Goal: Task Accomplishment & Management: Manage account settings

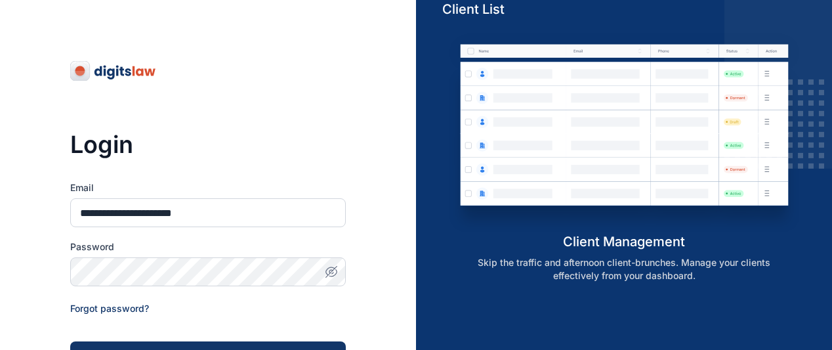
type input "**********"
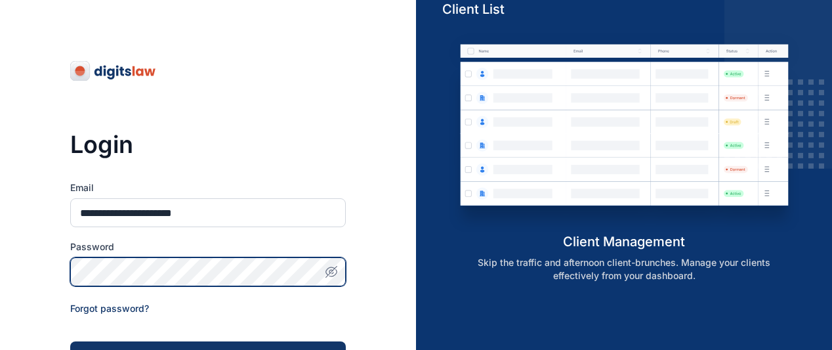
scroll to position [248, 0]
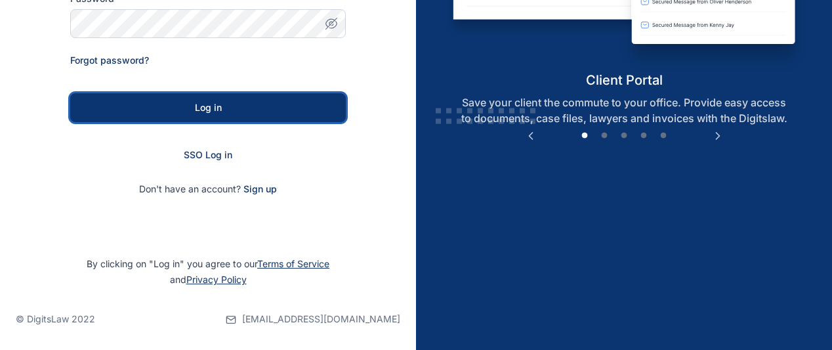
click at [225, 107] on div "Log in" at bounding box center [208, 107] width 234 height 13
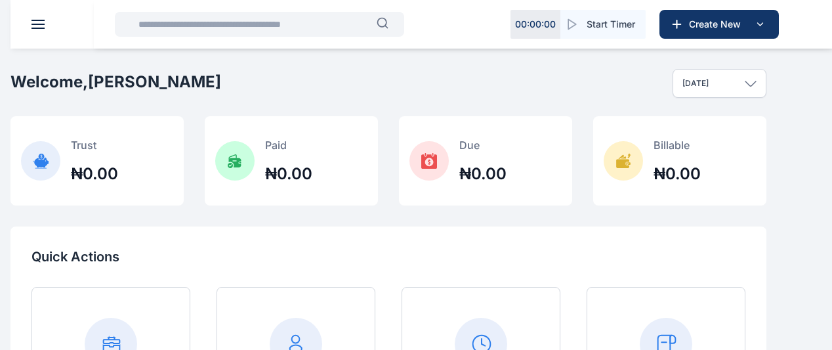
scroll to position [278, 0]
click at [0, 0] on div "Help help Settings settings N J nikkyjimmy007@gmail.com" at bounding box center [0, 0] width 0 height 0
click at [0, 0] on icon "button" at bounding box center [0, 0] width 0 height 0
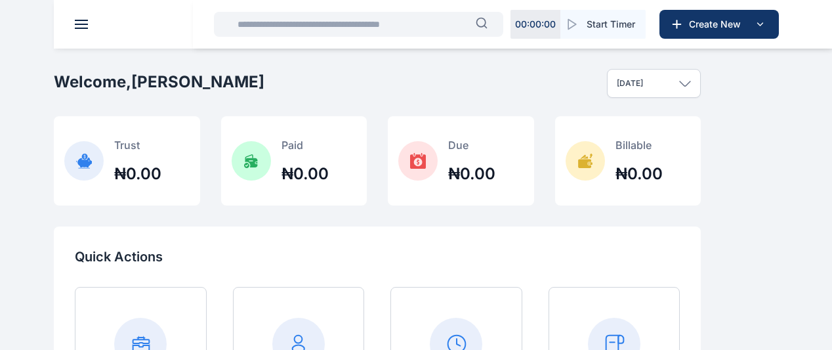
click at [0, 0] on span "Settings settings settings" at bounding box center [0, 0] width 0 height 0
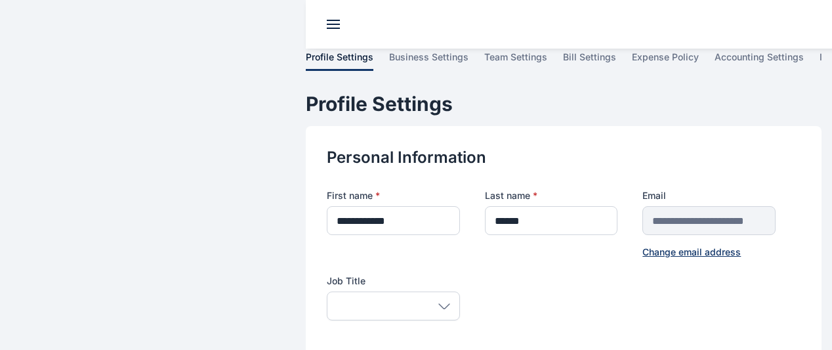
click at [0, 0] on span "business settings" at bounding box center [0, 0] width 0 height 0
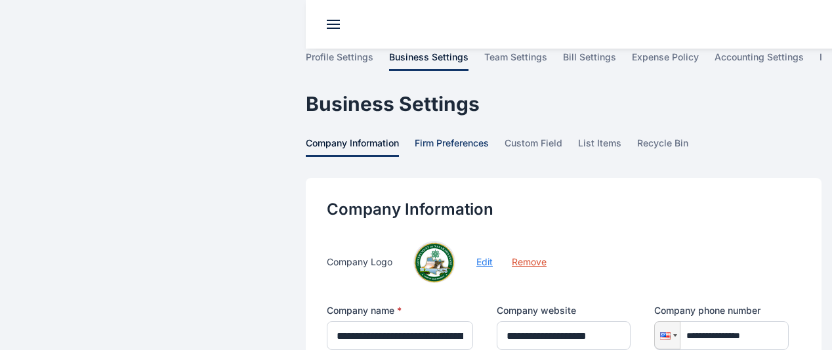
click at [415, 137] on span "firm preferences" at bounding box center [452, 147] width 74 height 20
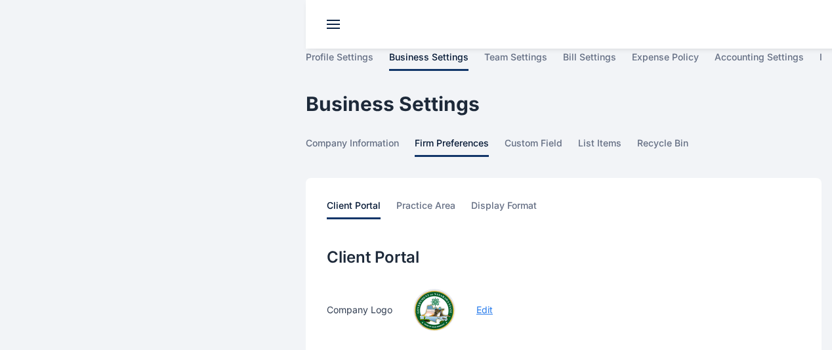
drag, startPoint x: 825, startPoint y: 181, endPoint x: 840, endPoint y: 190, distance: 18.0
click at [397, 199] on span "practice area" at bounding box center [426, 209] width 59 height 20
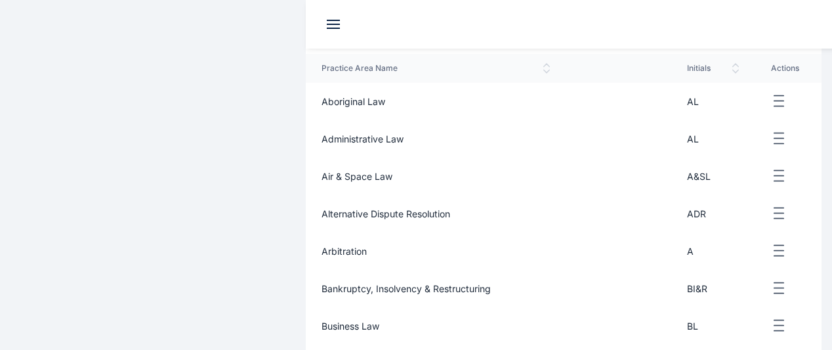
scroll to position [509, 0]
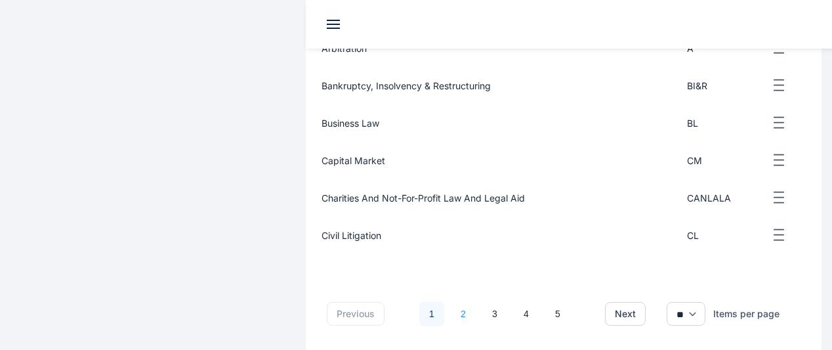
click at [451, 301] on link "2" at bounding box center [463, 313] width 25 height 25
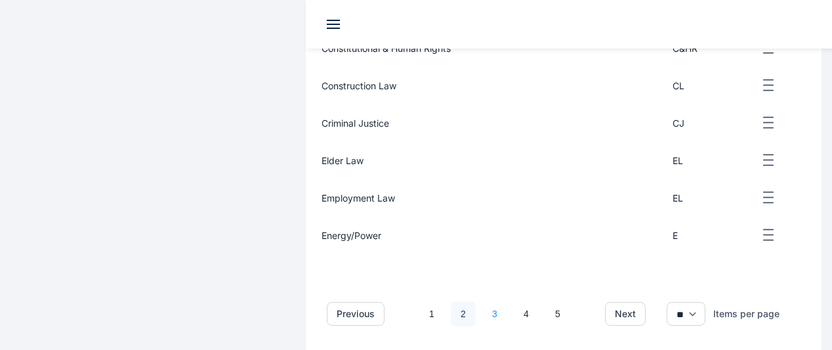
click at [483, 301] on link "3" at bounding box center [495, 313] width 25 height 25
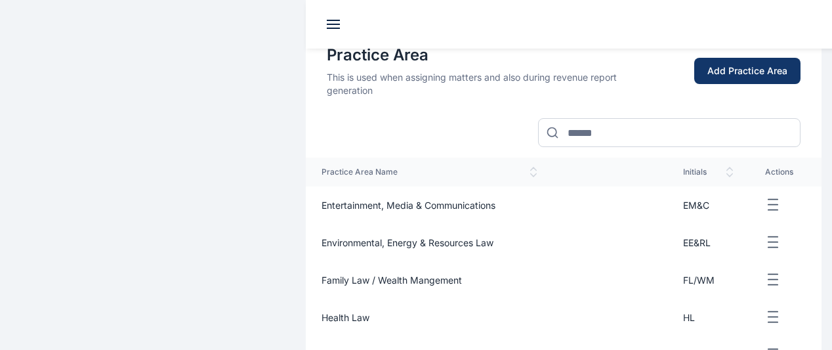
scroll to position [0, 0]
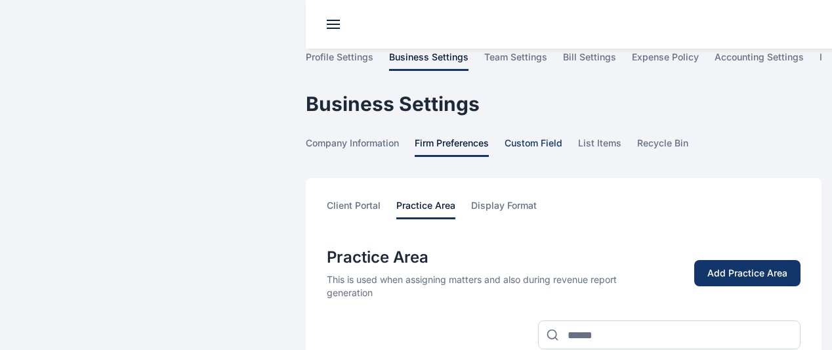
click at [505, 137] on span "custom field" at bounding box center [534, 147] width 58 height 20
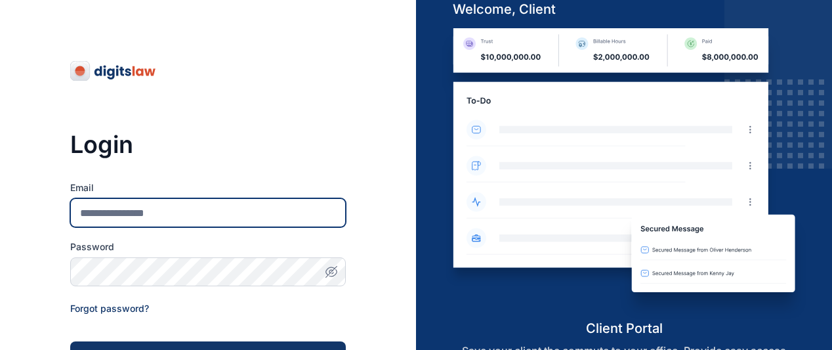
click at [247, 211] on input "Email" at bounding box center [208, 212] width 276 height 29
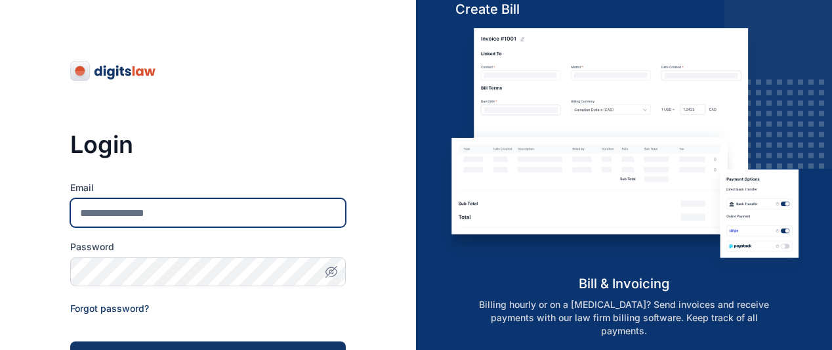
type input "**********"
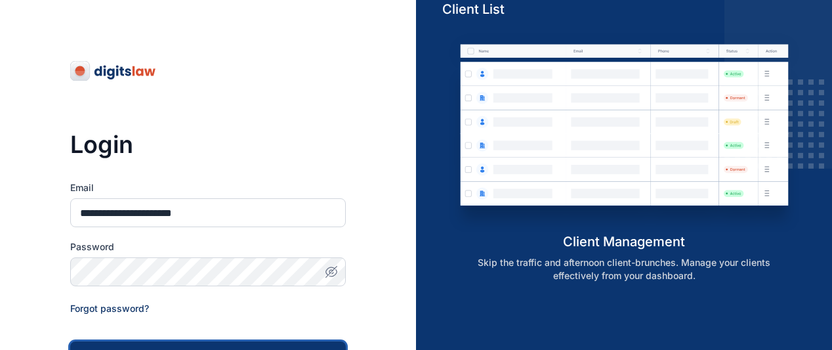
click at [263, 342] on button "Log in" at bounding box center [208, 355] width 276 height 29
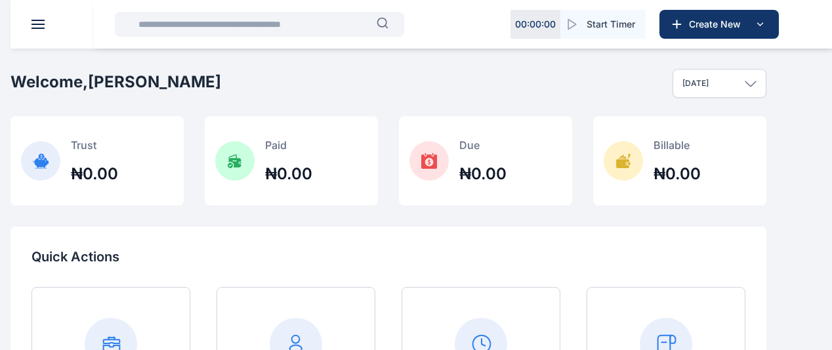
click at [0, 0] on button "button" at bounding box center [0, 0] width 0 height 0
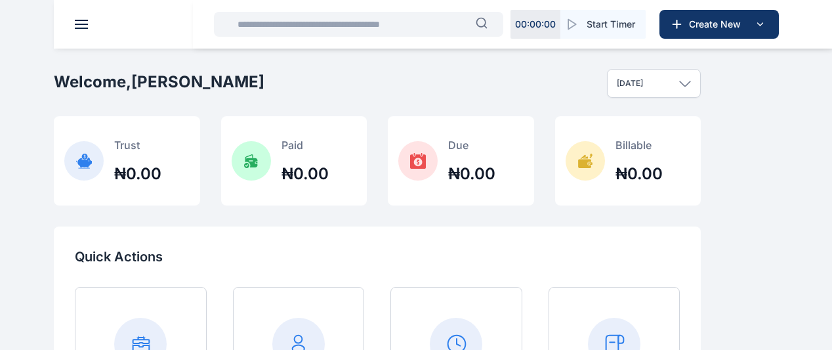
click at [0, 0] on div "Task Management task management task management Calendar calendar calendar Clie…" at bounding box center [0, 0] width 0 height 0
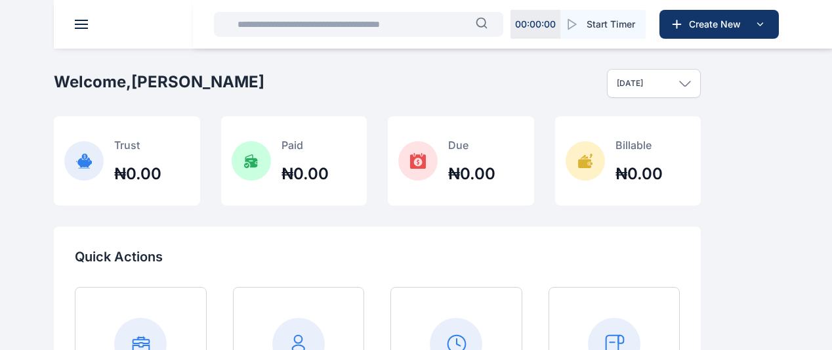
scroll to position [278, 0]
drag, startPoint x: 159, startPoint y: 321, endPoint x: 161, endPoint y: 328, distance: 6.9
click at [0, 0] on div "Dashboard dashboard dashboard Conflict-Check conflict-check conflict-check Task…" at bounding box center [0, 0] width 0 height 0
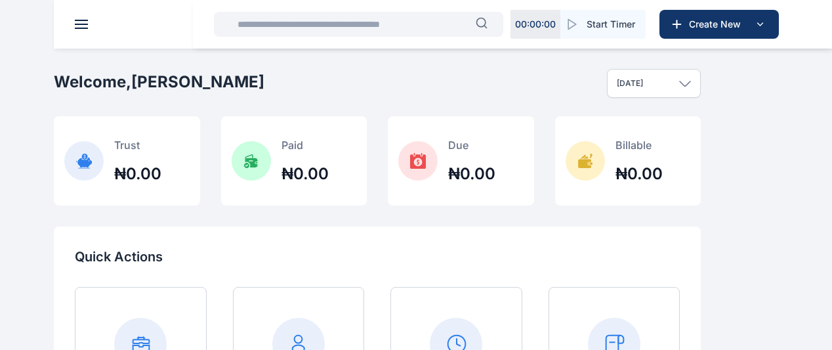
click at [0, 0] on button "button" at bounding box center [0, 0] width 0 height 0
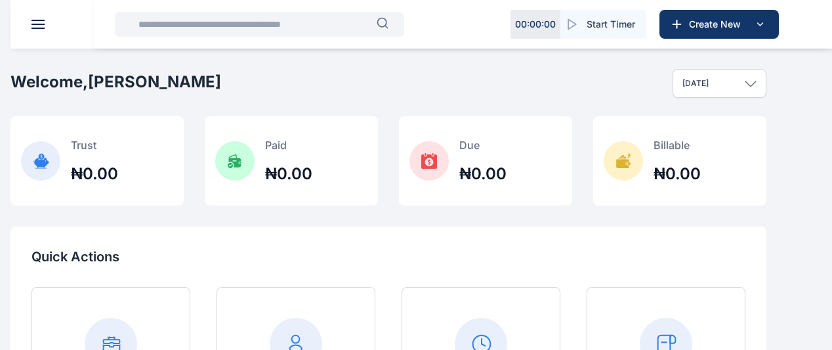
click at [160, 30] on input "text" at bounding box center [254, 24] width 246 height 26
click at [0, 0] on icon "button" at bounding box center [0, 0] width 0 height 0
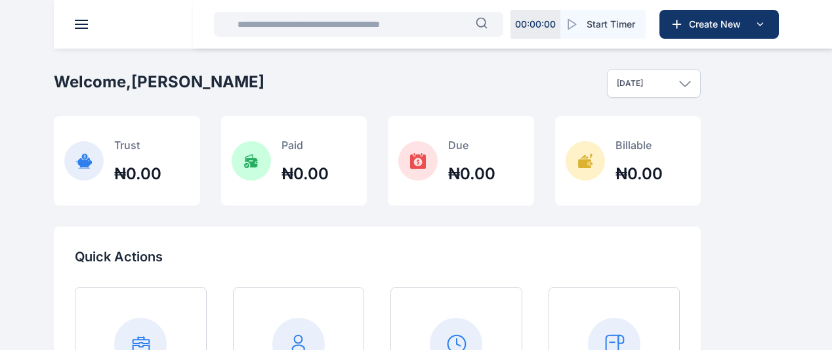
click at [0, 0] on span "Settings settings settings" at bounding box center [0, 0] width 0 height 0
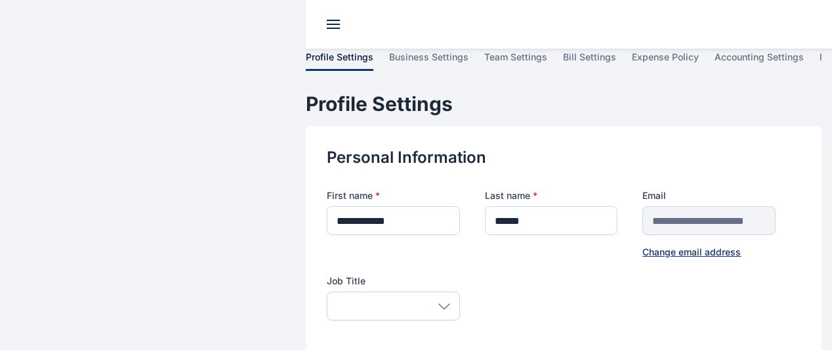
click at [439, 303] on icon at bounding box center [445, 306] width 12 height 6
click at [0, 0] on span "team settings" at bounding box center [0, 0] width 0 height 0
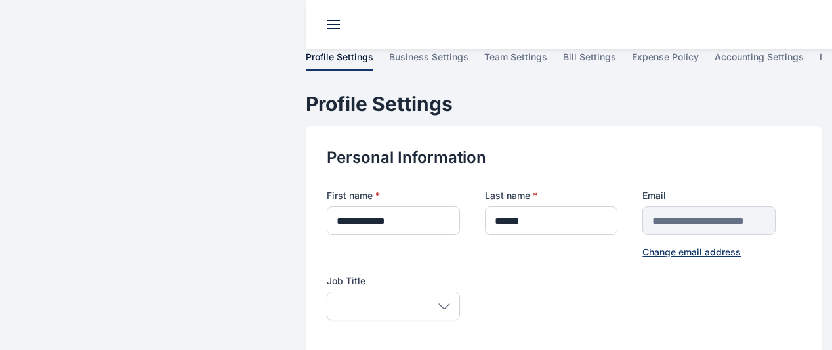
click at [0, 0] on span "team settings" at bounding box center [0, 0] width 0 height 0
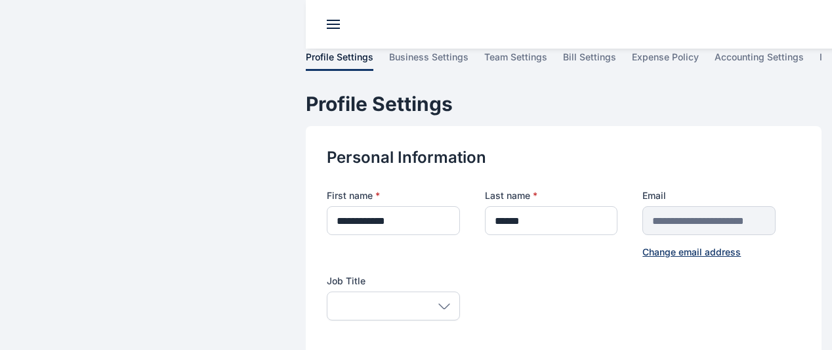
click at [0, 0] on span "team settings" at bounding box center [0, 0] width 0 height 0
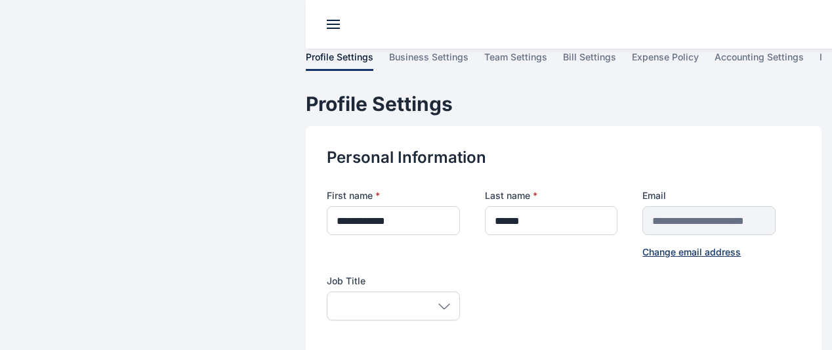
click at [0, 0] on span "team settings" at bounding box center [0, 0] width 0 height 0
click at [0, 0] on span "business settings" at bounding box center [0, 0] width 0 height 0
click at [0, 0] on span "team settings" at bounding box center [0, 0] width 0 height 0
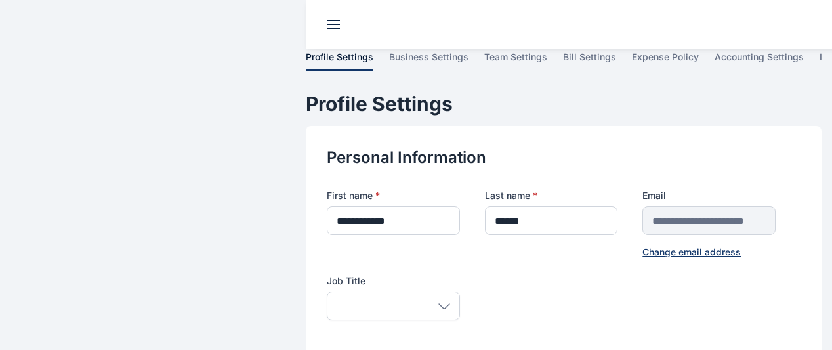
click at [0, 0] on span "team settings" at bounding box center [0, 0] width 0 height 0
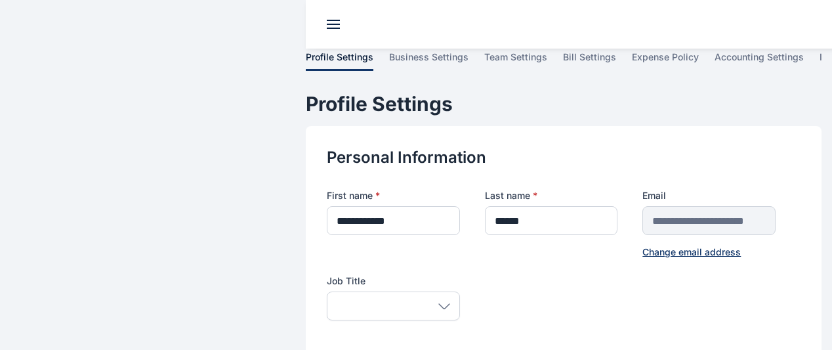
click at [0, 0] on span "team settings" at bounding box center [0, 0] width 0 height 0
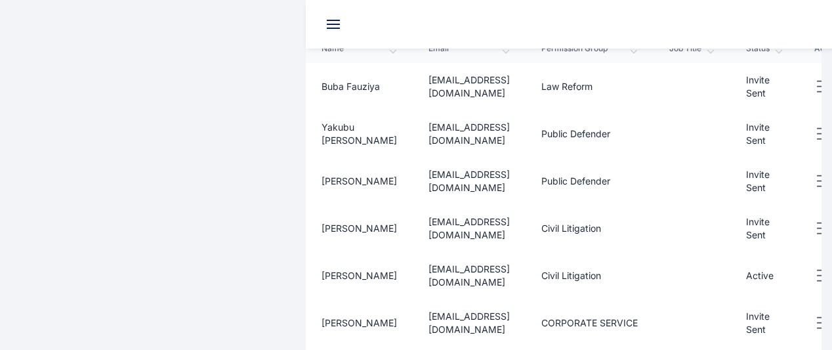
scroll to position [573, 0]
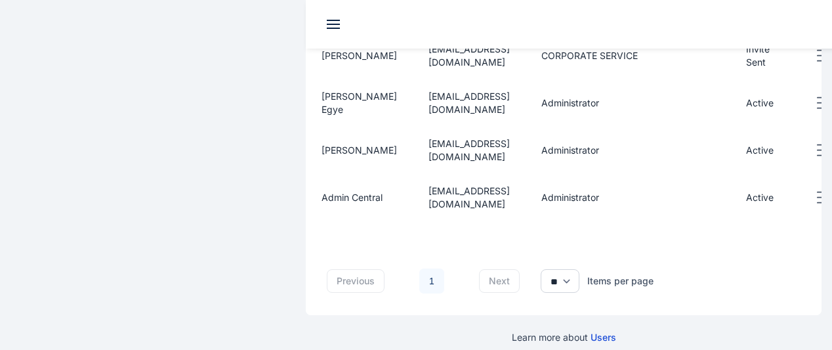
click at [815, 95] on icon "button" at bounding box center [823, 103] width 16 height 16
click at [609, 127] on td "Administrator" at bounding box center [590, 150] width 128 height 47
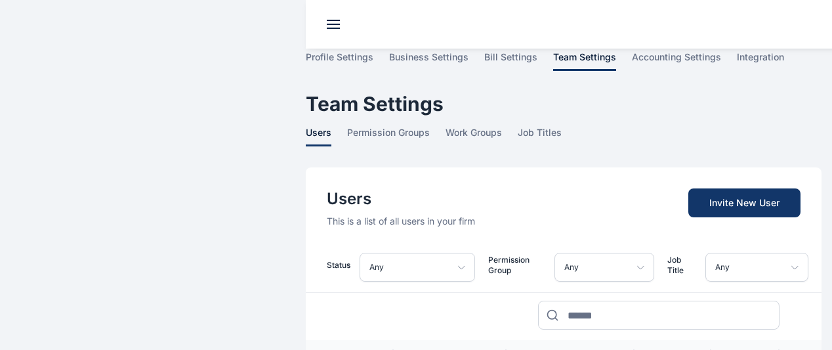
click at [0, 0] on span "team settings" at bounding box center [0, 0] width 0 height 0
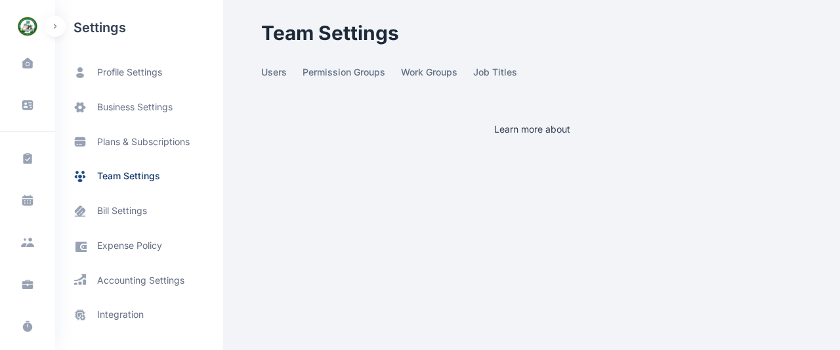
click at [137, 173] on span "team settings" at bounding box center [128, 176] width 63 height 14
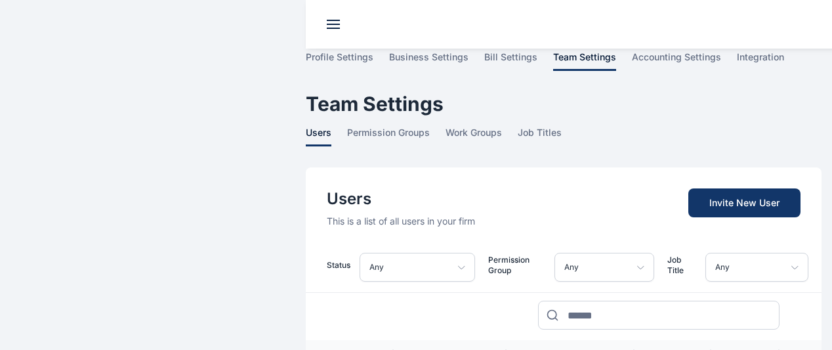
scroll to position [306, 0]
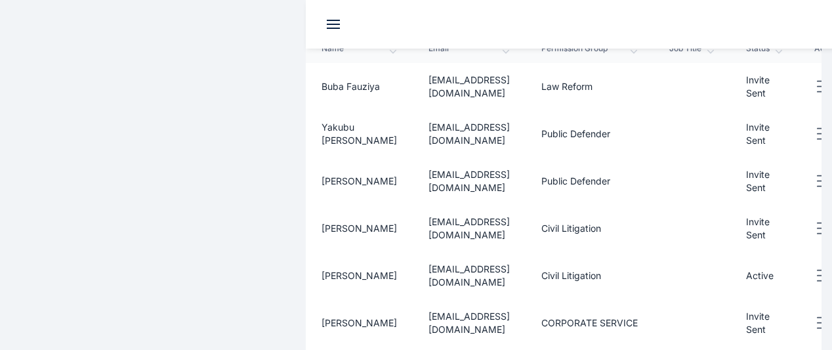
click at [0, 0] on span "expense policy" at bounding box center [0, 0] width 0 height 0
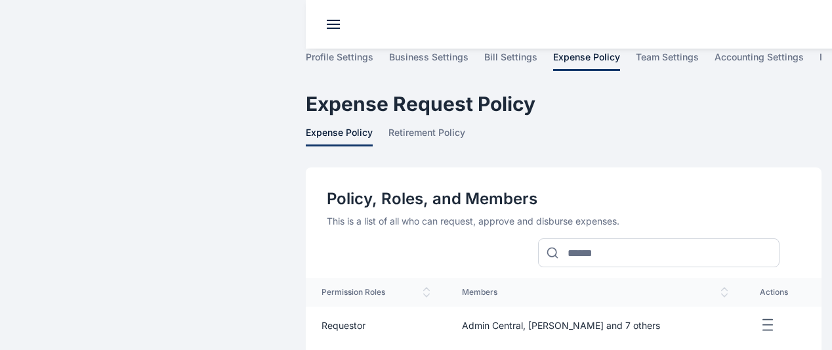
scroll to position [364, 0]
click at [0, 0] on span "team settings" at bounding box center [0, 0] width 0 height 0
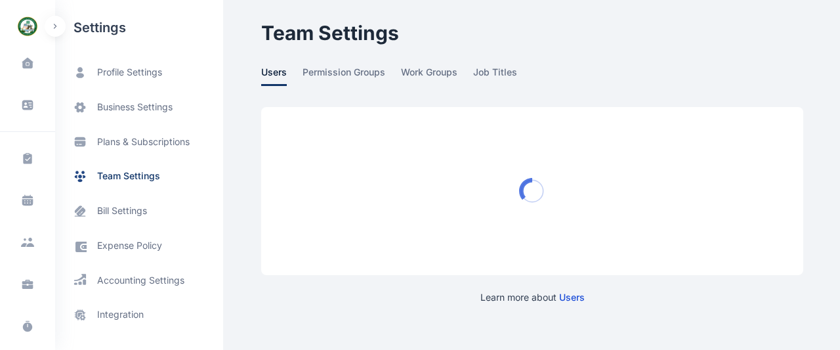
click at [137, 173] on span "team settings" at bounding box center [128, 176] width 63 height 14
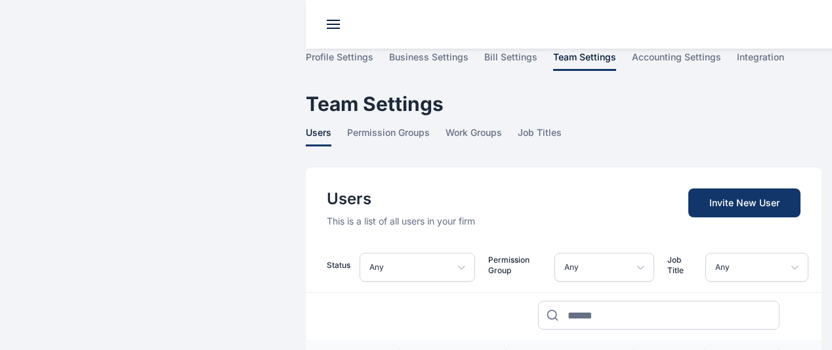
scroll to position [306, 0]
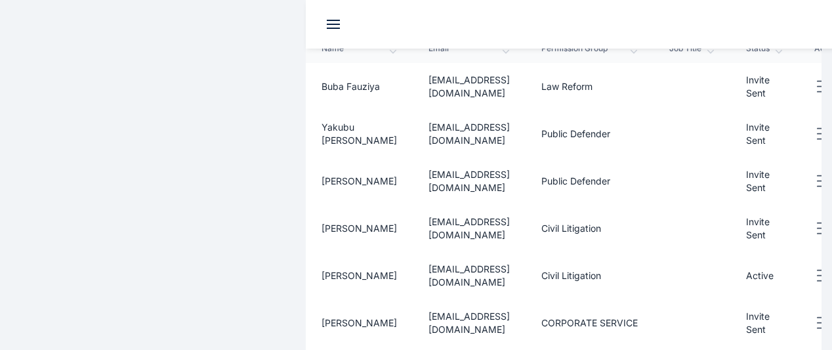
click at [796, 326] on main "Nicholas A. James Nasarawa State Ministry of Justice Dashboard dashboard Confli…" at bounding box center [563, 163] width 537 height 938
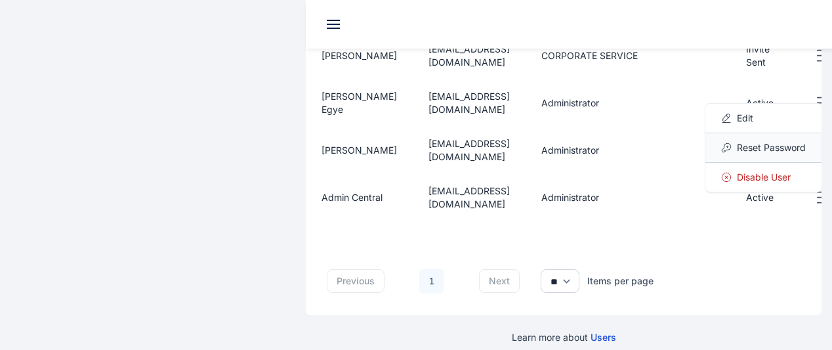
click at [737, 141] on span "Reset Password" at bounding box center [771, 147] width 69 height 13
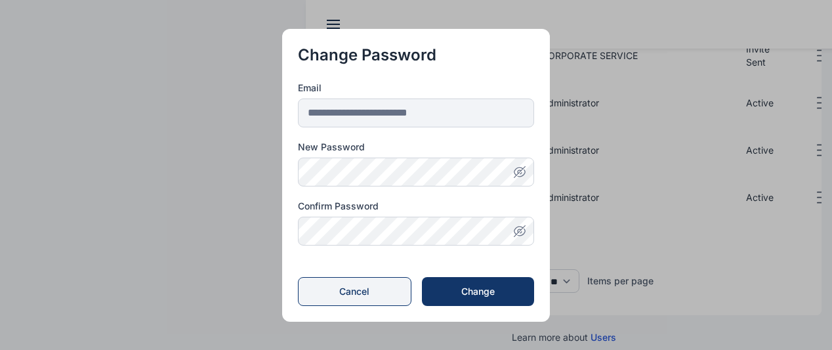
click at [345, 290] on button "Cancel" at bounding box center [355, 291] width 114 height 29
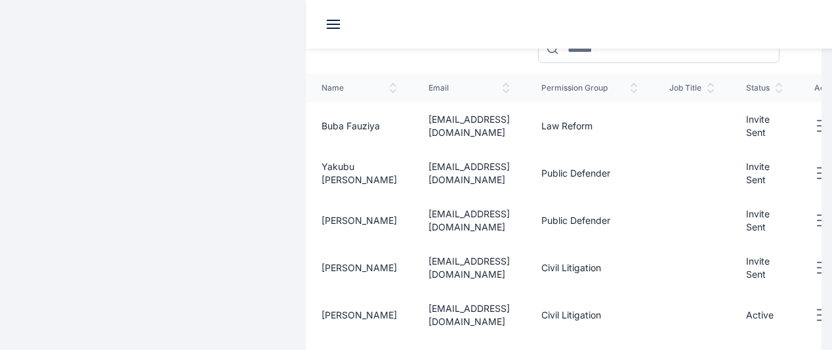
scroll to position [0, 0]
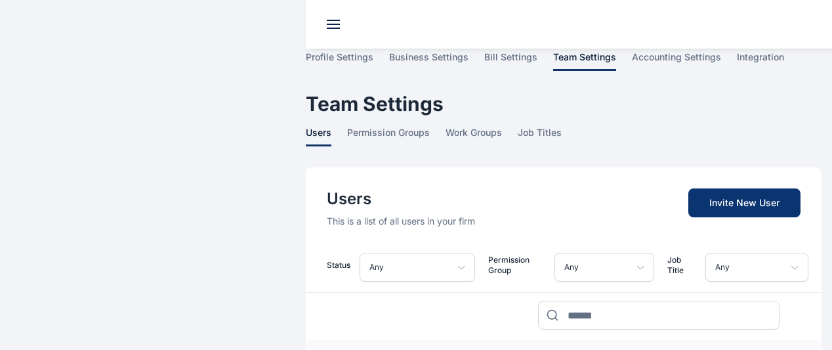
click at [744, 188] on span "Invite New User" at bounding box center [745, 202] width 112 height 29
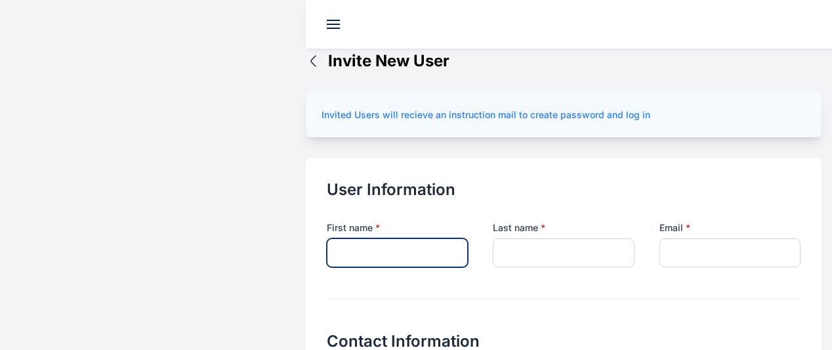
click at [327, 238] on input "text" at bounding box center [397, 252] width 141 height 29
type input "*"
type input "*******"
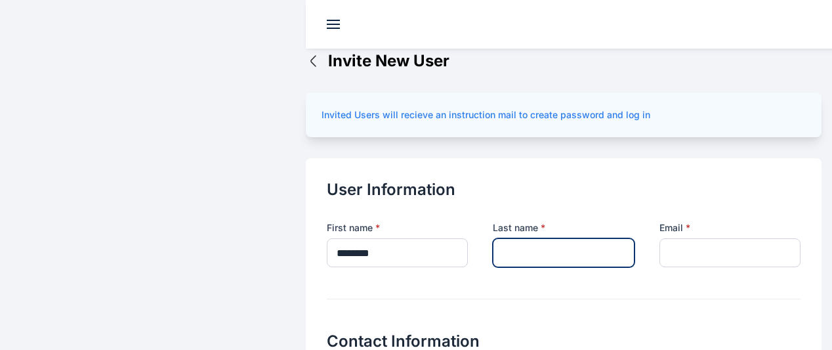
click at [504, 238] on input "text" at bounding box center [563, 252] width 141 height 29
type input "*****"
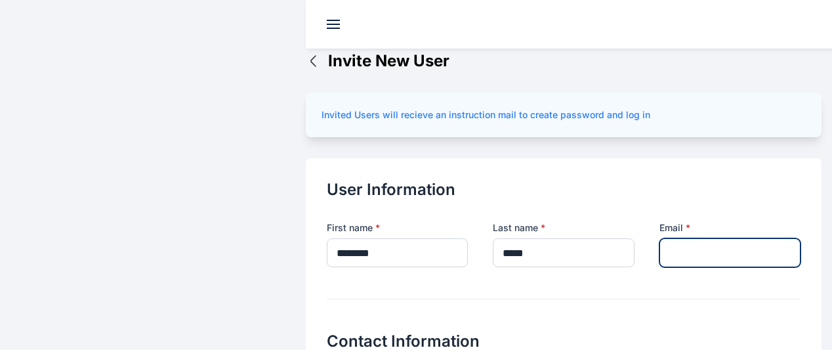
click at [660, 238] on input "email" at bounding box center [730, 252] width 141 height 29
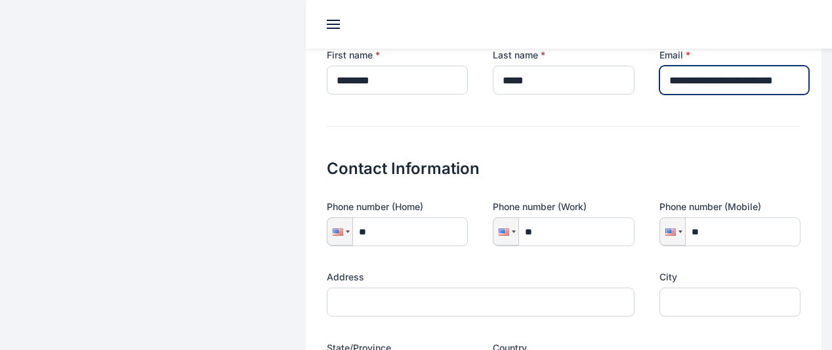
scroll to position [177, 0]
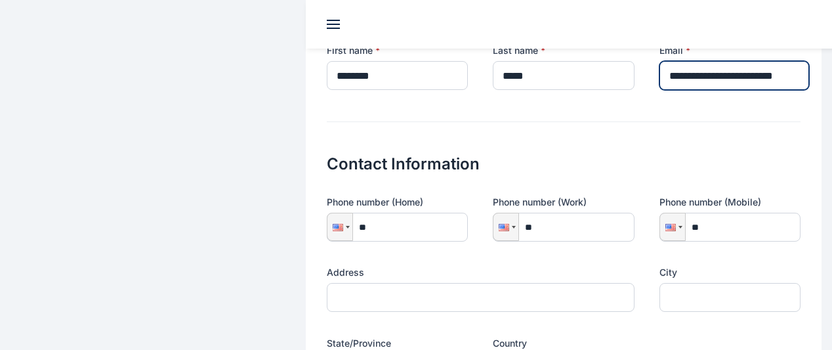
type input "**********"
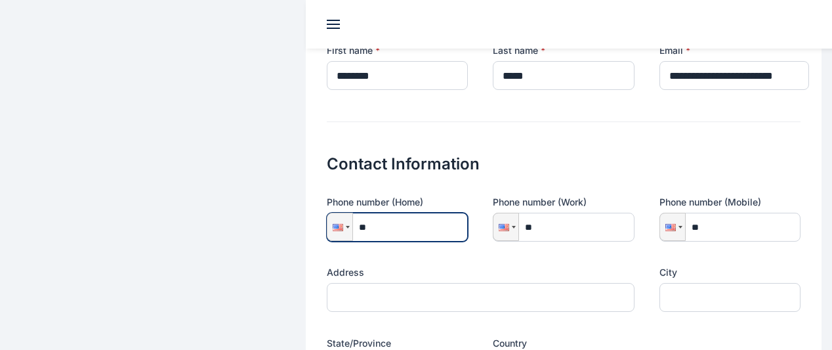
scroll to position [0, 0]
click at [356, 213] on input "**" at bounding box center [397, 227] width 141 height 29
click at [328, 213] on div at bounding box center [340, 226] width 25 height 27
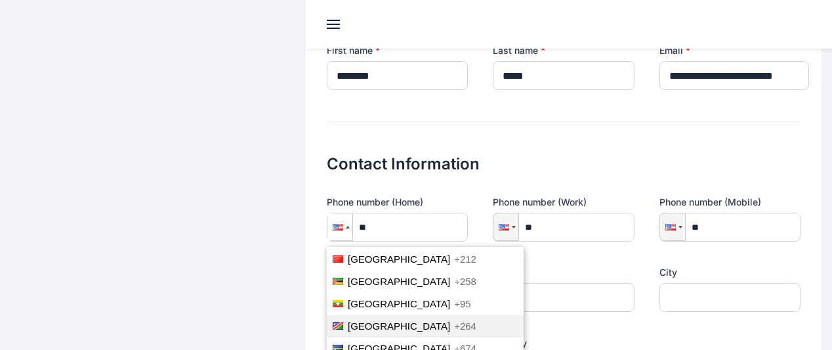
scroll to position [2962, 0]
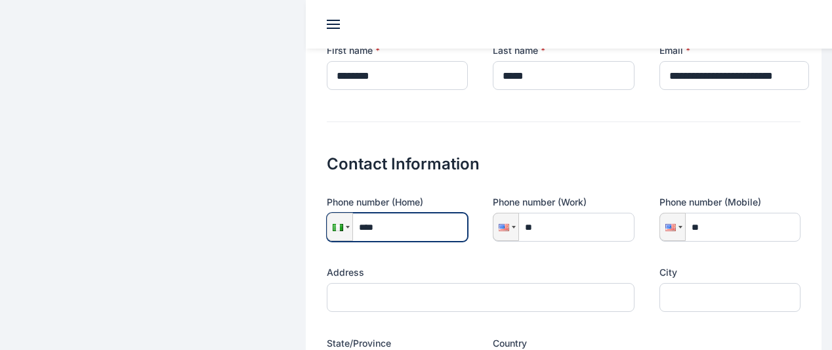
click at [368, 213] on input "****" at bounding box center [397, 227] width 141 height 29
click at [398, 213] on input "**********" at bounding box center [397, 227] width 141 height 29
type input "**********"
click at [494, 213] on div at bounding box center [506, 226] width 25 height 27
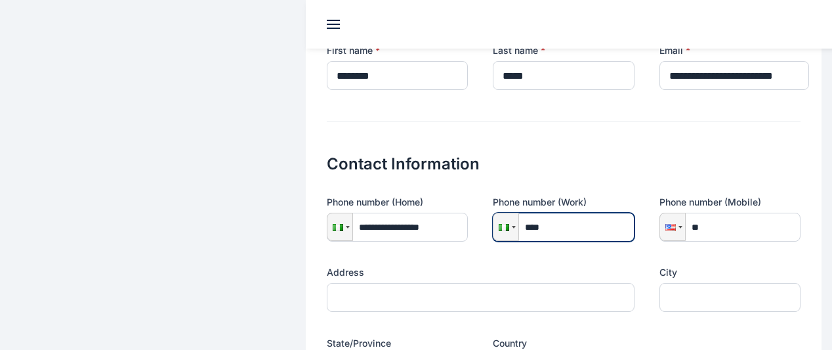
click at [540, 213] on input "****" at bounding box center [563, 227] width 141 height 29
paste input "tel"
type input "****"
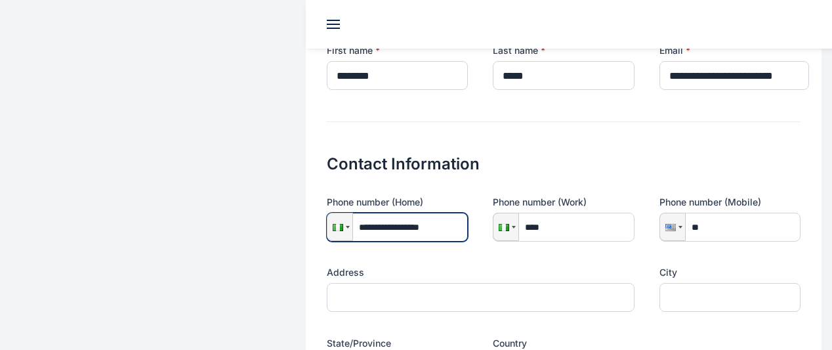
click at [332, 213] on input "**********" at bounding box center [397, 227] width 141 height 29
paste input "tel"
type input "**********"
click at [332, 213] on input "**********" at bounding box center [397, 227] width 141 height 29
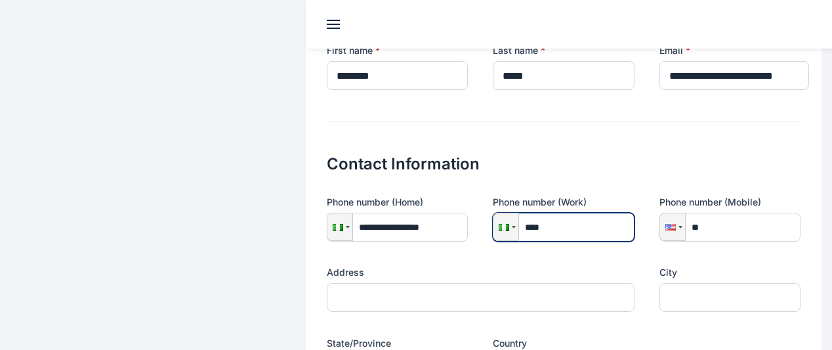
click at [553, 213] on input "****" at bounding box center [563, 227] width 141 height 29
paste input "**********"
type input "**********"
click at [666, 224] on div at bounding box center [671, 227] width 11 height 7
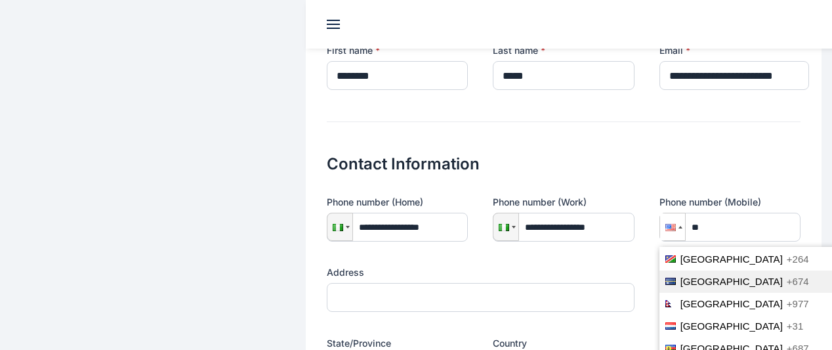
scroll to position [2981, 0]
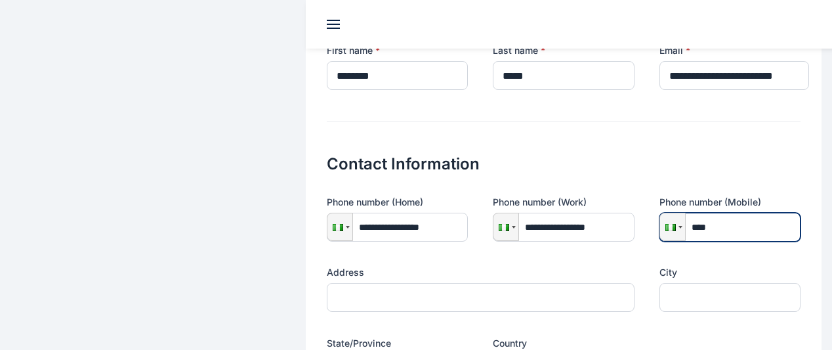
click at [709, 213] on input "****" at bounding box center [730, 227] width 141 height 29
paste input "**********"
type input "**********"
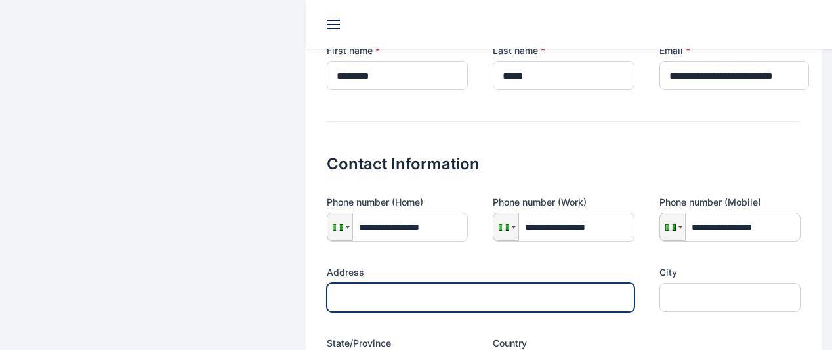
click at [485, 283] on input "text" at bounding box center [481, 297] width 308 height 29
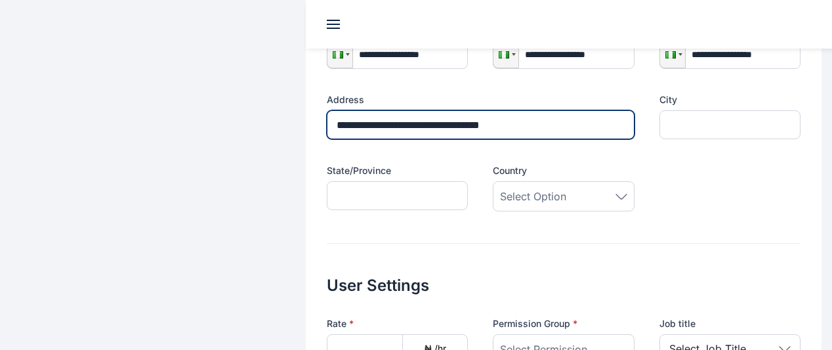
scroll to position [352, 0]
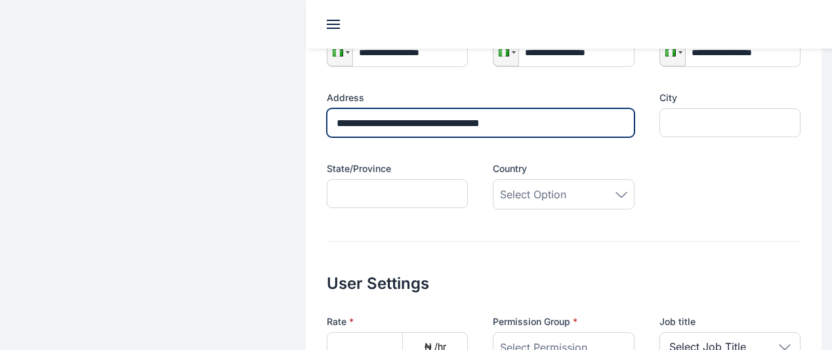
type input "**********"
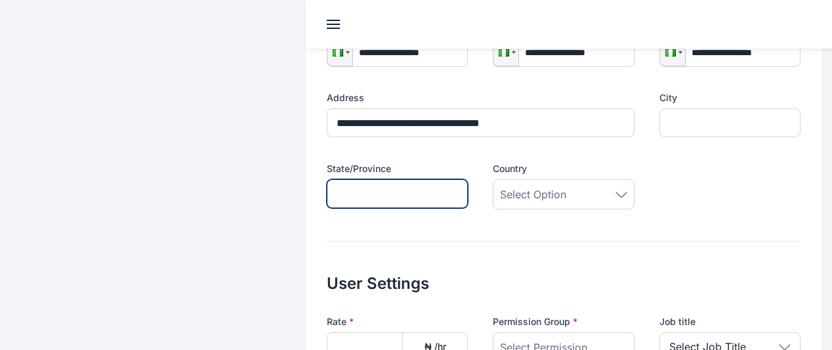
click at [385, 179] on input "text" at bounding box center [397, 193] width 141 height 29
type input "********"
click at [616, 192] on icon at bounding box center [622, 195] width 12 height 6
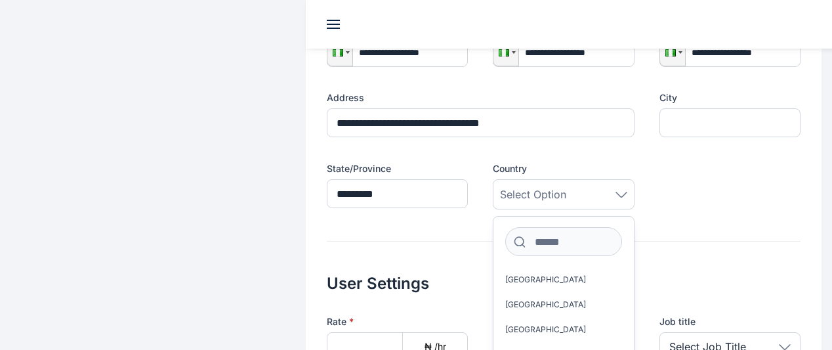
click at [593, 179] on div "Select Option" at bounding box center [563, 194] width 141 height 30
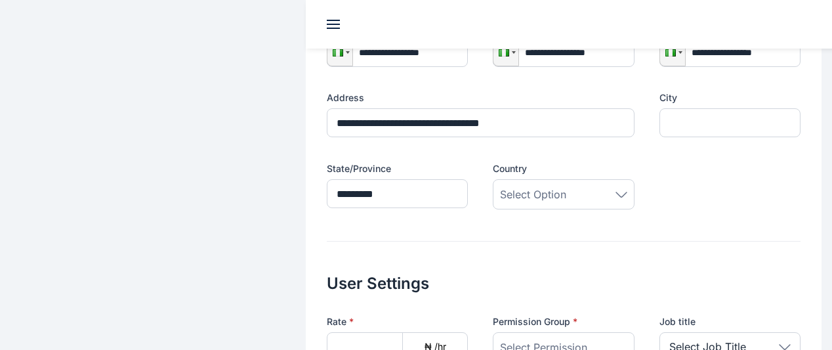
click at [530, 242] on h2 "User Settings" at bounding box center [564, 268] width 474 height 53
click at [596, 179] on div "Select Option" at bounding box center [563, 194] width 141 height 30
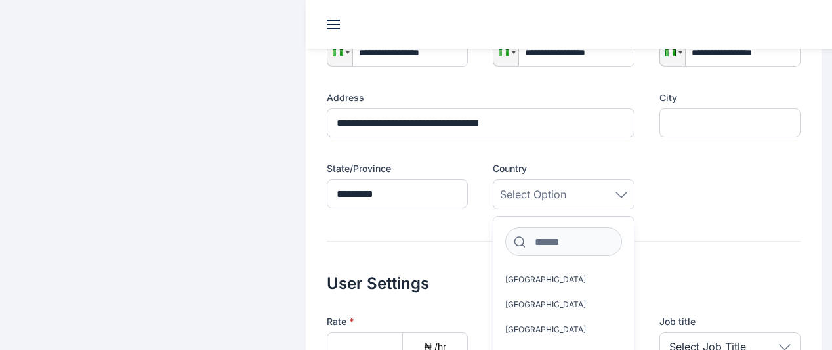
click at [544, 205] on form "**********" at bounding box center [564, 191] width 474 height 729
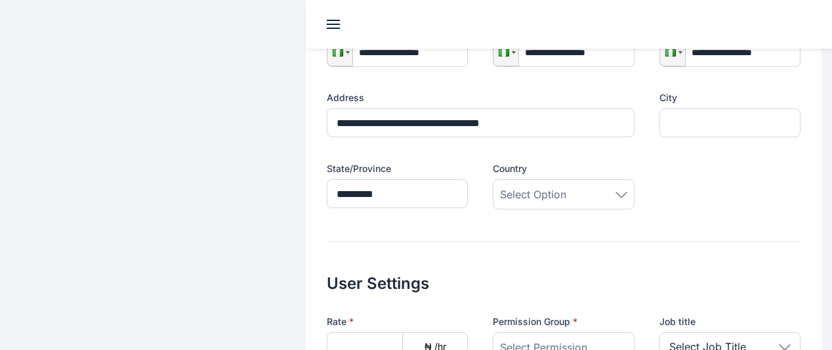
click at [599, 179] on div "Select Option" at bounding box center [563, 194] width 141 height 30
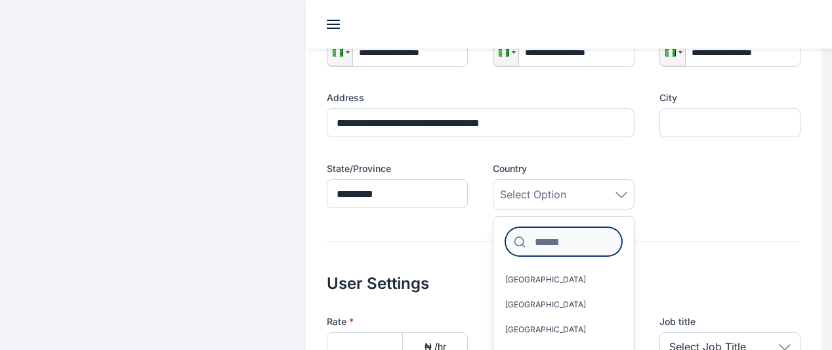
click at [518, 227] on input at bounding box center [564, 241] width 116 height 29
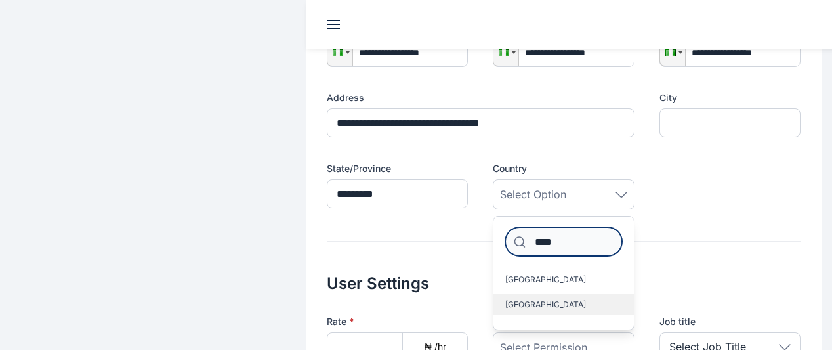
type input "****"
click at [506, 299] on span "Nigeria" at bounding box center [546, 304] width 81 height 11
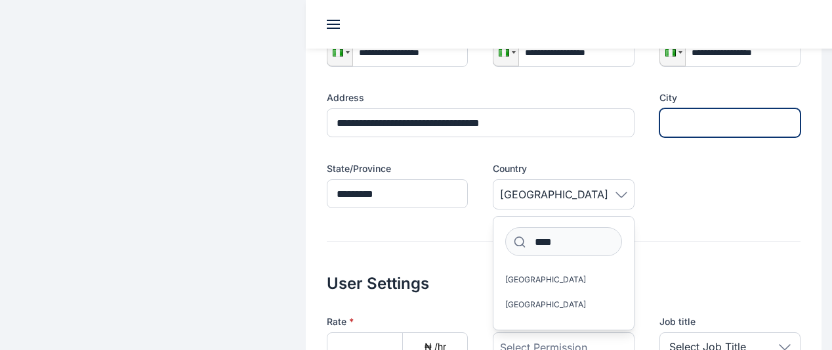
click at [691, 108] on input "text" at bounding box center [730, 122] width 141 height 29
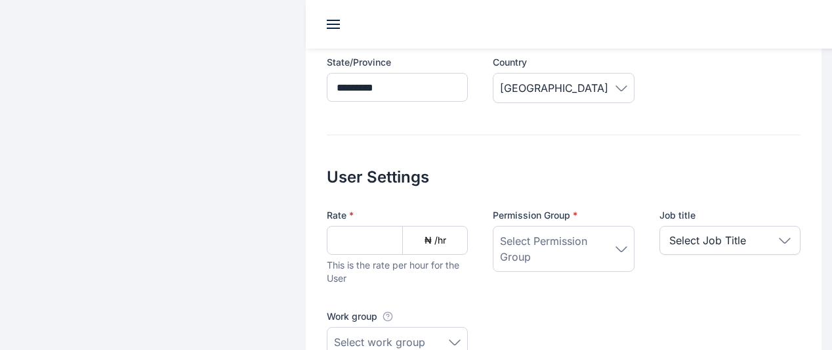
scroll to position [466, 0]
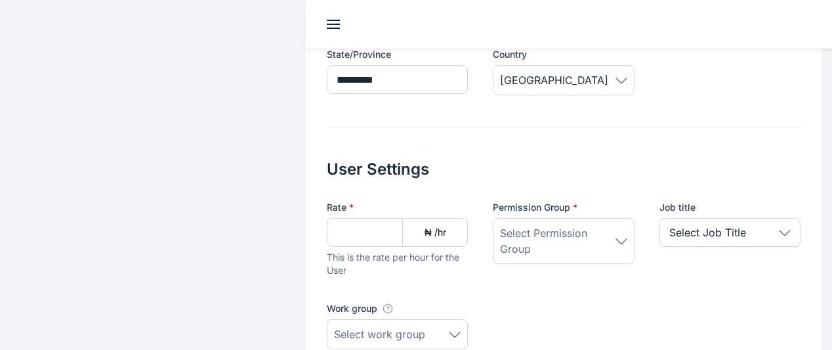
type input "*****"
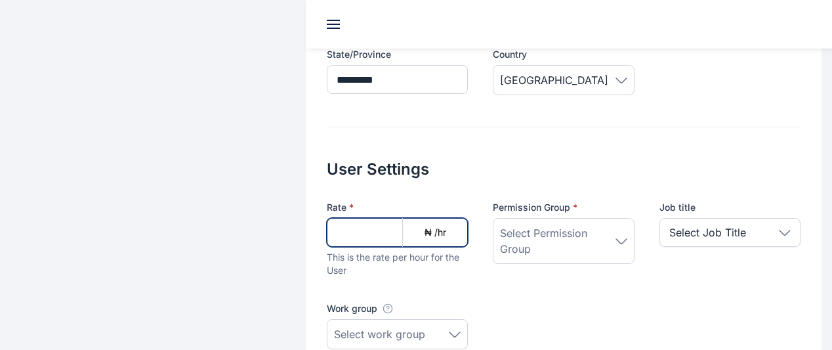
click at [345, 218] on input at bounding box center [397, 232] width 141 height 29
type input "***"
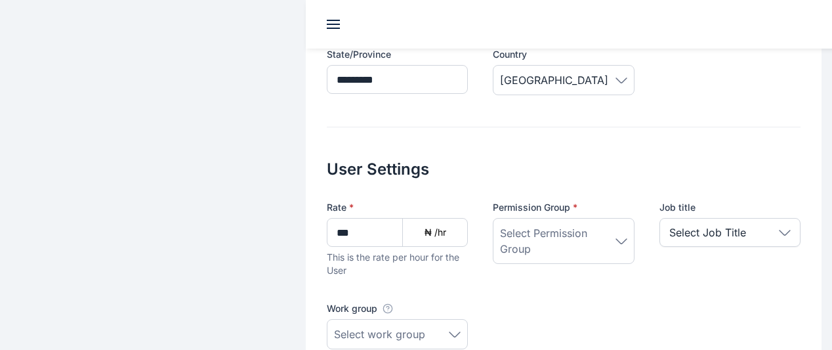
click at [616, 238] on icon at bounding box center [622, 241] width 12 height 6
click at [779, 230] on icon at bounding box center [785, 233] width 12 height 6
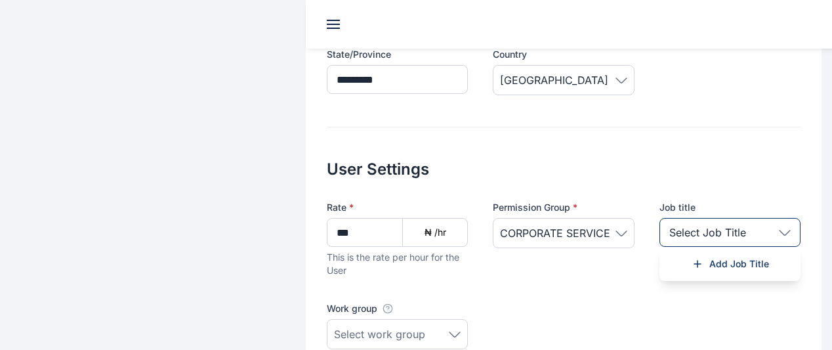
click at [779, 230] on icon at bounding box center [785, 233] width 12 height 6
click at [449, 332] on icon at bounding box center [455, 335] width 12 height 6
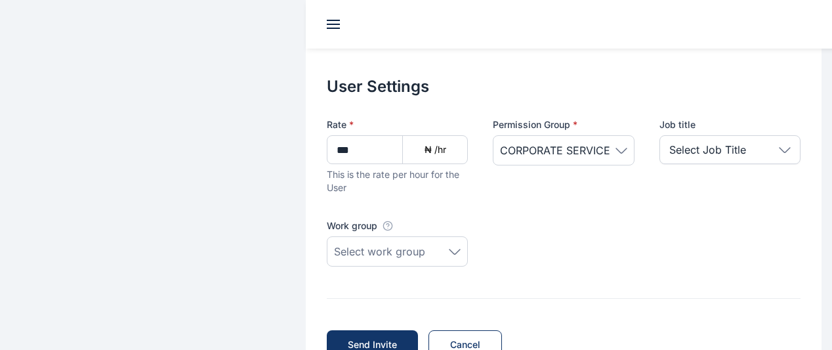
scroll to position [569, 0]
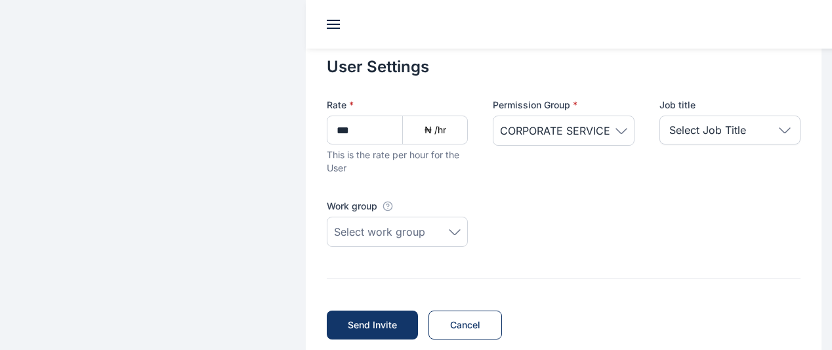
click at [450, 229] on icon at bounding box center [455, 231] width 11 height 5
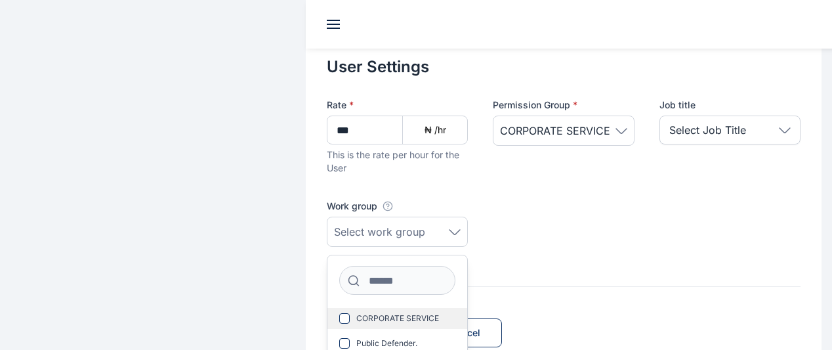
click at [362, 308] on label "CORPORATE SERVICE" at bounding box center [398, 318] width 140 height 21
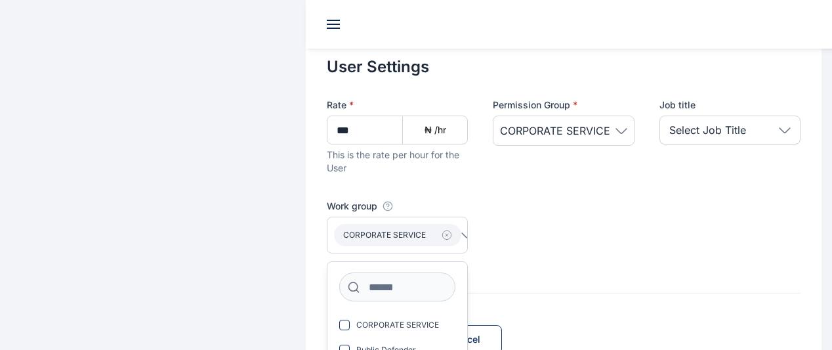
click at [511, 210] on div "Rate * *** ₦ /hr This is the rate per hour for the User Permission Group * CORP…" at bounding box center [564, 179] width 474 height 163
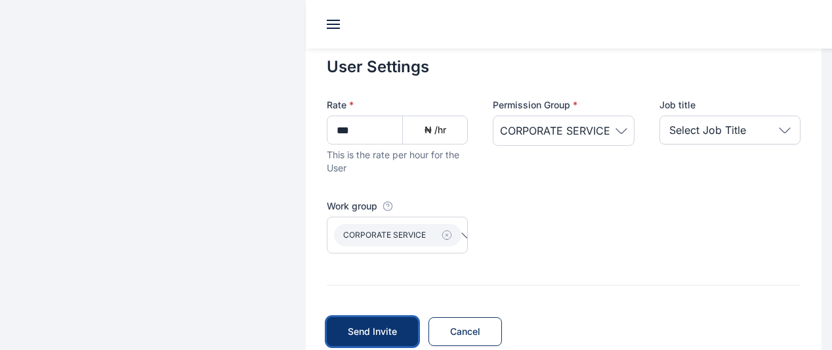
click at [348, 325] on span "Send Invite" at bounding box center [372, 331] width 49 height 13
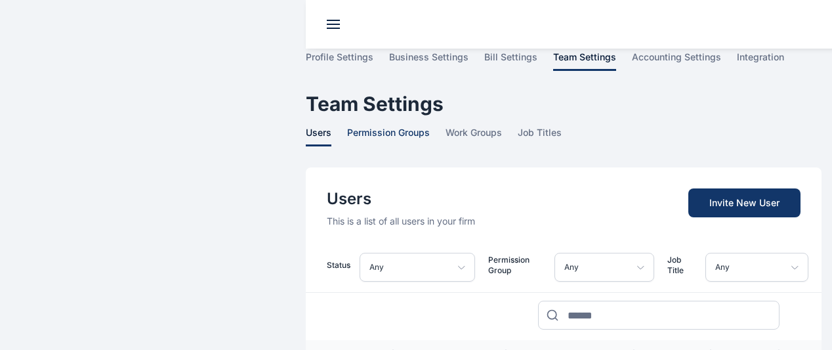
click at [347, 126] on span "permission groups" at bounding box center [388, 136] width 83 height 20
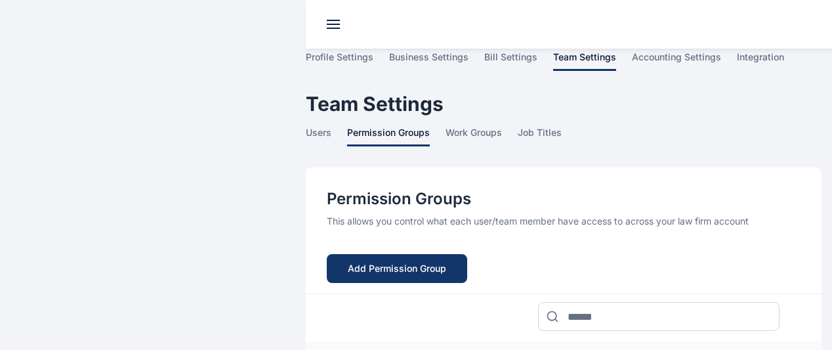
scroll to position [306, 0]
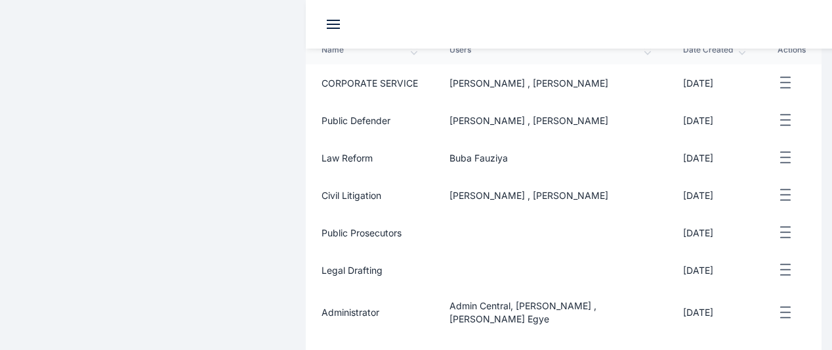
click at [778, 75] on icon "button" at bounding box center [786, 83] width 16 height 16
click at [743, 83] on div "Edit" at bounding box center [747, 98] width 75 height 30
click at [781, 83] on line "button" at bounding box center [785, 83] width 9 height 0
click at [731, 91] on span "Edit" at bounding box center [739, 97] width 16 height 13
click at [778, 75] on icon "button" at bounding box center [786, 83] width 16 height 16
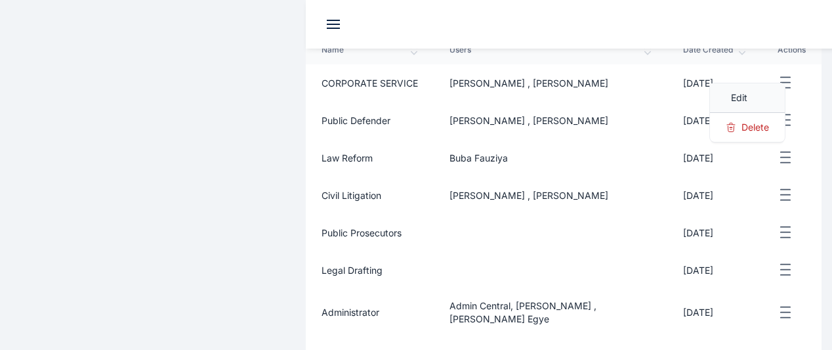
click at [721, 83] on div "Edit" at bounding box center [747, 98] width 75 height 30
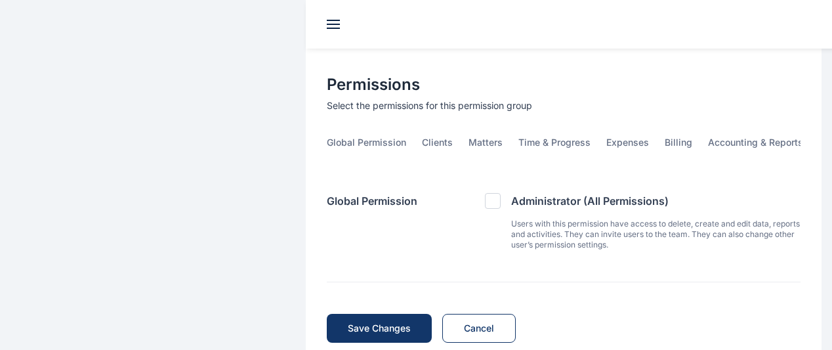
scroll to position [83, 0]
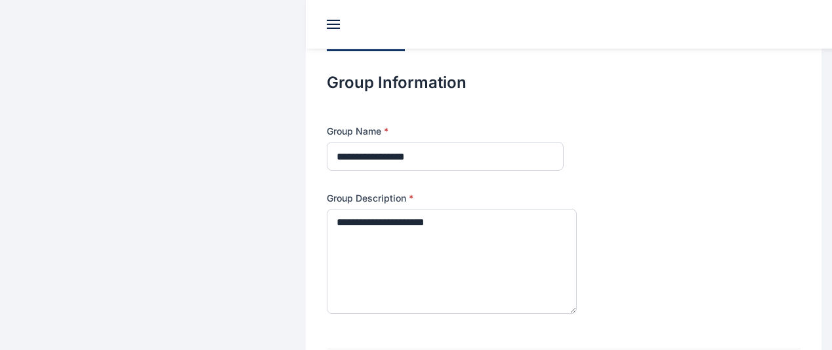
click at [369, 31] on link "group information" at bounding box center [374, 41] width 94 height 20
click at [421, 31] on span "users" at bounding box center [434, 41] width 26 height 20
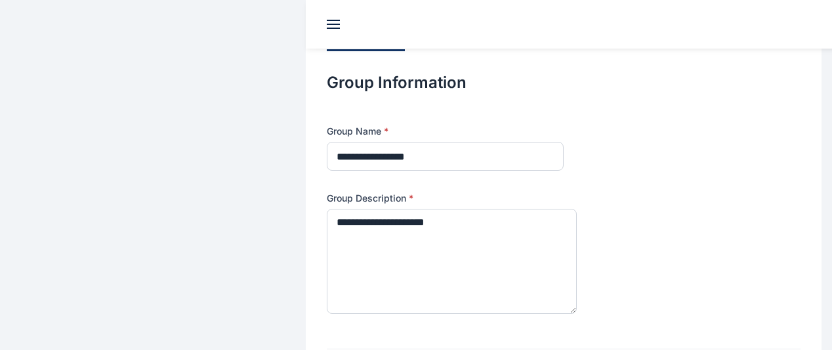
click at [421, 31] on span "users" at bounding box center [434, 41] width 26 height 20
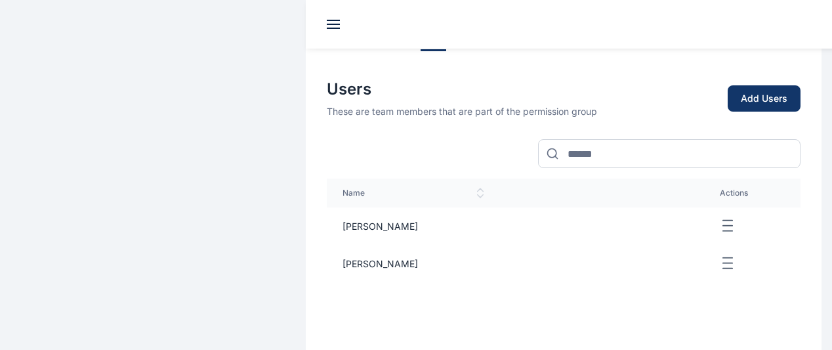
click at [720, 218] on icon "button" at bounding box center [728, 226] width 16 height 16
click at [327, 31] on span "group information" at bounding box center [366, 41] width 78 height 20
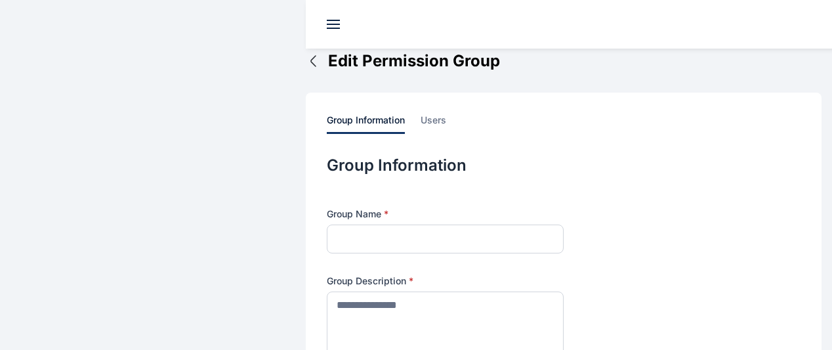
click at [369, 114] on link "group information" at bounding box center [374, 124] width 94 height 20
click at [421, 114] on span "users" at bounding box center [434, 124] width 26 height 20
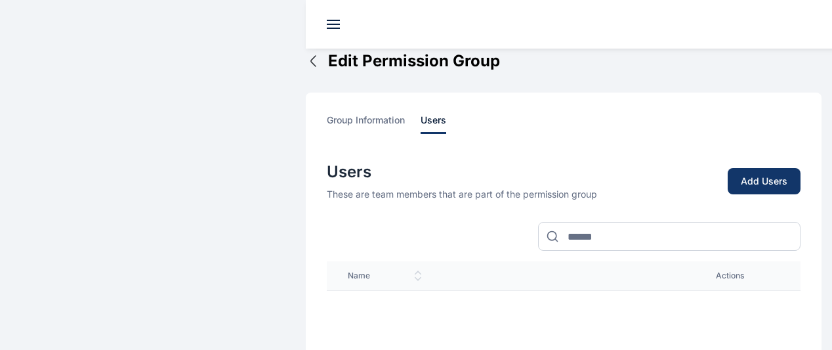
click at [421, 114] on span "users" at bounding box center [434, 124] width 26 height 20
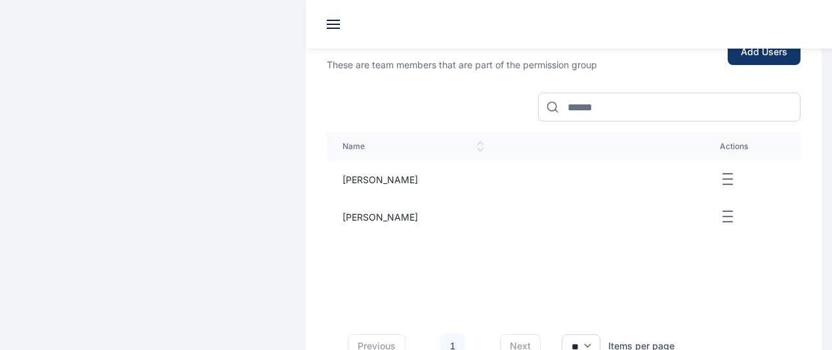
scroll to position [132, 0]
click at [720, 169] on icon "button" at bounding box center [728, 177] width 16 height 16
click at [351, 196] on td "[PERSON_NAME]" at bounding box center [413, 214] width 173 height 37
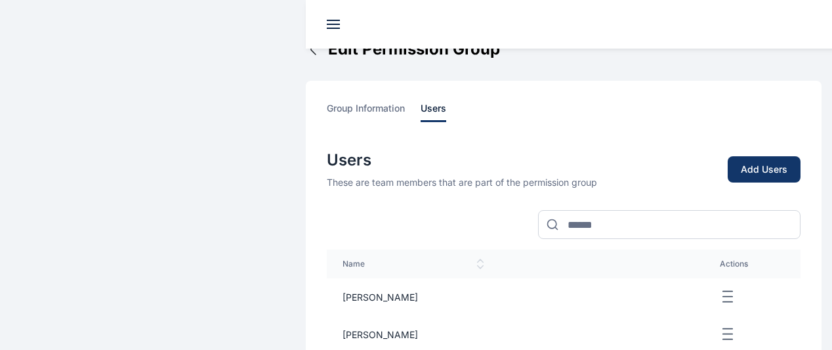
scroll to position [0, 0]
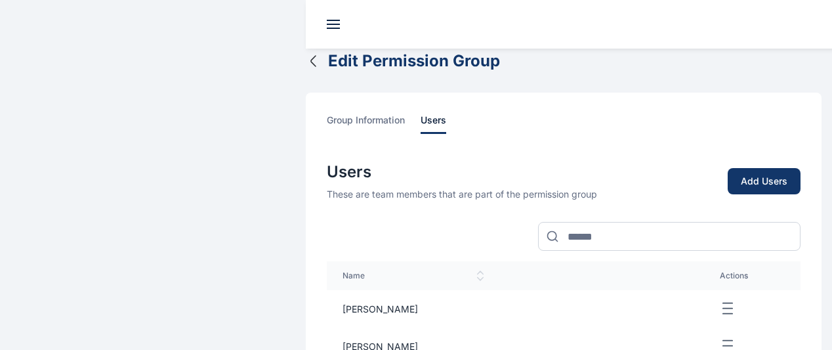
click at [306, 53] on icon "button" at bounding box center [314, 61] width 16 height 16
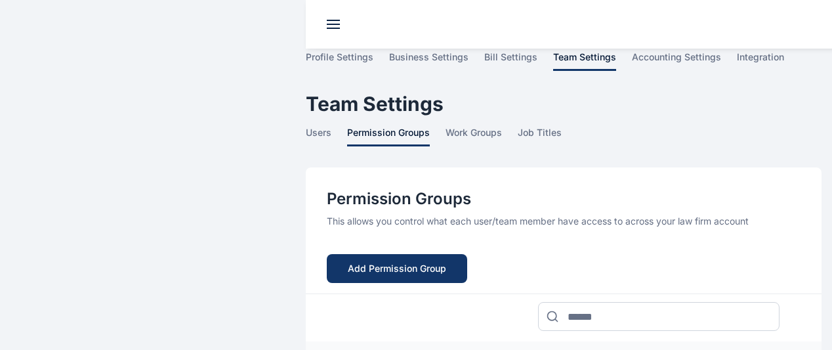
scroll to position [306, 0]
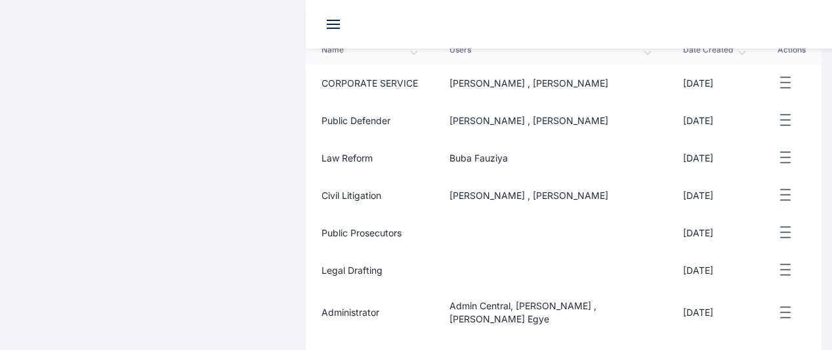
click at [778, 75] on icon "button" at bounding box center [786, 83] width 16 height 16
click at [724, 83] on div "Edit" at bounding box center [747, 98] width 75 height 30
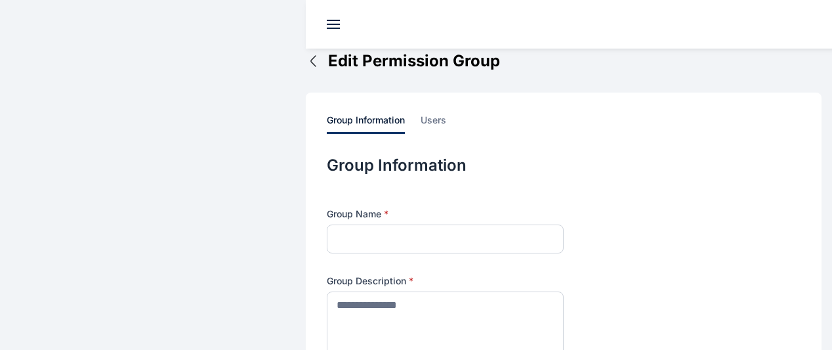
type input "**********"
type textarea "**********"
click at [421, 114] on span "users" at bounding box center [434, 124] width 26 height 20
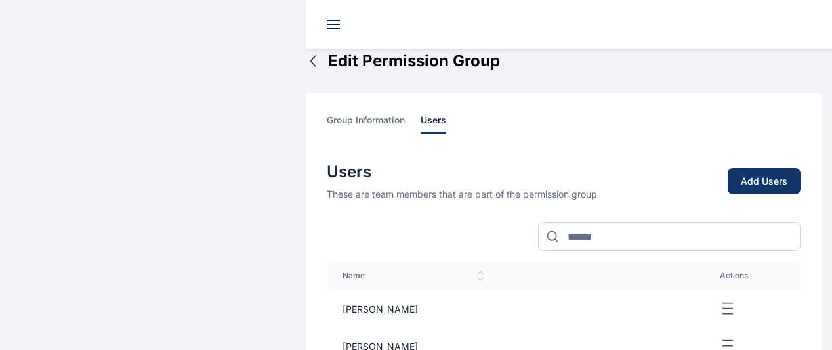
click at [720, 301] on icon "button" at bounding box center [728, 309] width 16 height 16
click at [0, 0] on span "team settings" at bounding box center [0, 0] width 0 height 0
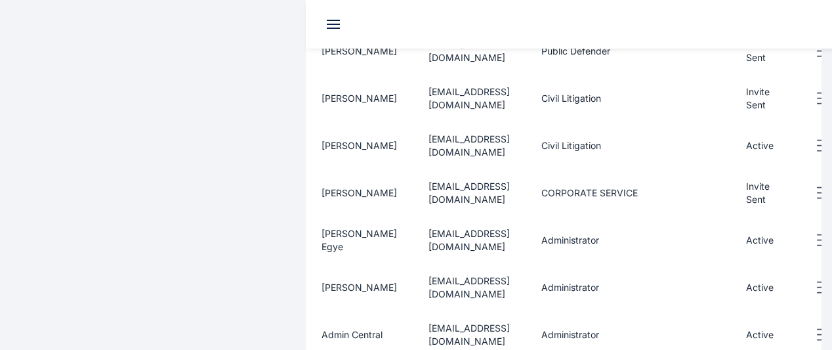
click at [429, 181] on span "tinaallu2000@gmail.com" at bounding box center [469, 193] width 81 height 24
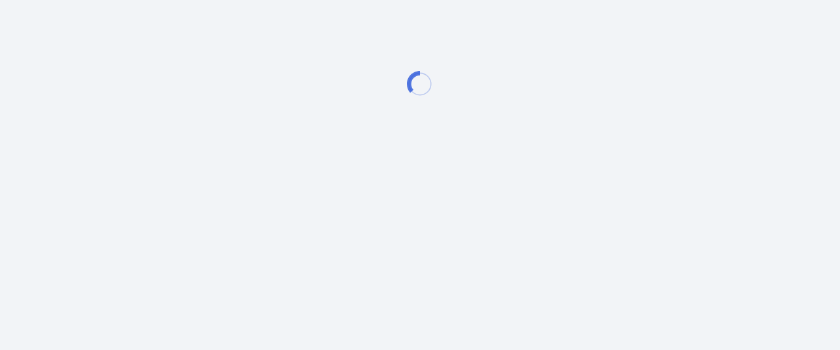
click at [598, 168] on html "00 : 00 : 00 Start Timer Create New View User - Digits Law" at bounding box center [420, 84] width 840 height 168
click at [556, 168] on html "00 : 00 : 00 Start Timer Create New View User - Digits Law" at bounding box center [420, 84] width 840 height 168
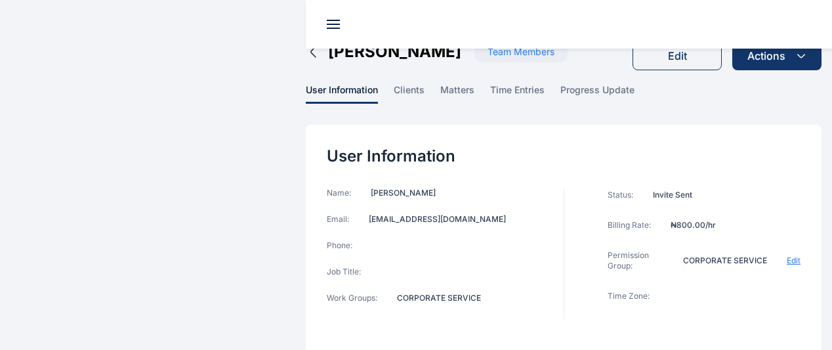
scroll to position [9, 0]
click at [381, 188] on div "Name: Justina A. Aliyu" at bounding box center [445, 193] width 237 height 11
click at [373, 188] on p "Justina A. Aliyu" at bounding box center [403, 193] width 65 height 11
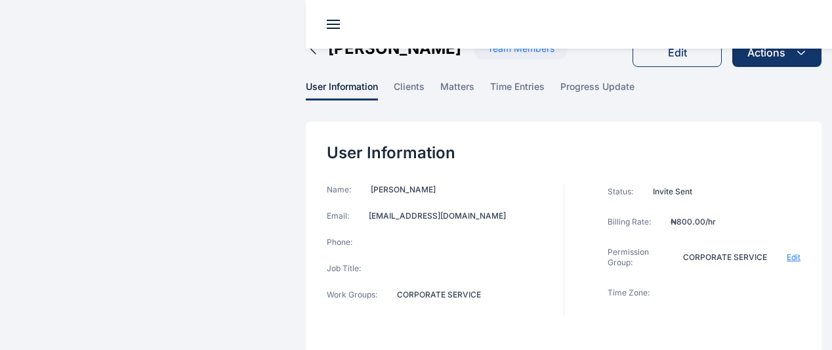
scroll to position [0, 0]
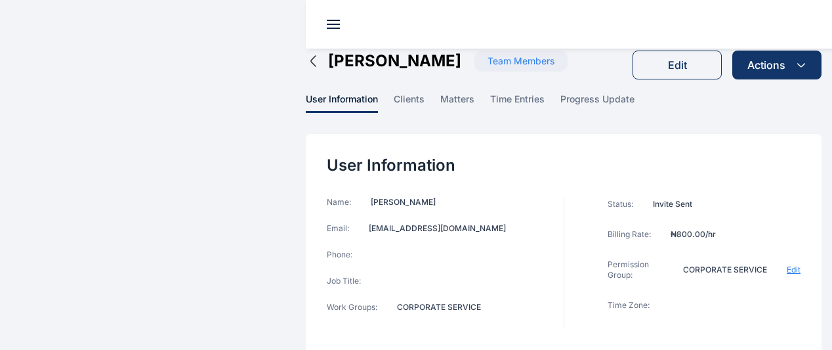
click at [385, 197] on div "Name: Justina A. Aliyu" at bounding box center [445, 202] width 237 height 11
click at [371, 197] on p "Justina A. Aliyu" at bounding box center [403, 202] width 65 height 11
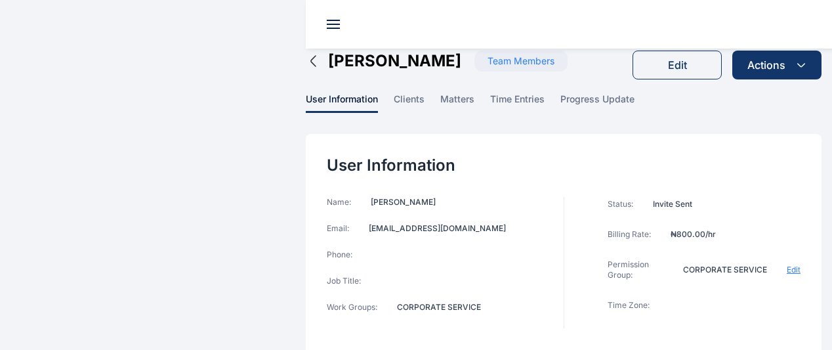
click at [668, 57] on div "Edit" at bounding box center [677, 65] width 19 height 16
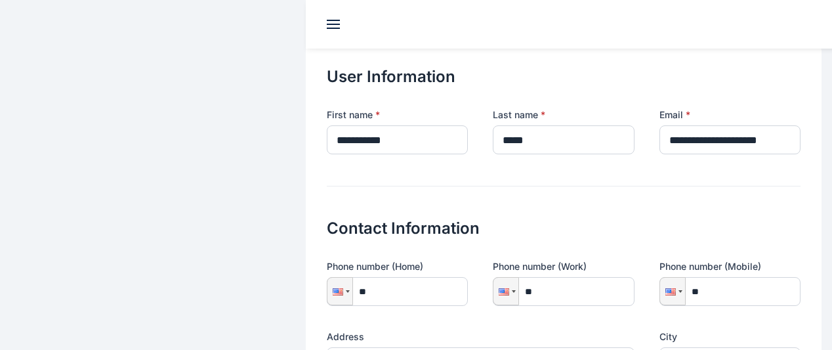
scroll to position [47, 0]
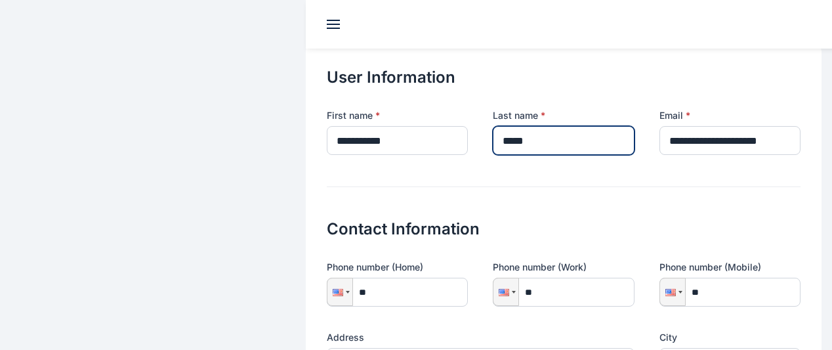
click at [493, 126] on input "*****" at bounding box center [563, 140] width 141 height 29
type input "****"
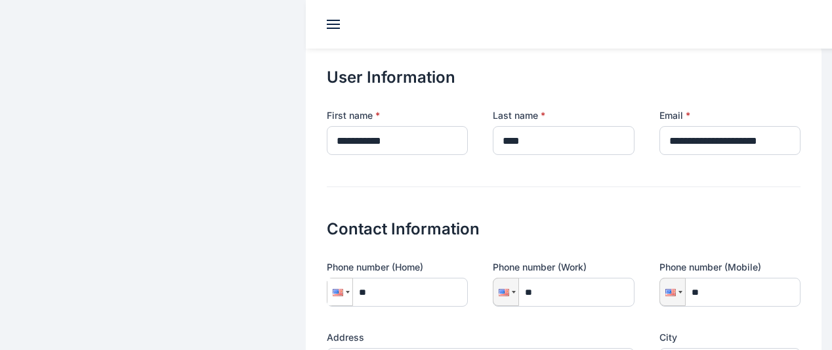
click at [328, 278] on div at bounding box center [340, 291] width 25 height 27
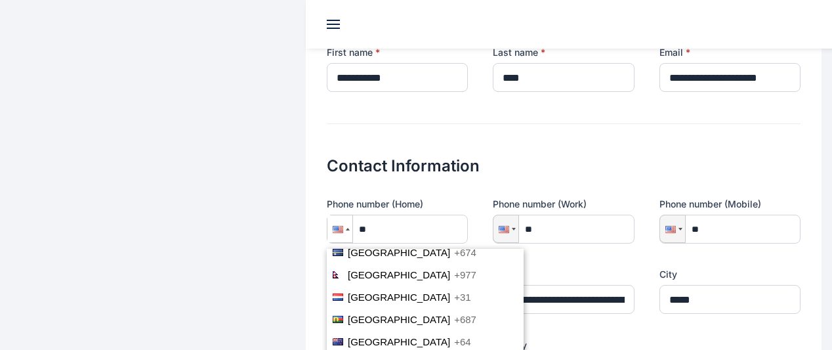
scroll to position [2962, 0]
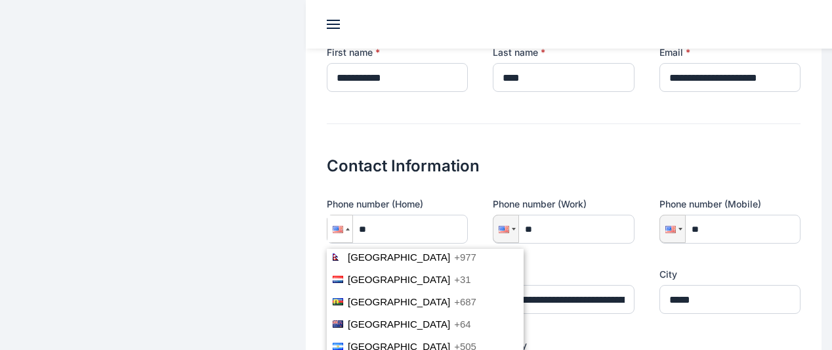
type input "****"
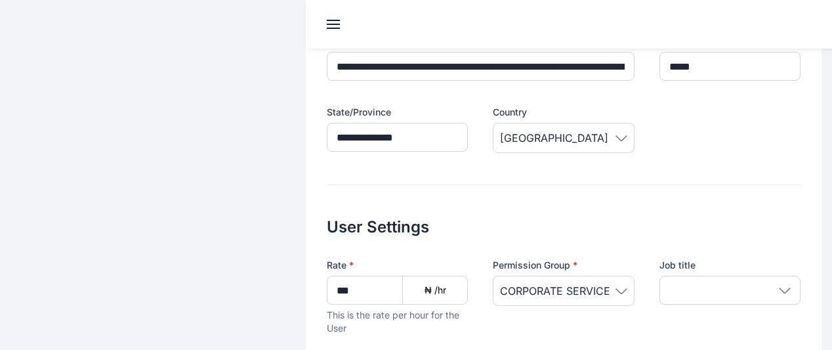
scroll to position [509, 0]
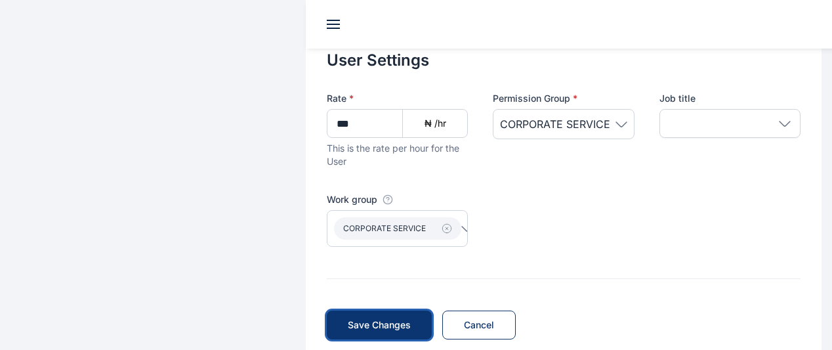
click at [348, 318] on span "Save Changes" at bounding box center [379, 324] width 63 height 13
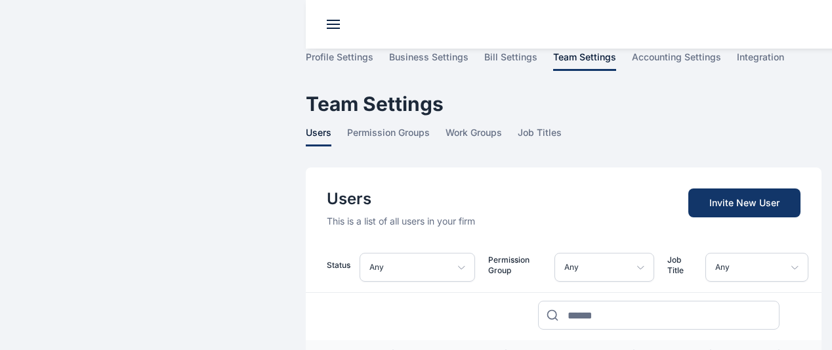
click at [0, 0] on span "team settings" at bounding box center [0, 0] width 0 height 0
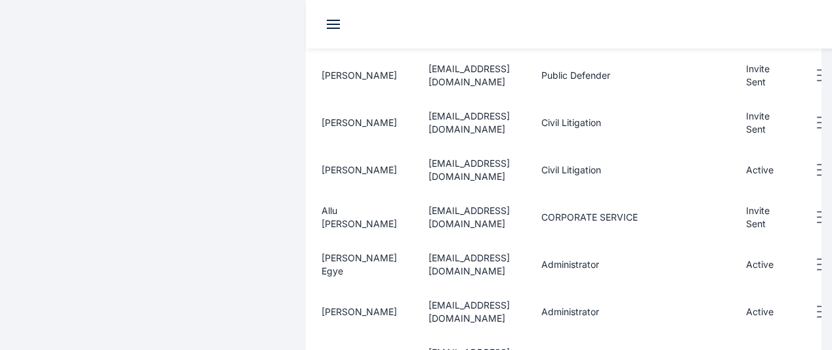
scroll to position [464, 0]
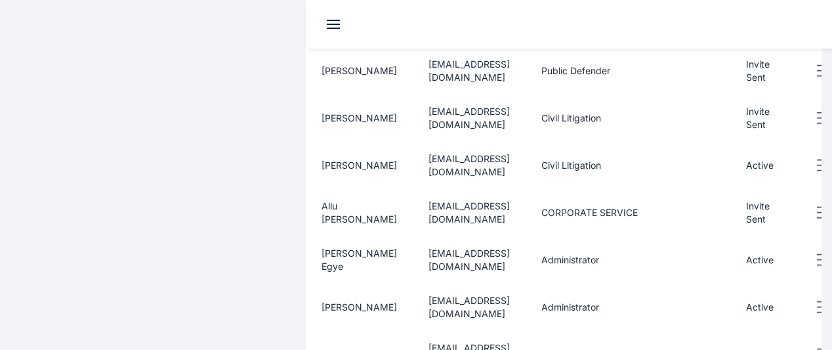
click at [429, 200] on span "tinaallu2000@gmail.com" at bounding box center [469, 212] width 81 height 24
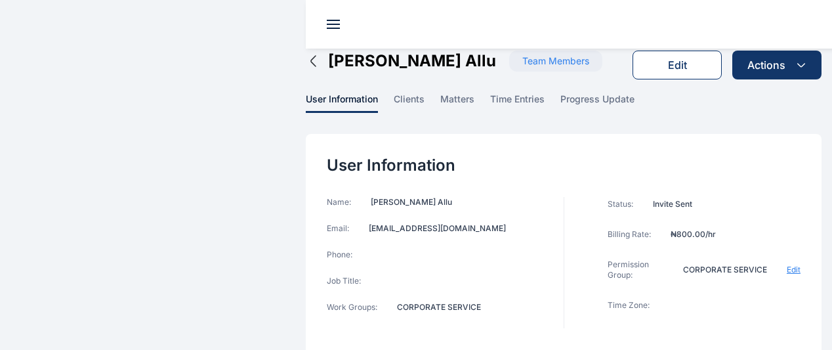
click at [668, 57] on div "Edit" at bounding box center [677, 65] width 19 height 16
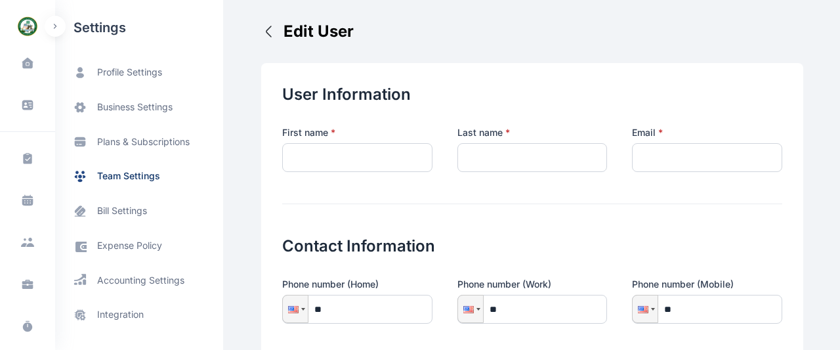
type input "**********"
type input "****"
type input "**********"
type input "****"
type input "**********"
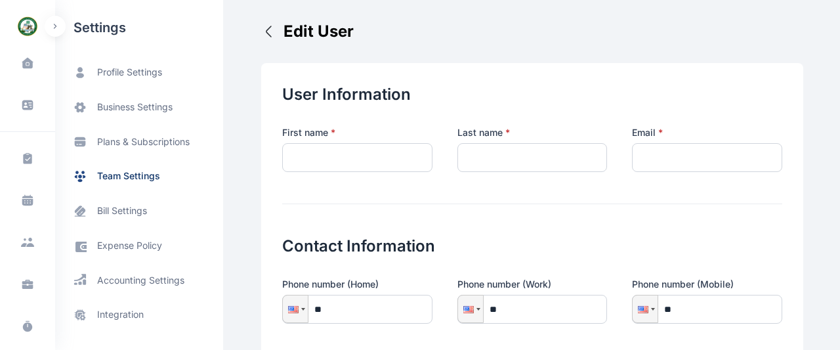
type input "*****"
type input "**********"
type input "***"
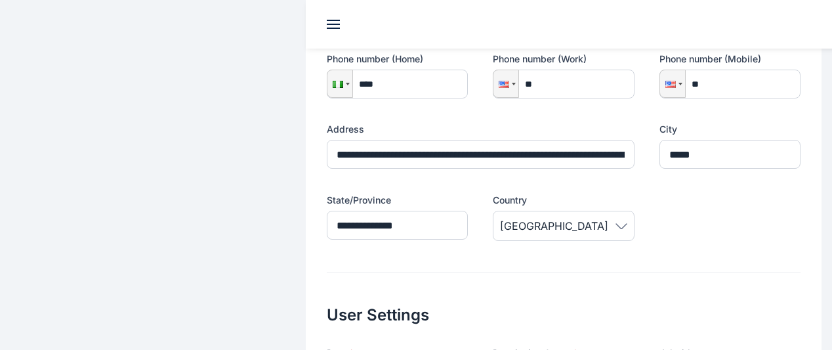
scroll to position [509, 0]
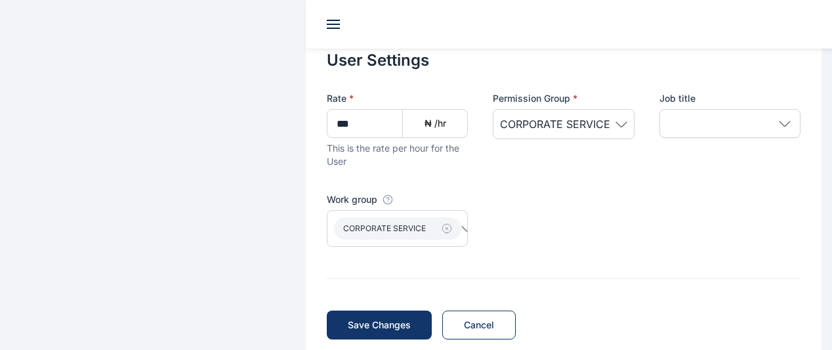
click at [588, 116] on span "CORPORATE SERVICE" at bounding box center [563, 124] width 127 height 16
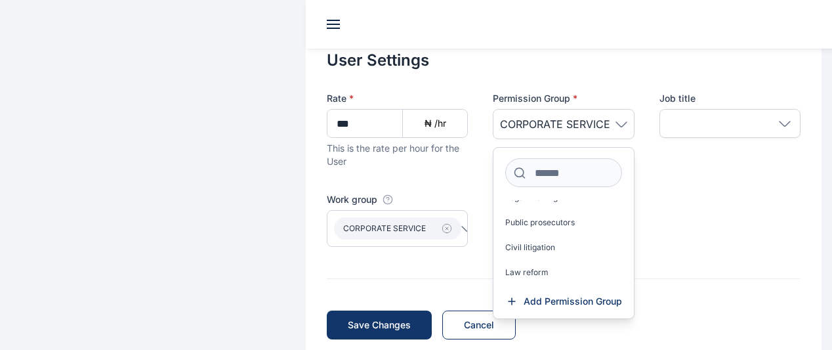
scroll to position [69, 0]
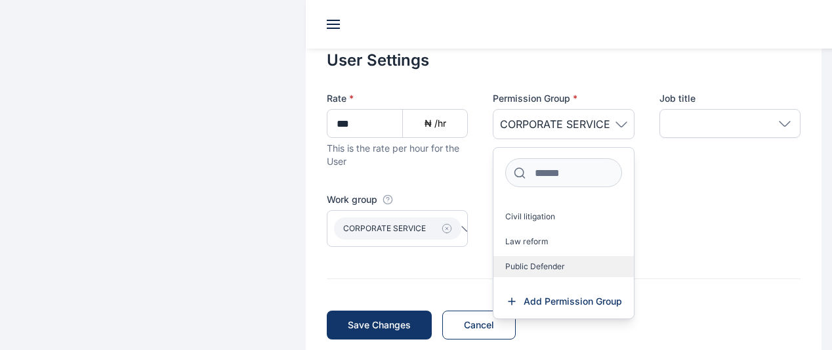
click at [506, 261] on span "Public Defender" at bounding box center [536, 266] width 60 height 11
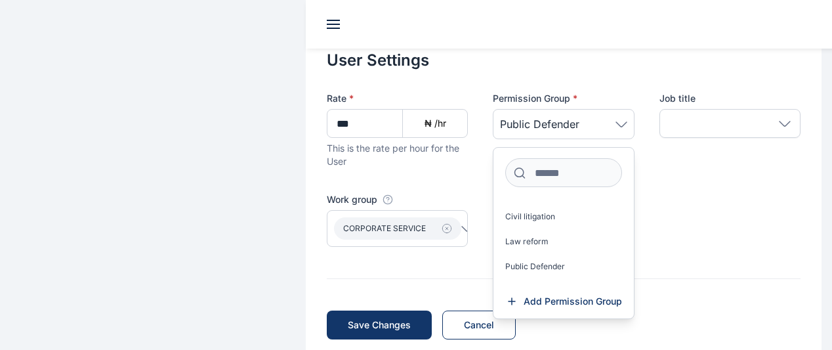
click at [674, 160] on div "Rate * *** ₦ /hr This is the rate per hour for the User Permission Group * Publ…" at bounding box center [564, 169] width 474 height 155
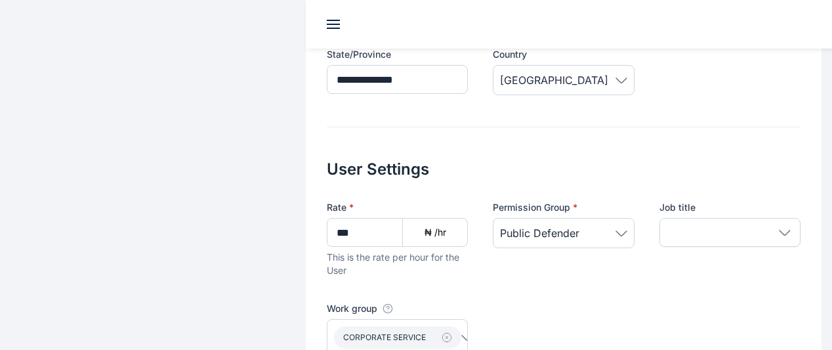
scroll to position [399, 0]
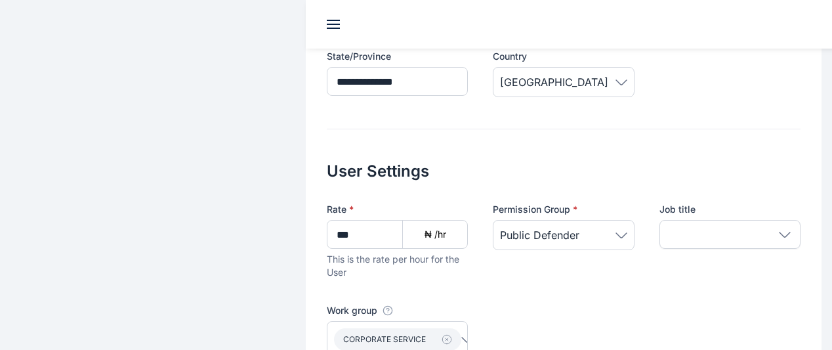
click at [779, 232] on icon at bounding box center [785, 235] width 12 height 6
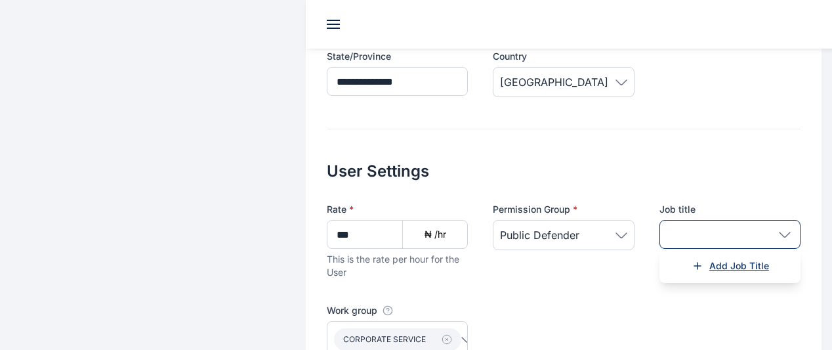
click at [710, 259] on span "Add Job Title" at bounding box center [740, 265] width 60 height 13
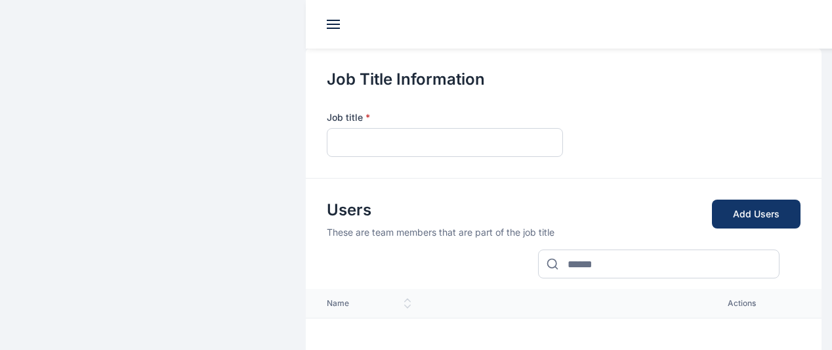
scroll to position [27, 0]
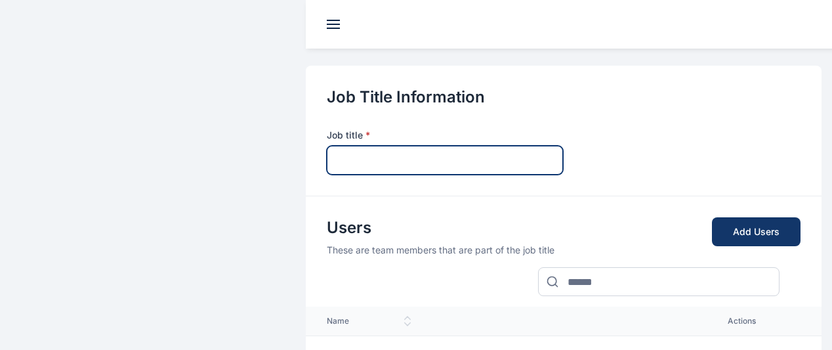
click at [392, 146] on input "text" at bounding box center [445, 160] width 236 height 29
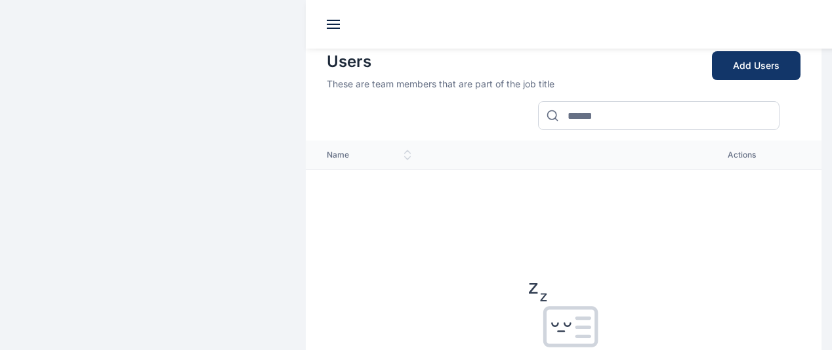
scroll to position [189, 0]
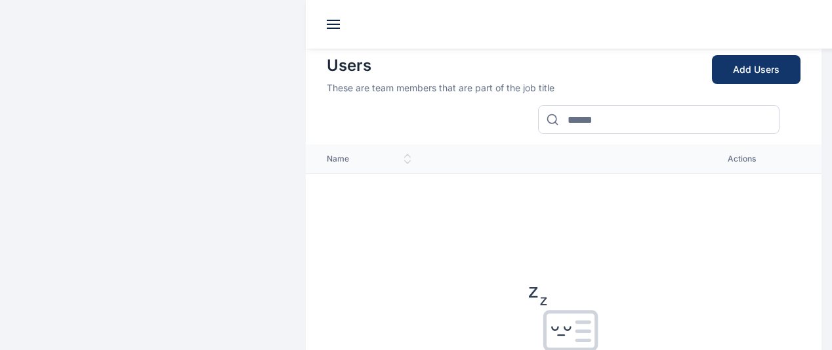
type input "**********"
click at [743, 55] on button "Add Users" at bounding box center [756, 69] width 89 height 29
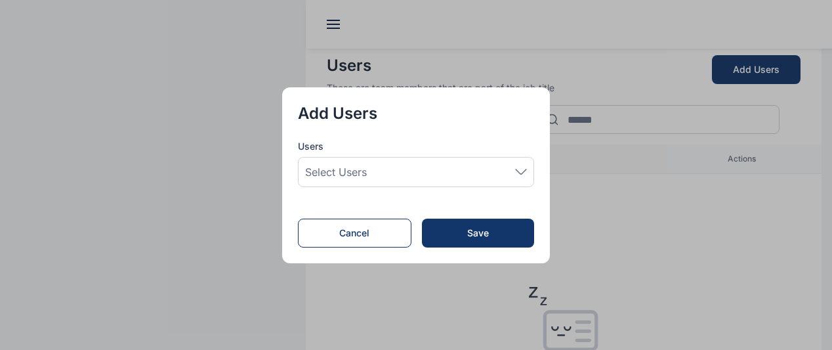
click at [534, 163] on div "Select users" at bounding box center [416, 172] width 236 height 30
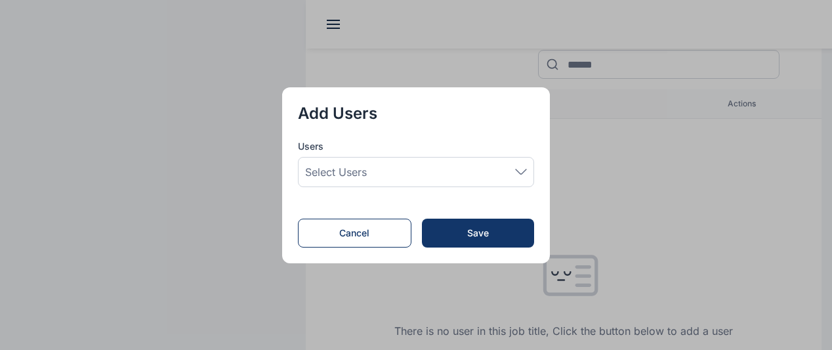
scroll to position [246, 0]
click at [519, 181] on div "Select users" at bounding box center [416, 172] width 236 height 30
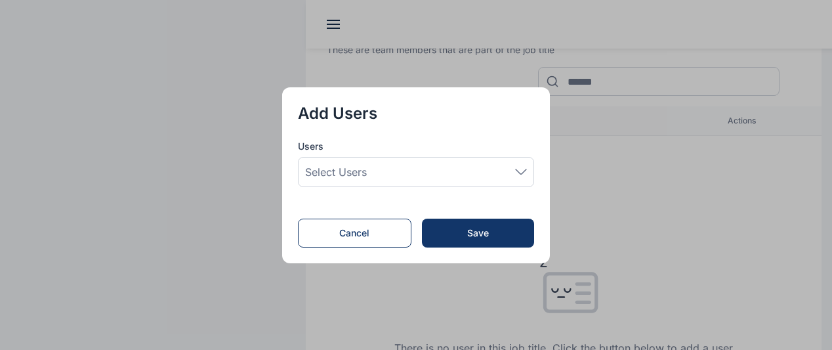
scroll to position [223, 0]
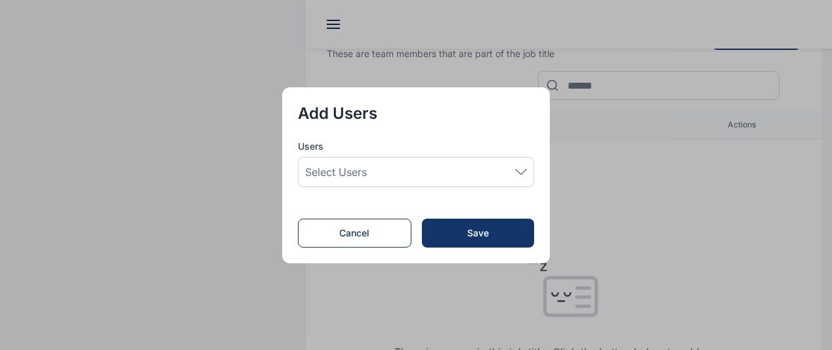
click at [520, 173] on icon at bounding box center [521, 172] width 12 height 6
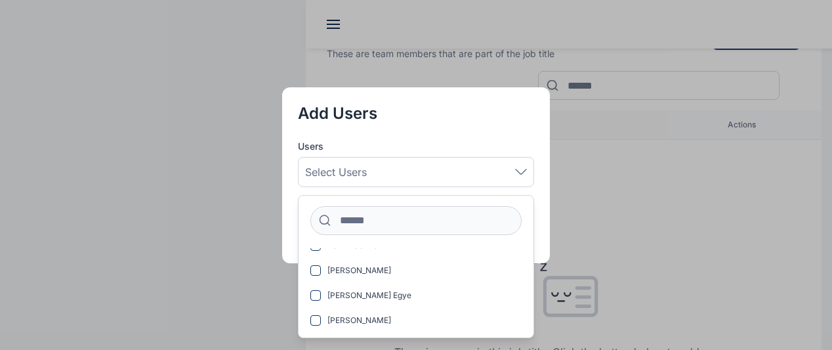
scroll to position [21, 0]
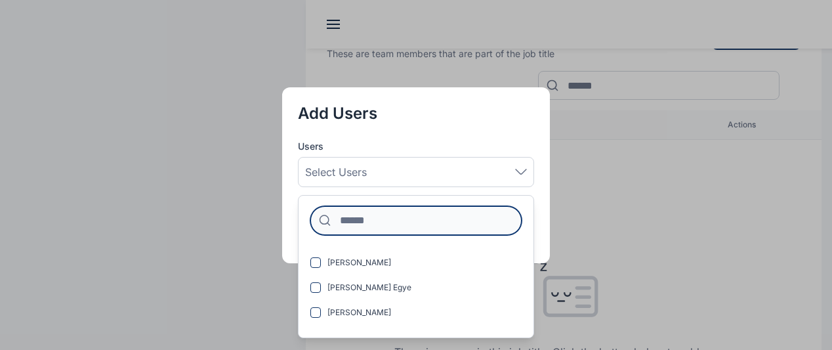
click at [452, 219] on input at bounding box center [416, 220] width 211 height 29
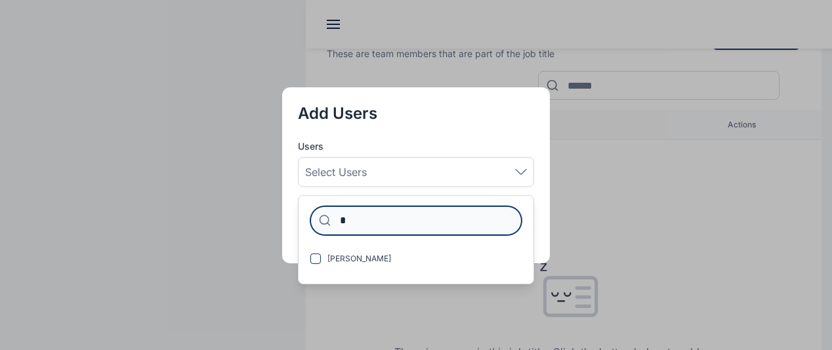
scroll to position [0, 0]
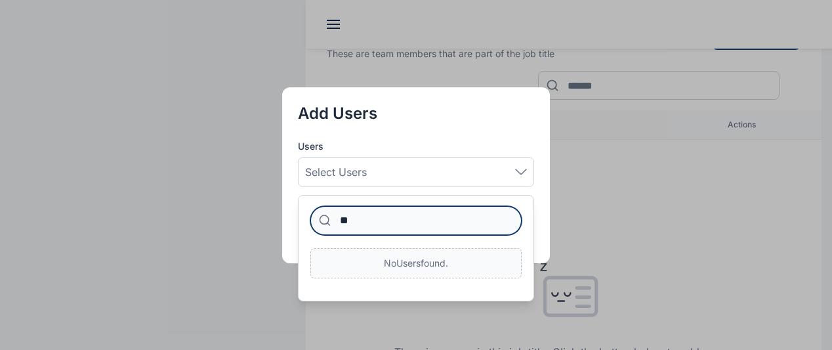
type input "*"
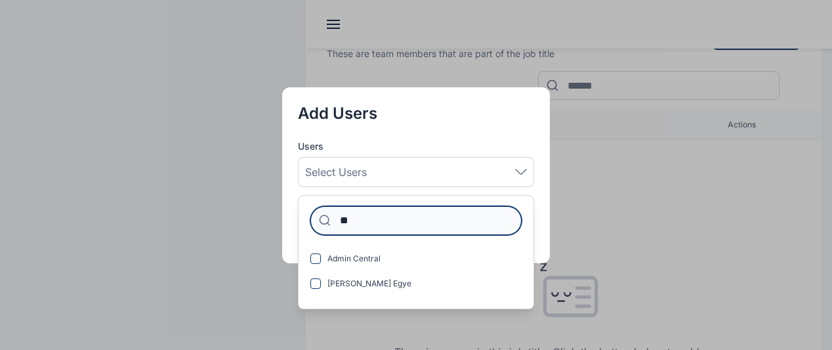
type input "*"
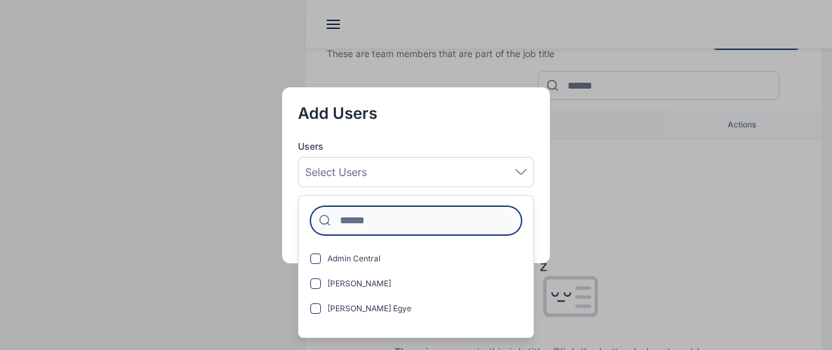
type input "*"
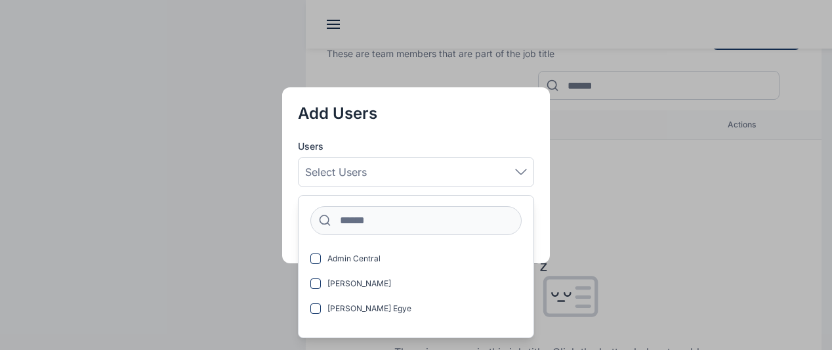
click at [534, 230] on div at bounding box center [416, 219] width 235 height 26
click at [533, 225] on div at bounding box center [416, 219] width 235 height 26
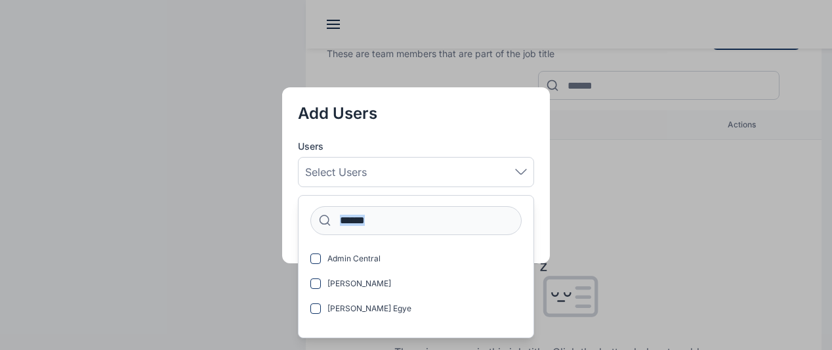
click at [533, 225] on div at bounding box center [416, 219] width 235 height 26
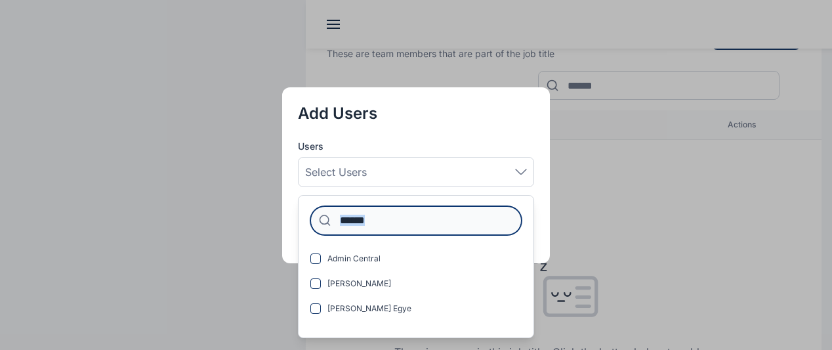
click at [441, 217] on input at bounding box center [416, 220] width 211 height 29
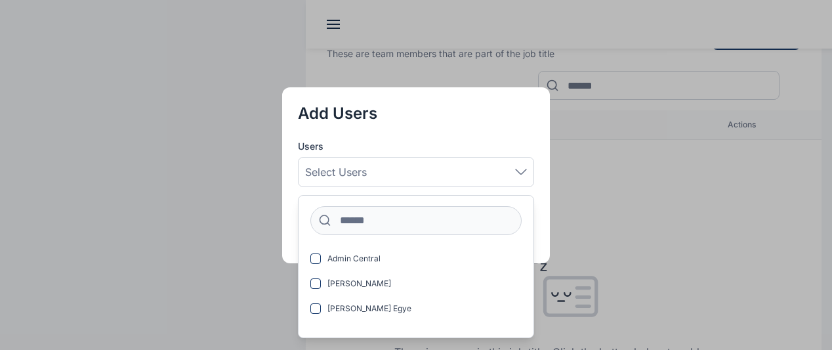
click at [532, 217] on div at bounding box center [416, 219] width 235 height 26
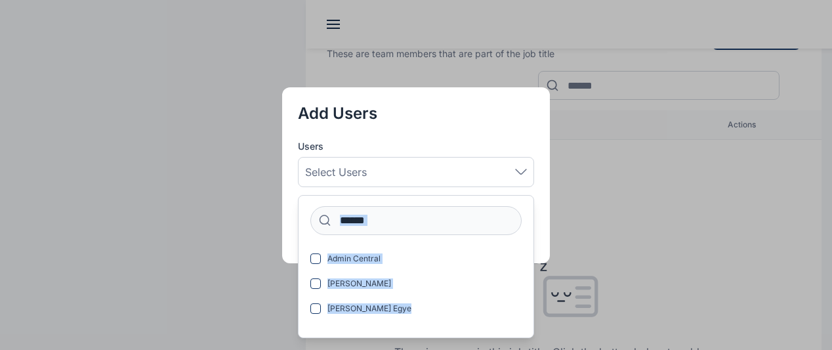
drag, startPoint x: 532, startPoint y: 217, endPoint x: 534, endPoint y: 316, distance: 98.5
click at [534, 316] on div "Admin Central James Nicholas A. Aliyu Usman Egye Auta Ephraim Agbo" at bounding box center [416, 266] width 235 height 121
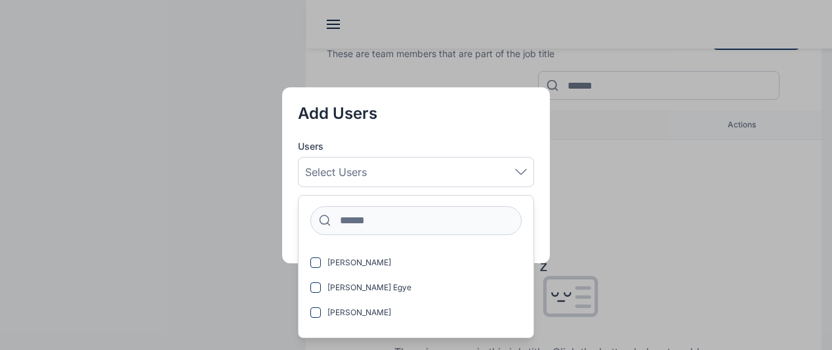
click at [466, 125] on div "Add Users Users Select users Admin Central James Nicholas A. Aliyu Usman Egye A…" at bounding box center [416, 175] width 268 height 176
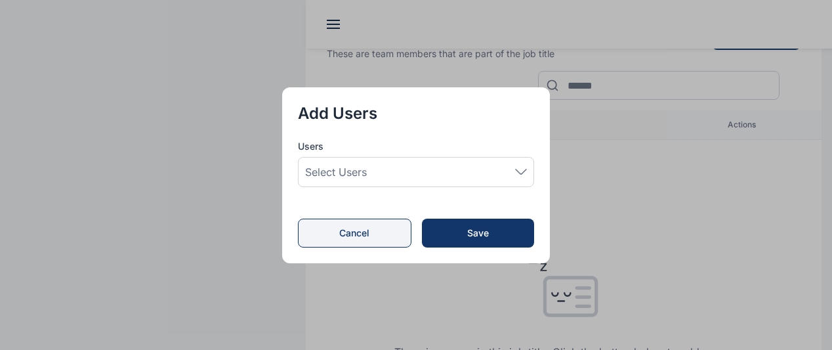
click at [373, 227] on button "Cancel" at bounding box center [355, 233] width 114 height 29
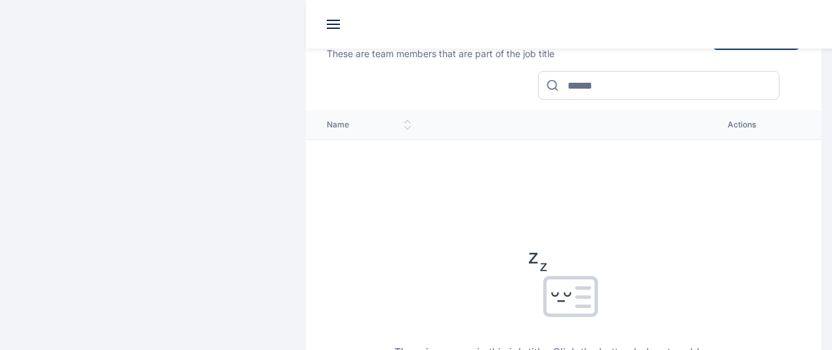
click at [831, 259] on div "**********" at bounding box center [416, 221] width 832 height 888
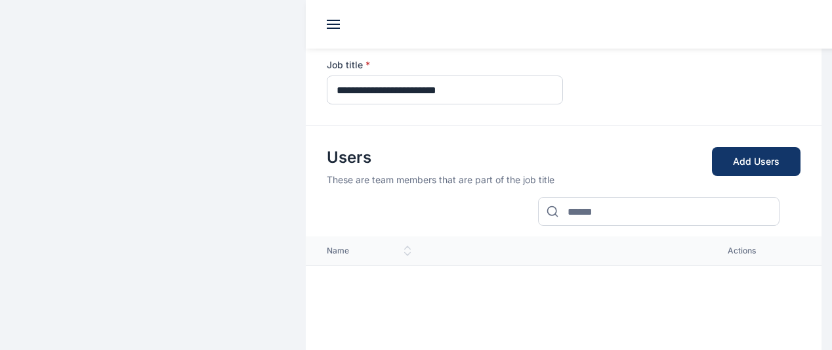
scroll to position [98, 0]
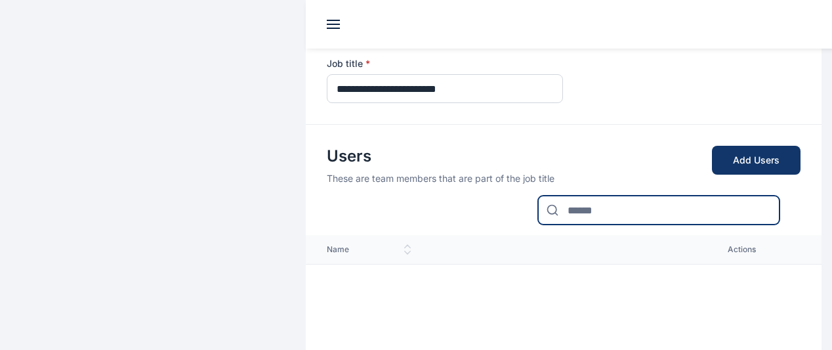
click at [590, 196] on input at bounding box center [659, 210] width 242 height 29
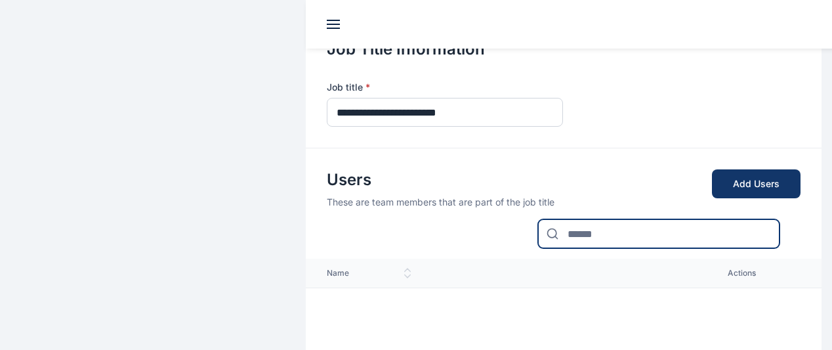
scroll to position [76, 0]
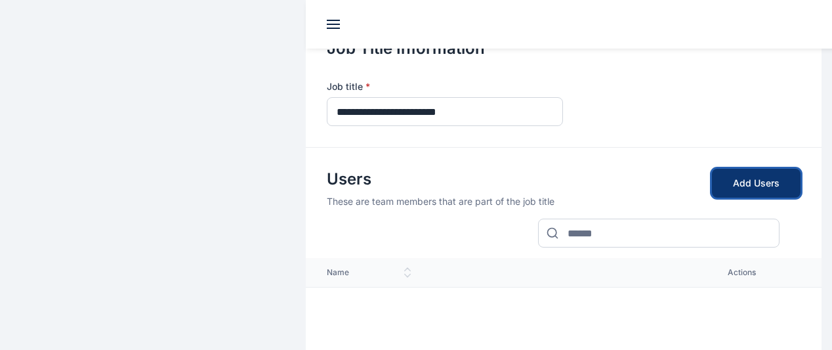
click at [728, 169] on button "Add Users" at bounding box center [756, 183] width 89 height 29
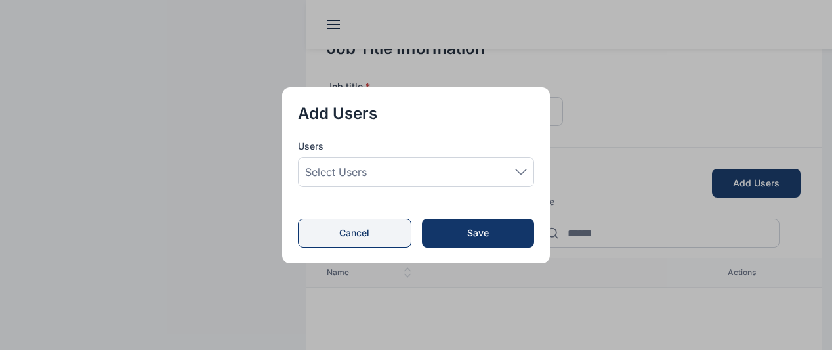
click at [383, 234] on button "Cancel" at bounding box center [355, 233] width 114 height 29
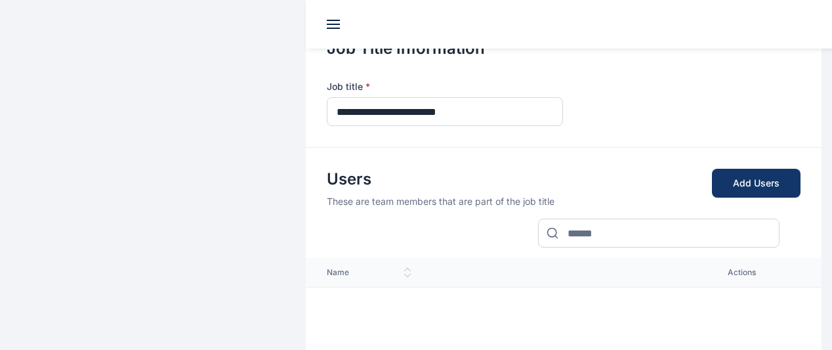
scroll to position [0, 0]
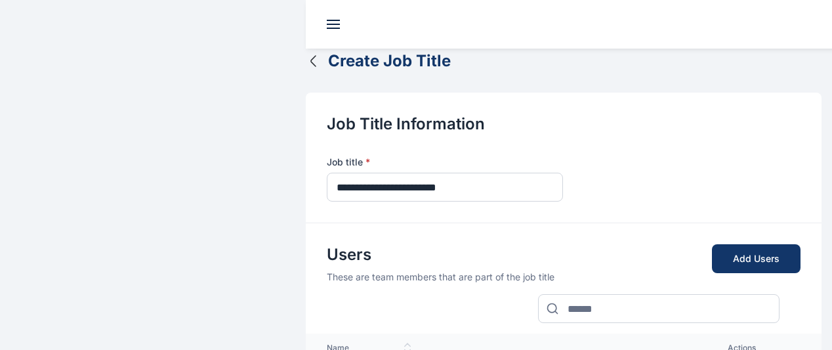
click at [306, 53] on icon "button" at bounding box center [314, 61] width 16 height 16
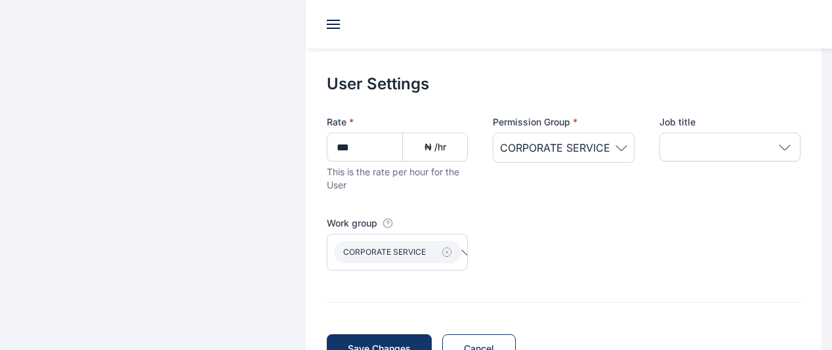
scroll to position [509, 0]
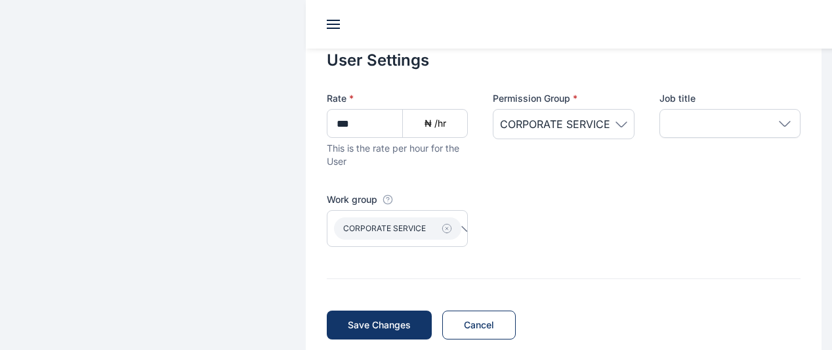
click at [587, 116] on span "CORPORATE SERVICE" at bounding box center [563, 124] width 127 height 16
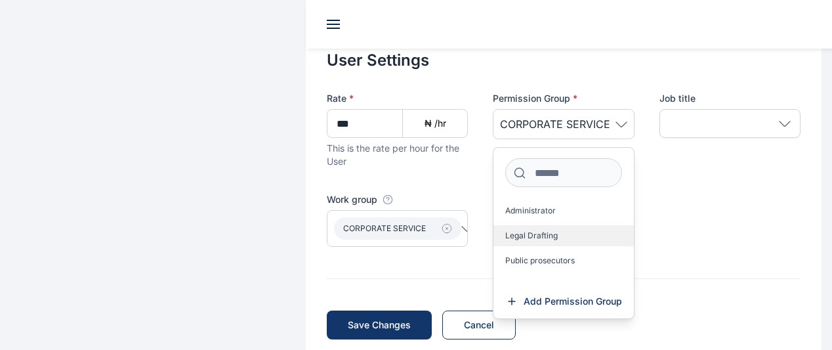
click at [595, 225] on label "Legal Drafting" at bounding box center [564, 235] width 140 height 21
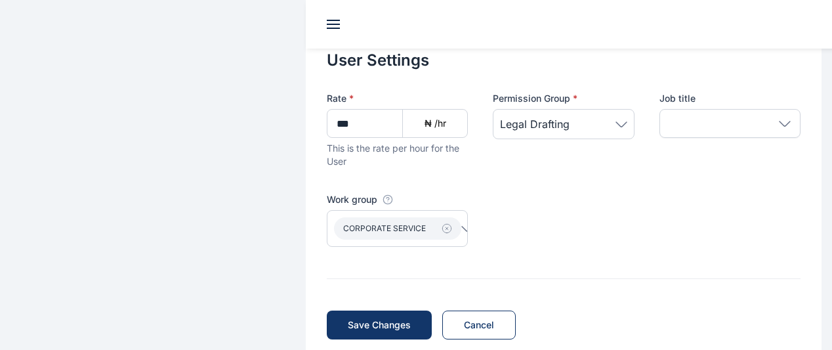
click at [584, 109] on div "Legal Drafting" at bounding box center [563, 124] width 141 height 30
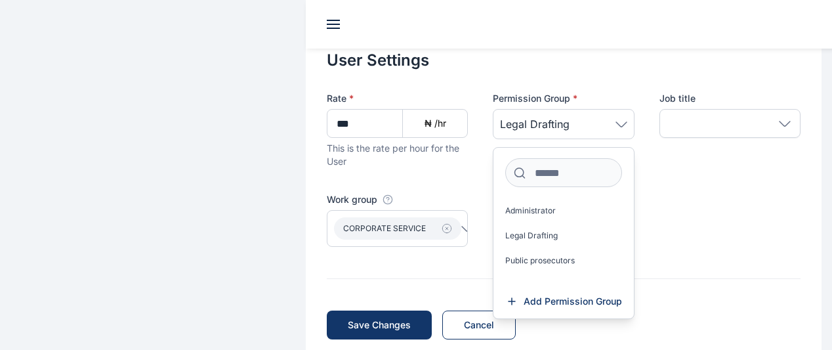
scroll to position [69, 0]
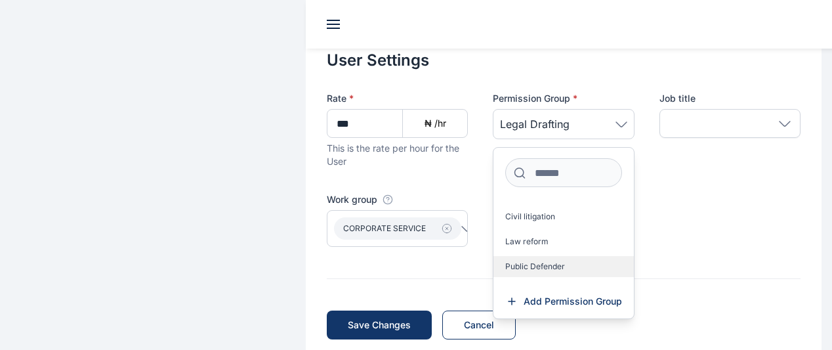
click at [519, 261] on span "Public Defender" at bounding box center [536, 266] width 60 height 11
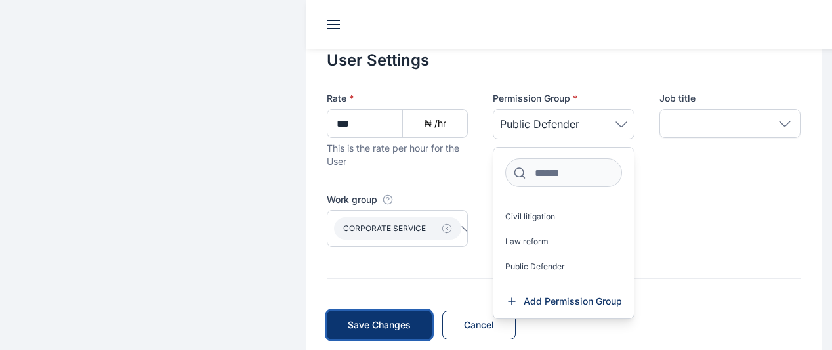
click at [349, 318] on span "Save Changes" at bounding box center [379, 324] width 63 height 13
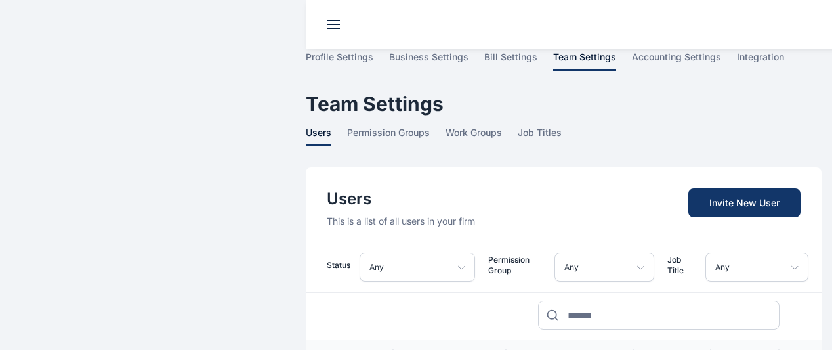
click at [0, 0] on span "team settings" at bounding box center [0, 0] width 0 height 0
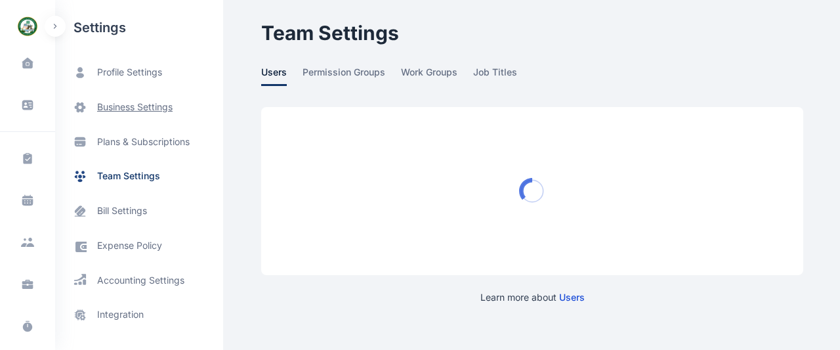
click at [135, 109] on span "business settings" at bounding box center [135, 107] width 76 height 14
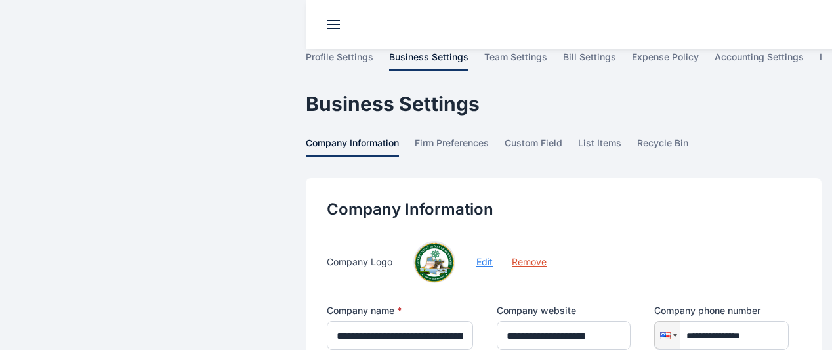
click at [0, 0] on span "team settings" at bounding box center [0, 0] width 0 height 0
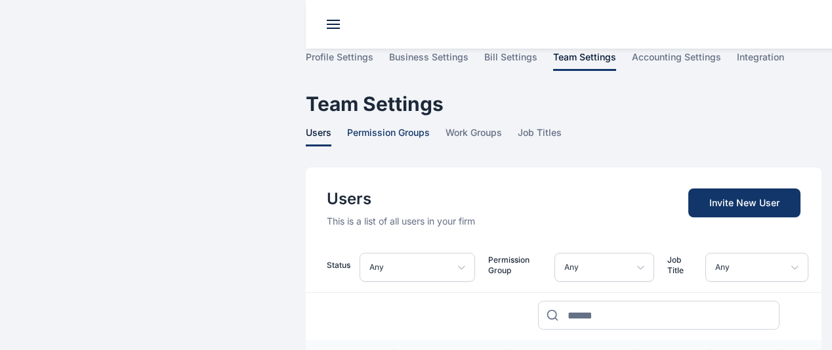
click at [347, 126] on span "permission groups" at bounding box center [388, 136] width 83 height 20
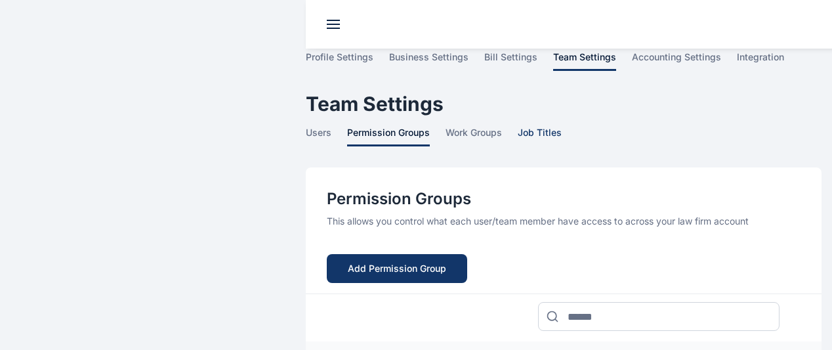
click at [518, 126] on span "job titles" at bounding box center [540, 136] width 44 height 20
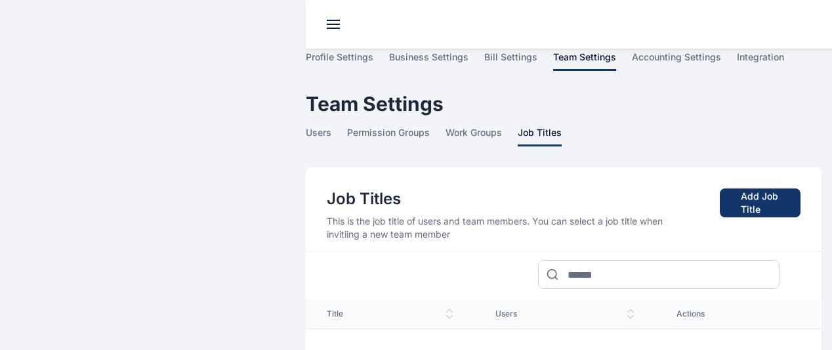
click at [0, 0] on span "team settings" at bounding box center [0, 0] width 0 height 0
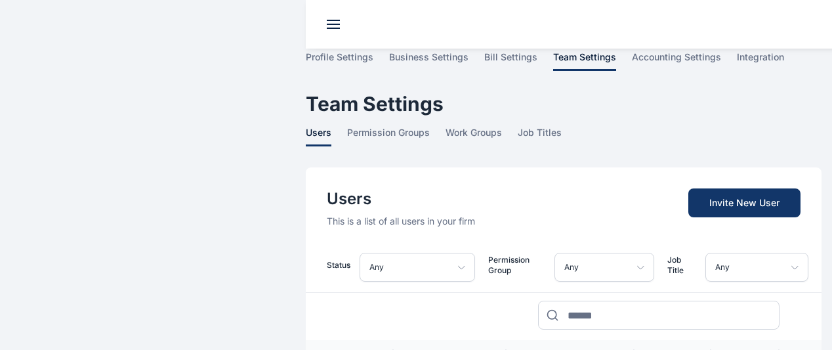
click at [0, 0] on span "expense policy" at bounding box center [0, 0] width 0 height 0
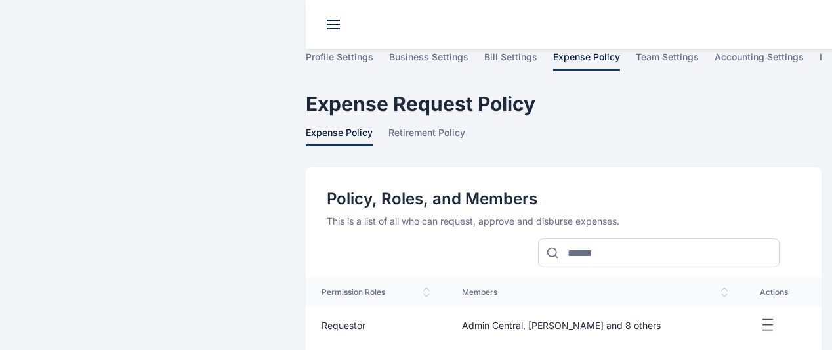
click at [0, 0] on span "team settings" at bounding box center [0, 0] width 0 height 0
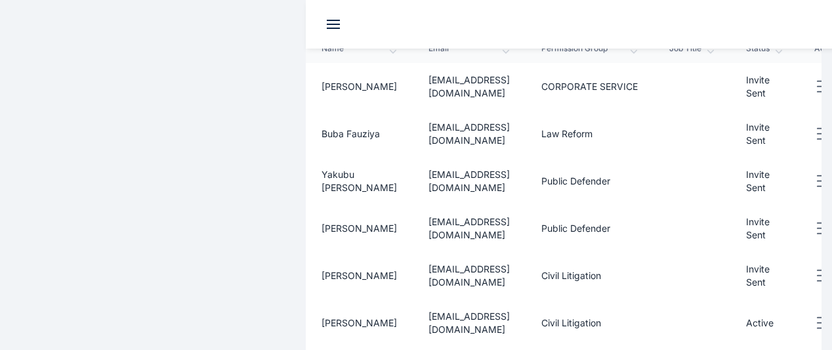
scroll to position [613, 0]
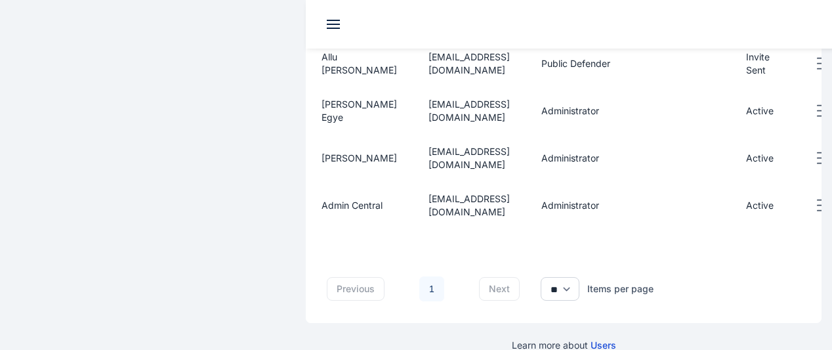
click at [429, 98] on span "eusmanaliyu1980@gmail.com" at bounding box center [469, 110] width 81 height 24
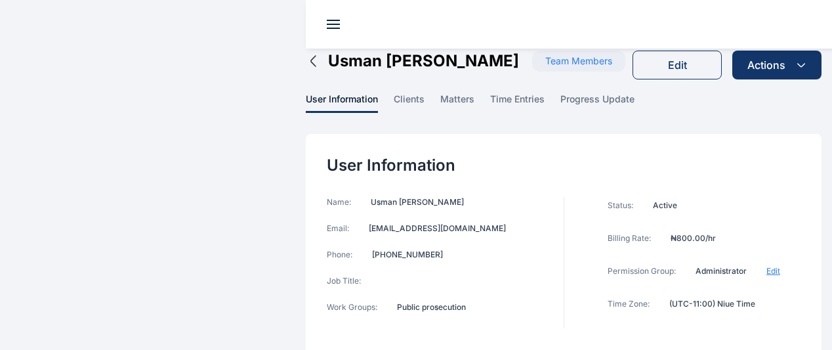
click at [362, 244] on div "Name: Usman Egye Aliyu Email: eusmanaliyu1980@gmail.com Phone: (803) 973-3007 J…" at bounding box center [445, 262] width 237 height 131
click at [0, 0] on span "team settings" at bounding box center [0, 0] width 0 height 0
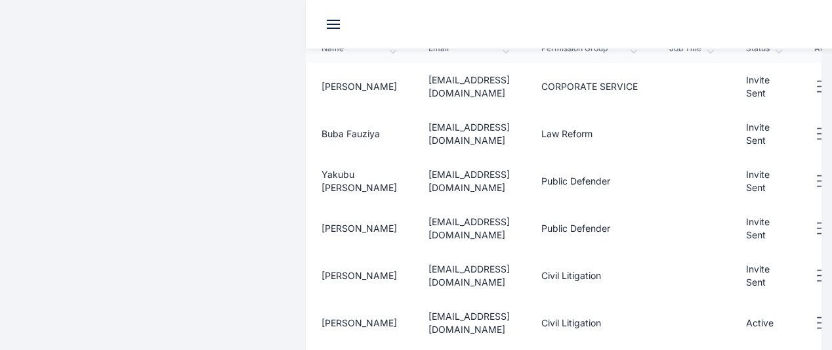
scroll to position [613, 0]
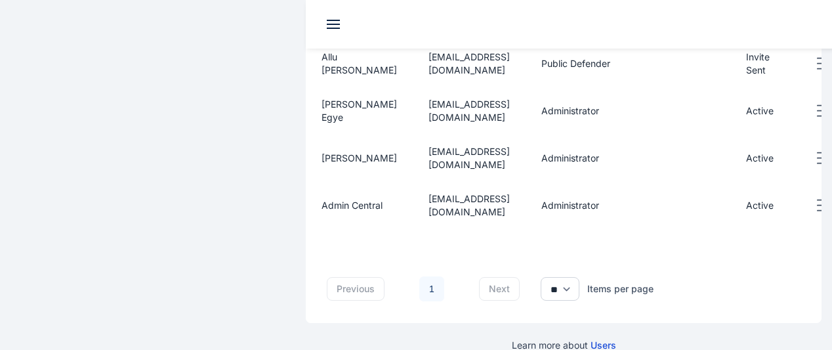
click at [815, 103] on icon "button" at bounding box center [823, 111] width 16 height 16
click at [751, 112] on div "Edit" at bounding box center [764, 127] width 116 height 30
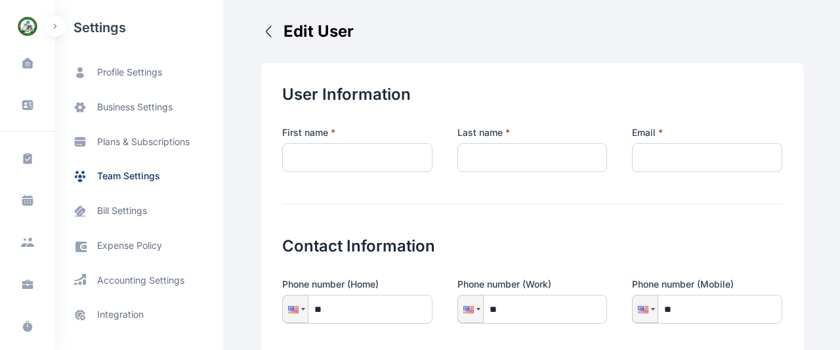
type input "**********"
type input "*****"
type input "**********"
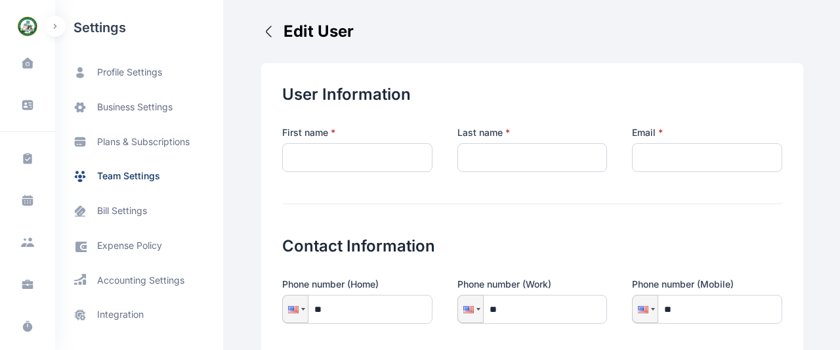
type input "**********"
type input "*****"
type input "**********"
type input "***"
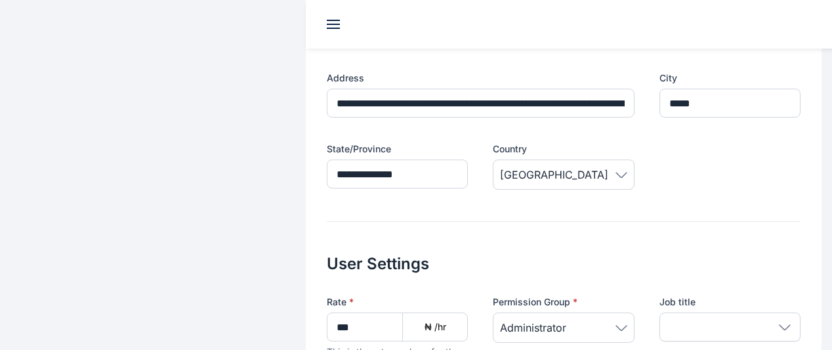
scroll to position [509, 0]
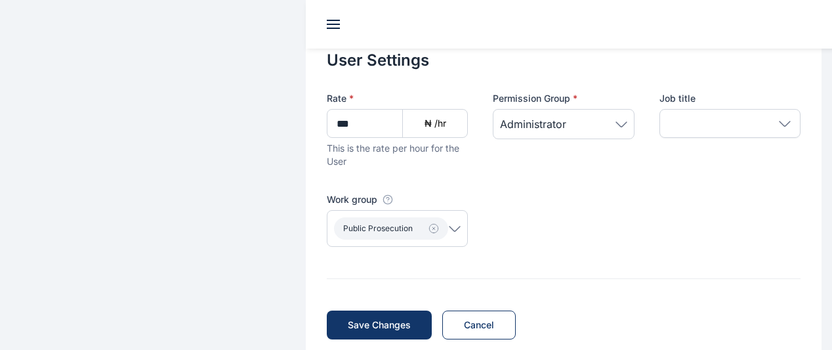
click at [420, 210] on div "Public prosecution" at bounding box center [397, 228] width 141 height 37
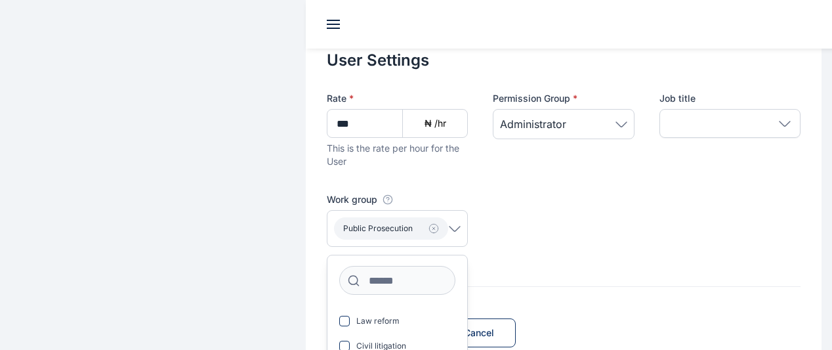
scroll to position [69, 0]
click at [357, 344] on span "Legal Drafting" at bounding box center [383, 349] width 53 height 11
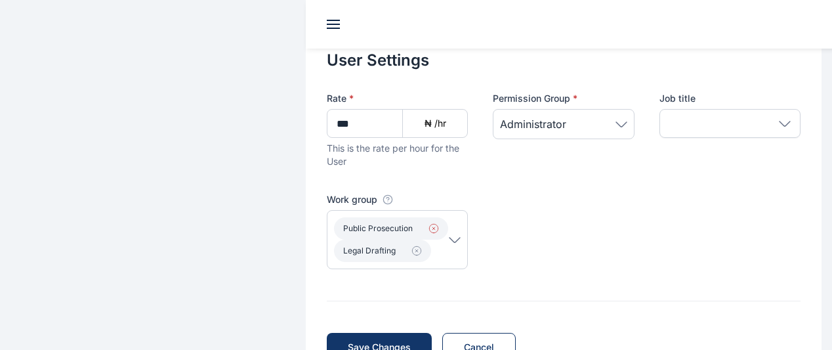
click at [429, 223] on icon "button" at bounding box center [434, 228] width 11 height 11
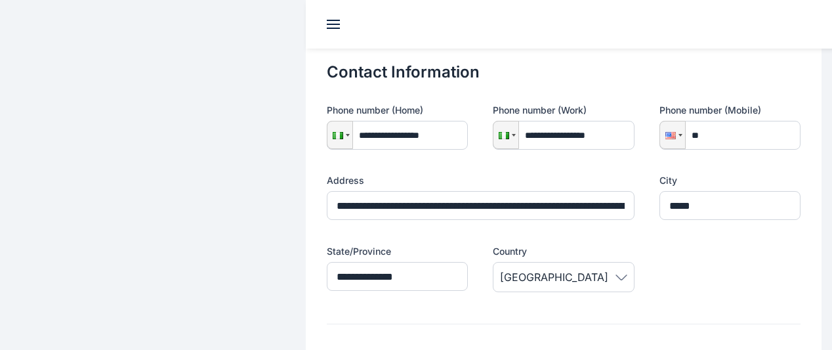
scroll to position [509, 0]
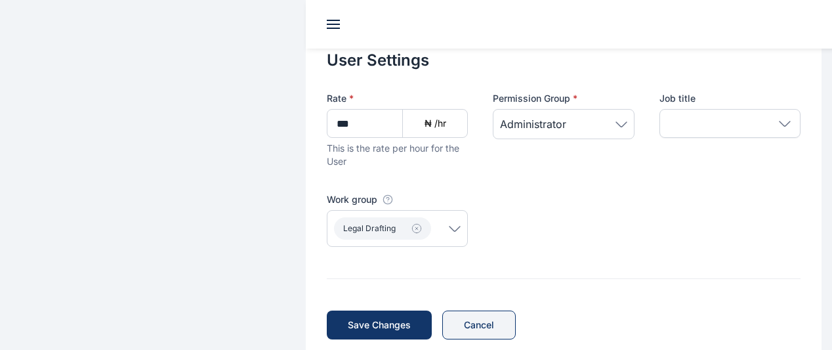
click at [443, 311] on span "Cancel" at bounding box center [480, 325] width 74 height 29
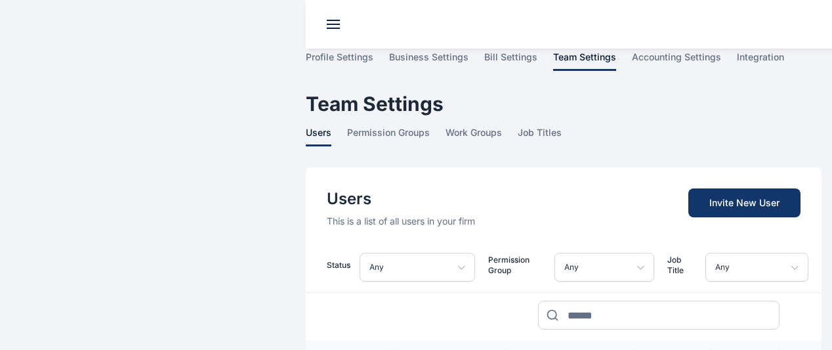
click at [0, 0] on span "team settings" at bounding box center [0, 0] width 0 height 0
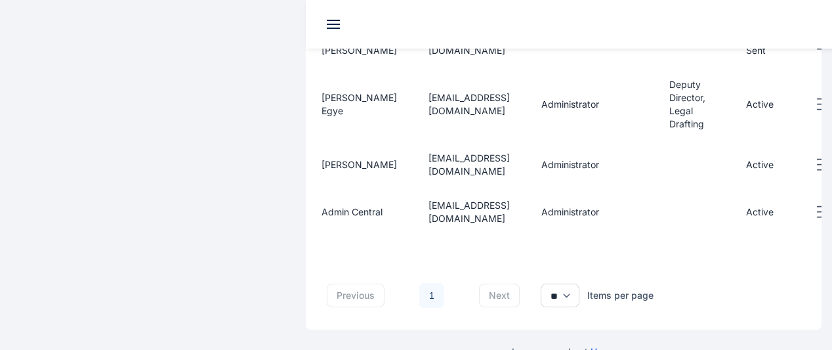
scroll to position [634, 0]
click at [429, 91] on span "eusmanaliyu1980@gmail.com" at bounding box center [469, 103] width 81 height 24
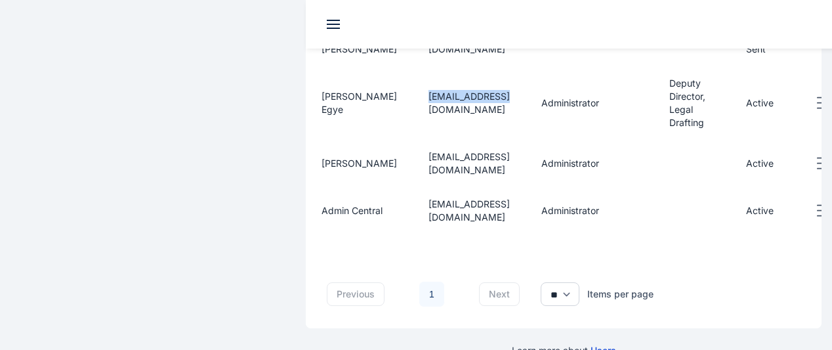
click at [429, 91] on span "eusmanaliyu1980@gmail.com" at bounding box center [469, 103] width 81 height 24
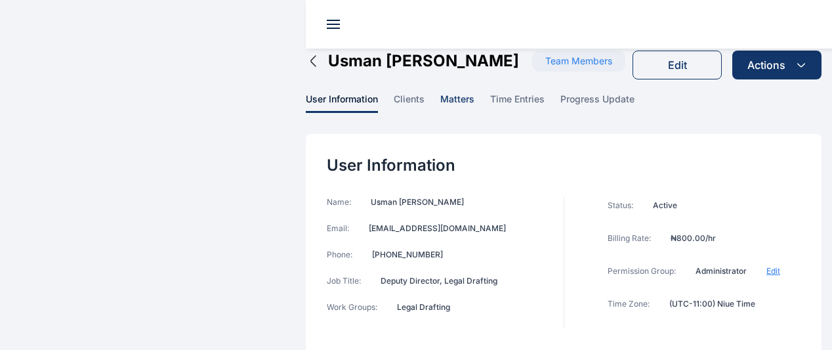
click at [441, 93] on span "matters" at bounding box center [458, 103] width 34 height 20
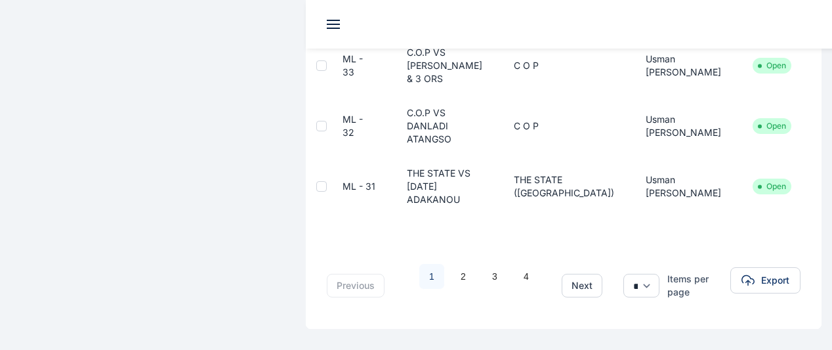
scroll to position [399, 0]
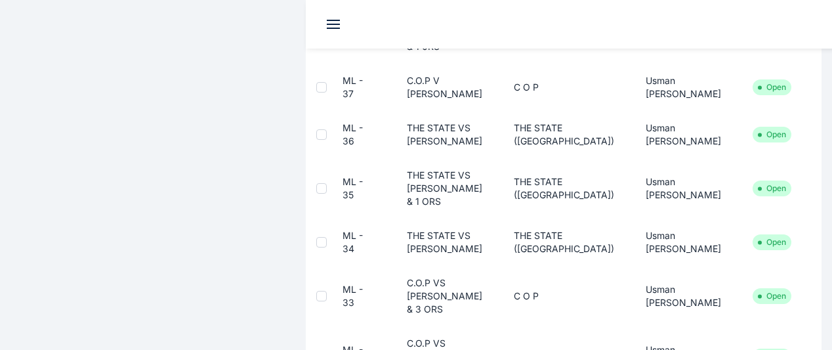
click at [0, 0] on span "team settings" at bounding box center [0, 0] width 0 height 0
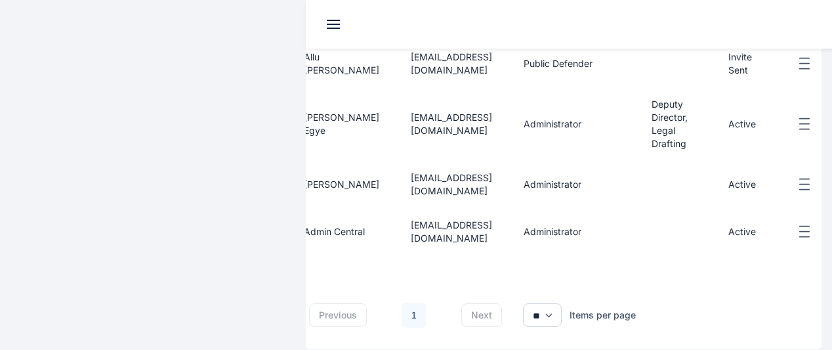
scroll to position [0, 18]
click at [443, 172] on span "[EMAIL_ADDRESS][DOMAIN_NAME]" at bounding box center [450, 184] width 81 height 24
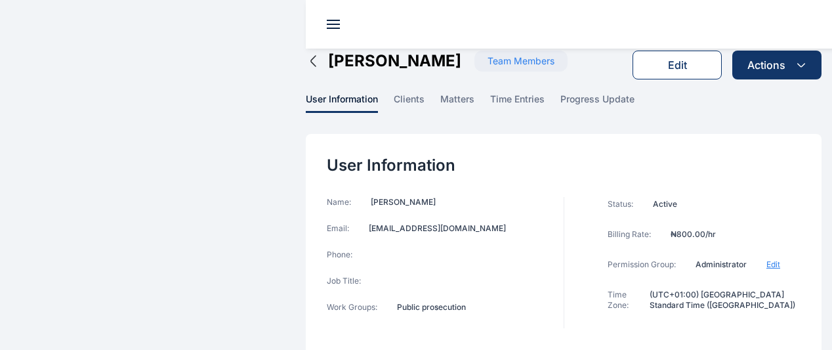
click at [635, 51] on button "Edit" at bounding box center [677, 65] width 89 height 29
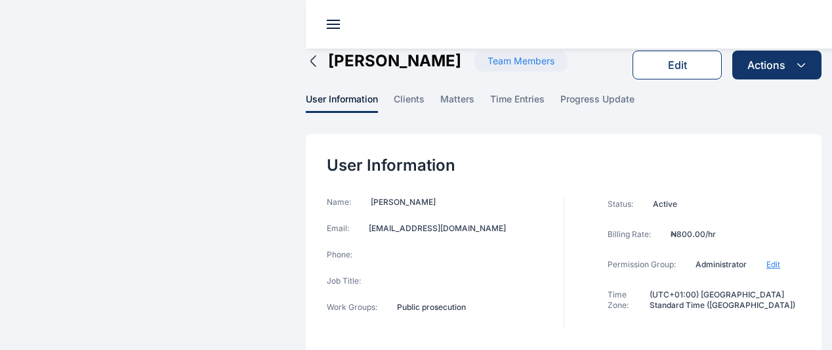
click at [635, 51] on button "Edit" at bounding box center [677, 65] width 89 height 29
click at [344, 217] on div "Name: Nicholas A. James Email: nikkyjimmy007@gmail.com Phone: Job Title: Work G…" at bounding box center [445, 262] width 237 height 131
click at [633, 51] on button "Edit" at bounding box center [677, 65] width 89 height 29
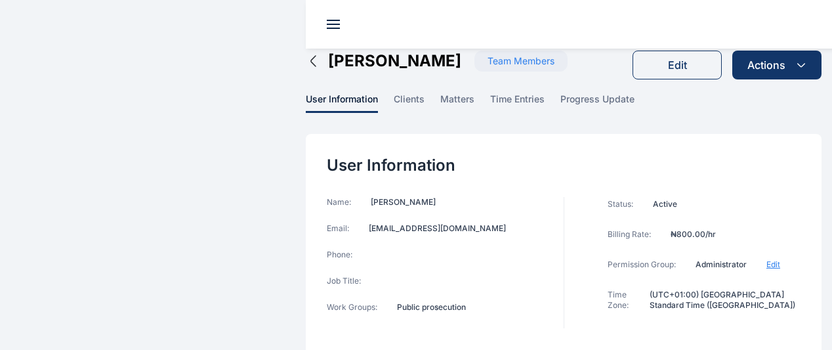
click at [0, 0] on span "team settings" at bounding box center [0, 0] width 0 height 0
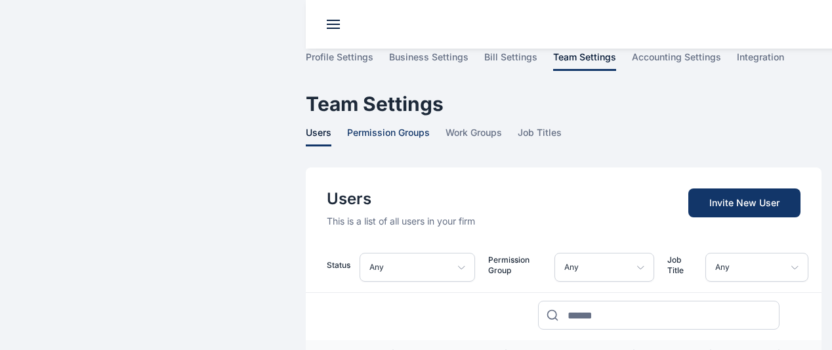
click at [347, 126] on span "permission groups" at bounding box center [388, 136] width 83 height 20
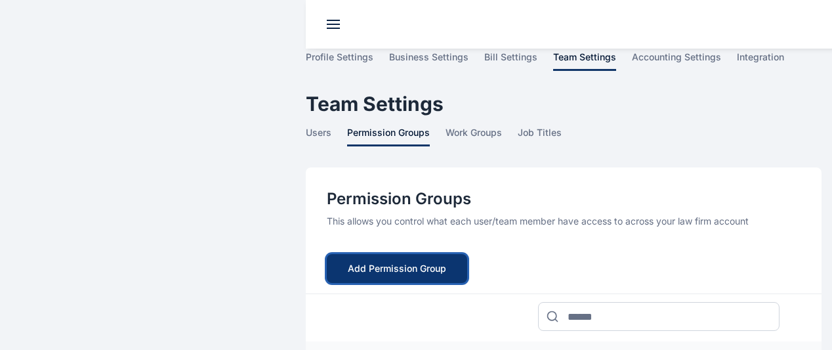
click at [330, 254] on button "Add Permission Group" at bounding box center [397, 268] width 140 height 29
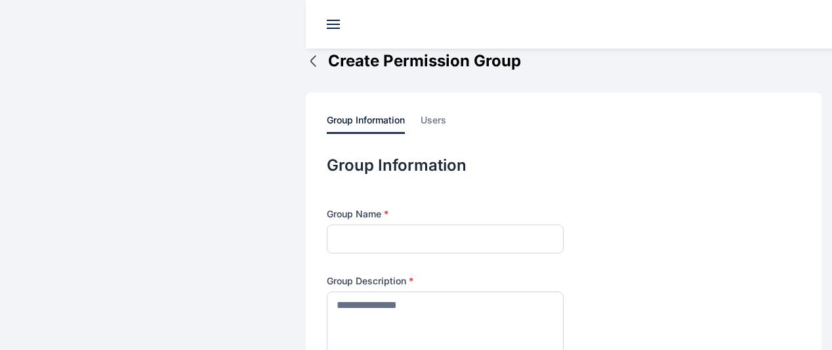
scroll to position [306, 0]
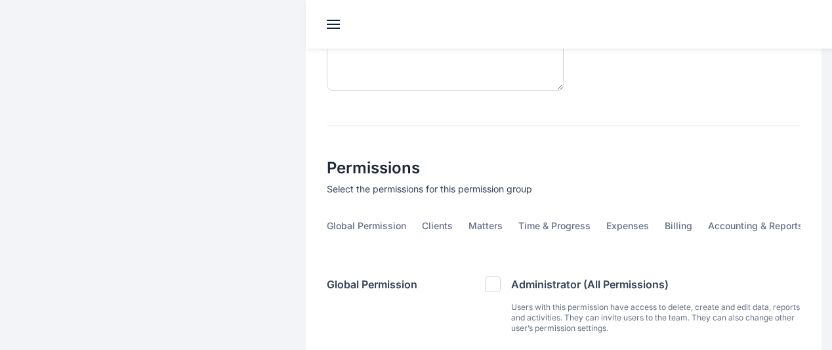
click at [0, 0] on span "team settings" at bounding box center [0, 0] width 0 height 0
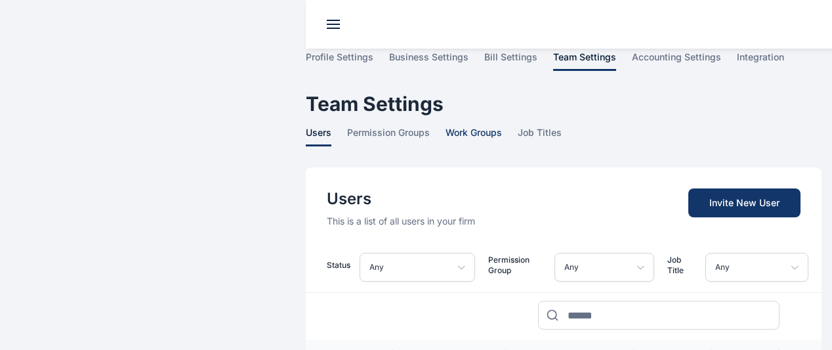
click at [446, 126] on span "work groups" at bounding box center [474, 136] width 56 height 20
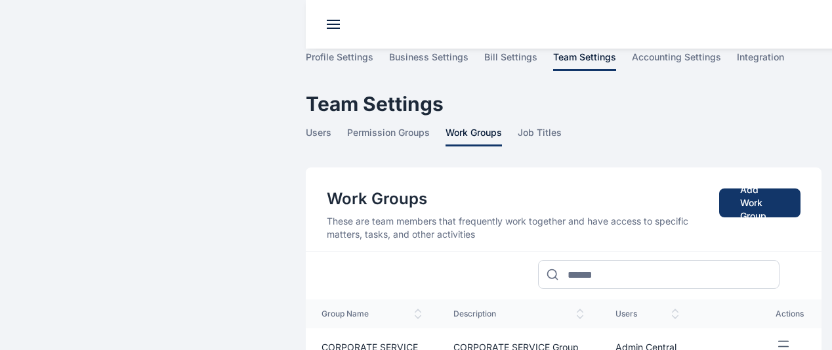
click at [776, 339] on icon "button" at bounding box center [784, 347] width 16 height 16
click at [469, 328] on td "CORPORATE SERVICE Group" at bounding box center [519, 346] width 162 height 37
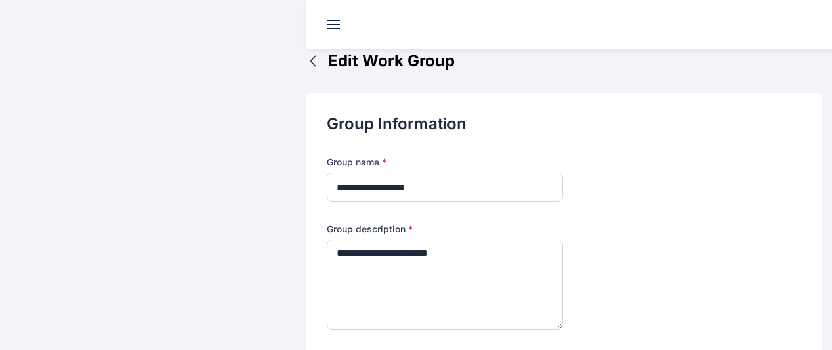
click at [0, 0] on span "team settings" at bounding box center [0, 0] width 0 height 0
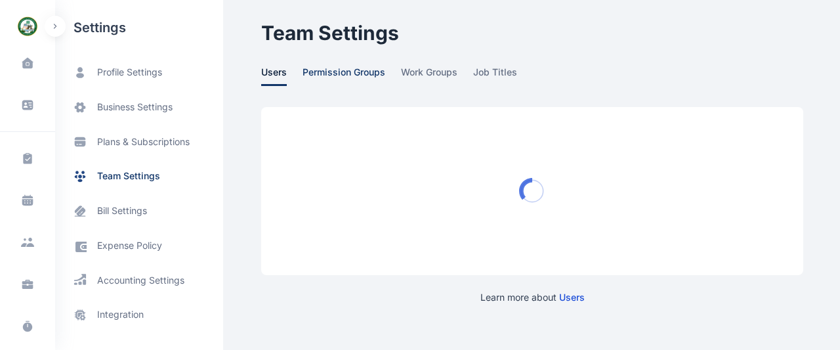
click at [332, 76] on span "permission groups" at bounding box center [344, 76] width 83 height 20
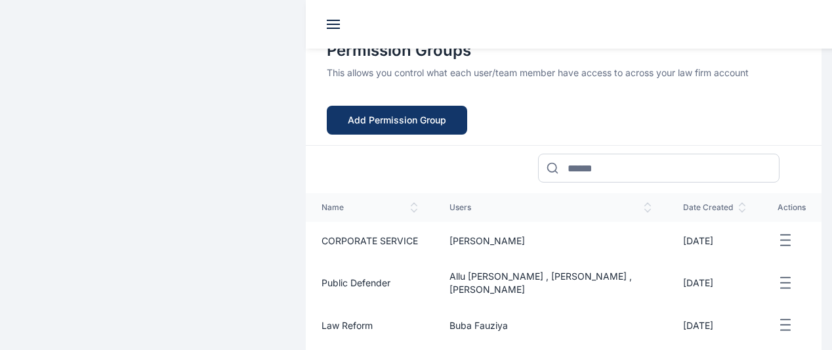
scroll to position [186, 0]
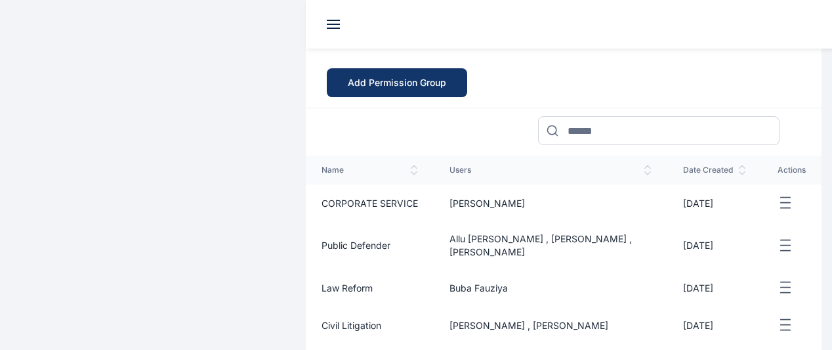
click at [323, 240] on span "Public Defender" at bounding box center [356, 245] width 69 height 11
click at [322, 240] on span "Public Defender" at bounding box center [356, 245] width 69 height 11
click at [778, 238] on button "button" at bounding box center [792, 246] width 28 height 16
click at [731, 254] on span "Edit" at bounding box center [739, 260] width 16 height 13
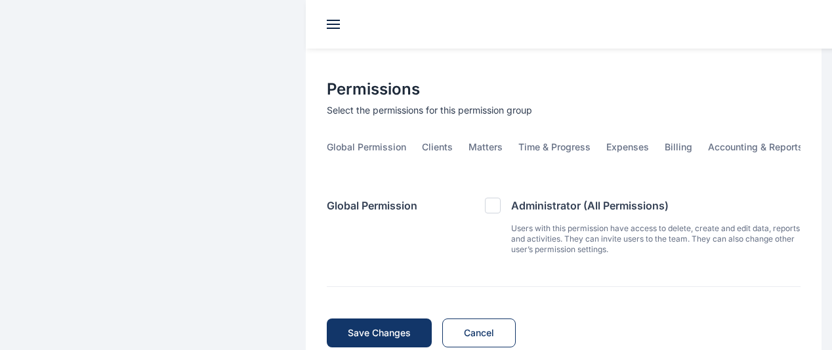
scroll to position [400, 0]
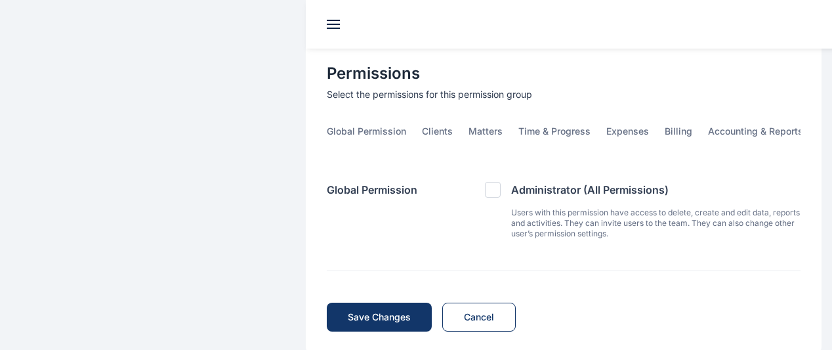
click at [422, 125] on span "Clients" at bounding box center [437, 135] width 31 height 20
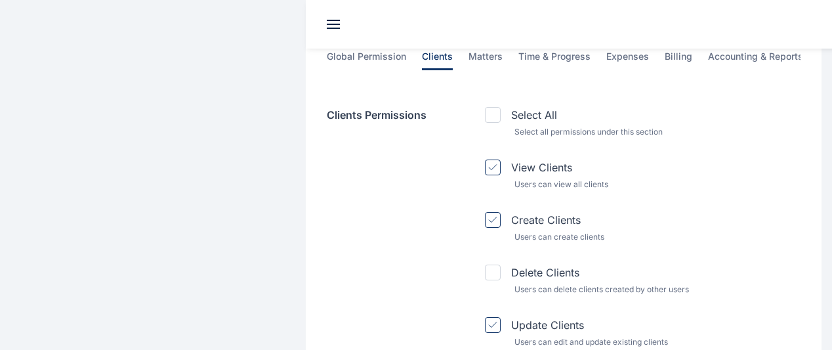
scroll to position [478, 0]
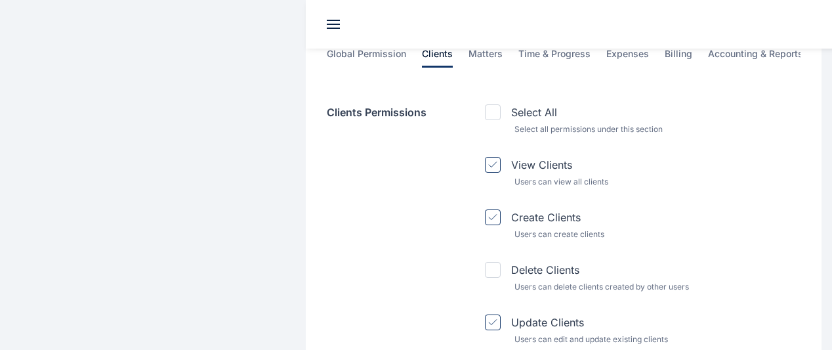
click at [485, 262] on div "Delete Clients Users can delete clients created by other users" at bounding box center [643, 278] width 316 height 32
click at [488, 267] on icon at bounding box center [492, 270] width 9 height 7
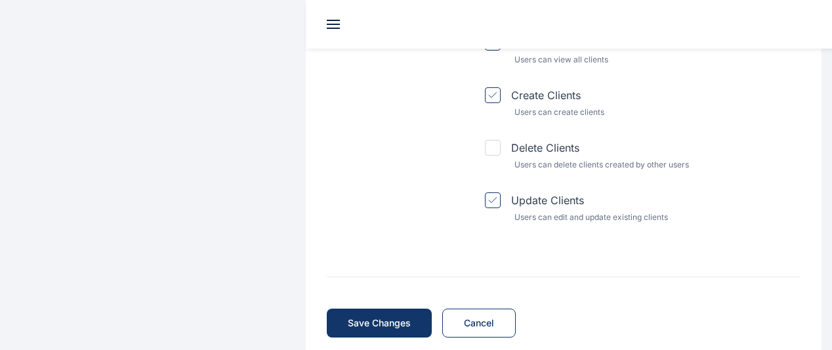
scroll to position [606, 0]
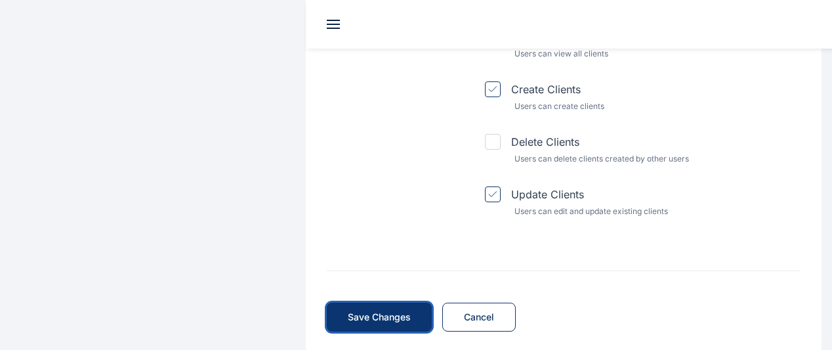
click at [327, 307] on button "Save Changes Save" at bounding box center [379, 317] width 105 height 29
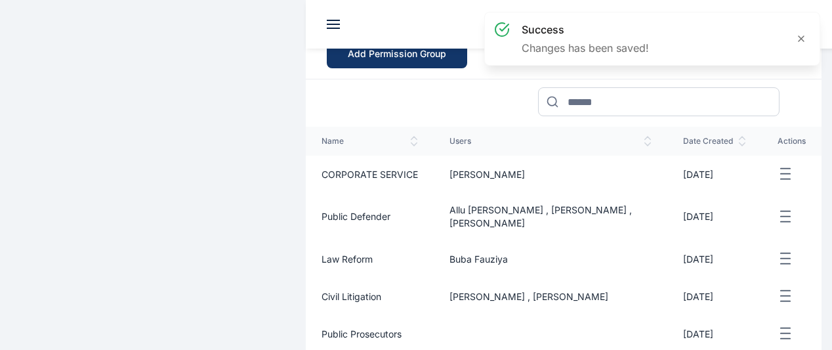
scroll to position [173, 0]
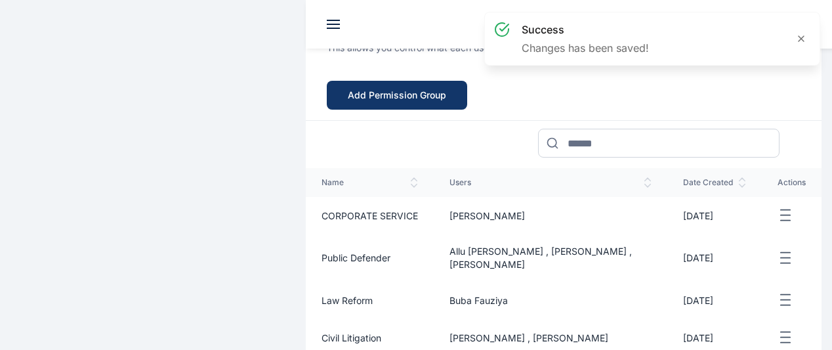
click at [778, 250] on button "button" at bounding box center [792, 258] width 28 height 16
click at [722, 259] on div "Edit" at bounding box center [747, 274] width 75 height 30
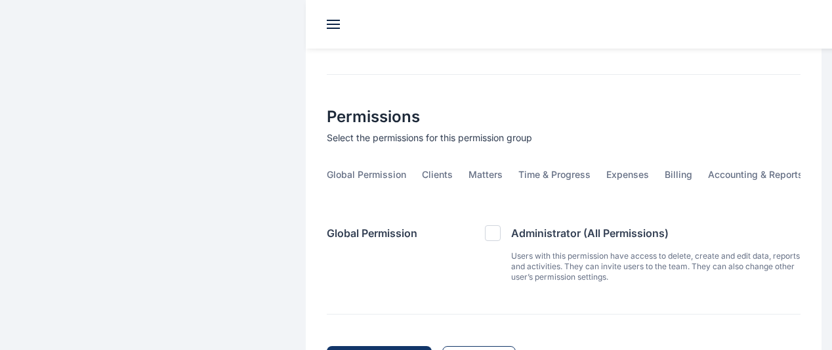
type input "**********"
type textarea "**********"
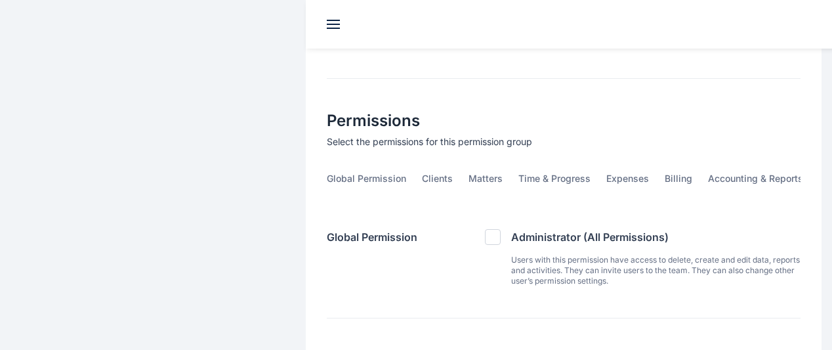
scroll to position [347, 0]
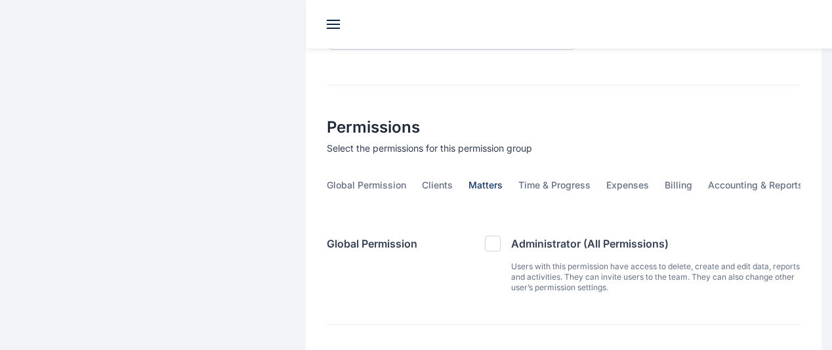
click at [469, 179] on span "Matters" at bounding box center [486, 189] width 34 height 20
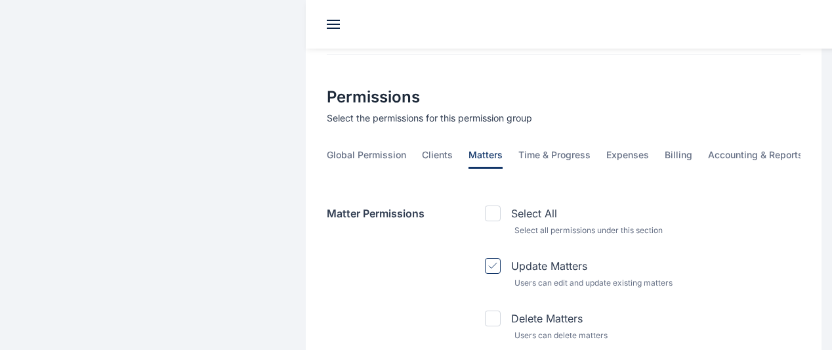
scroll to position [368, 0]
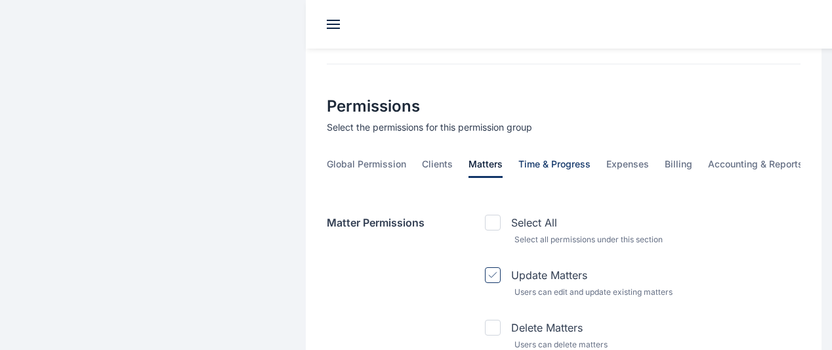
click at [519, 158] on span "Time & Progress" at bounding box center [555, 168] width 72 height 20
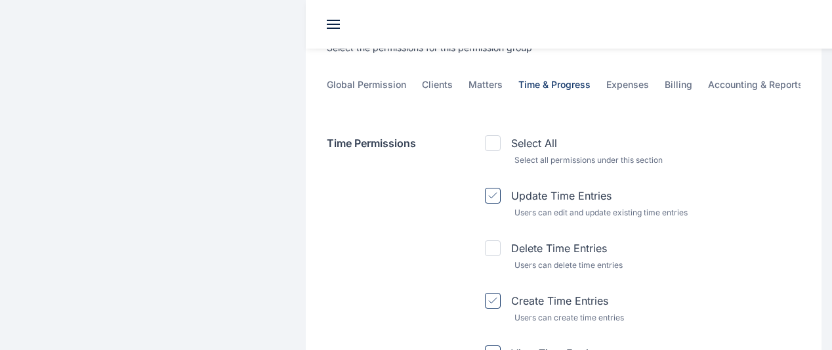
scroll to position [446, 0]
click at [607, 79] on span "Expenses" at bounding box center [628, 89] width 43 height 20
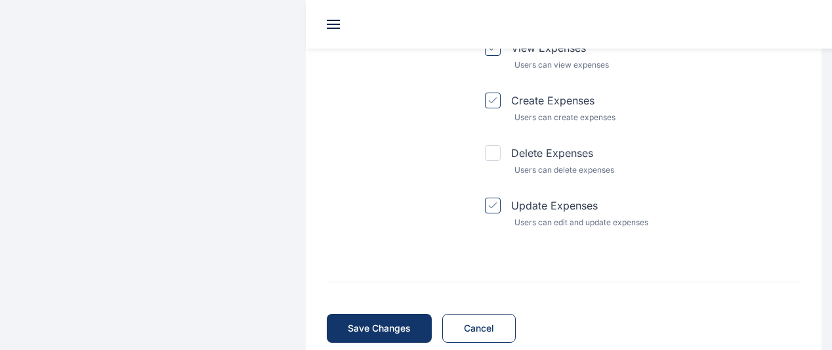
scroll to position [599, 0]
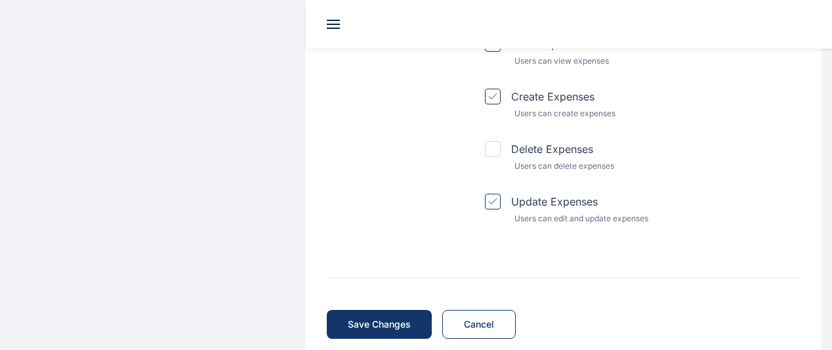
click at [0, 0] on span at bounding box center [0, 0] width 0 height 0
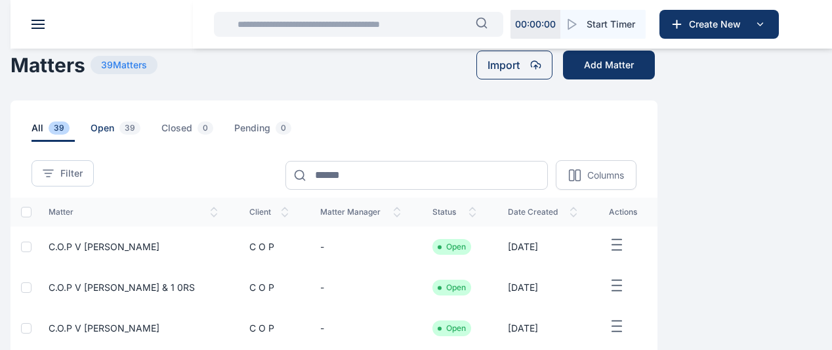
click at [146, 136] on span "open 39" at bounding box center [118, 131] width 55 height 20
click at [75, 139] on span "all 39" at bounding box center [53, 131] width 43 height 20
click at [0, 0] on span "Client clients clients" at bounding box center [0, 0] width 0 height 0
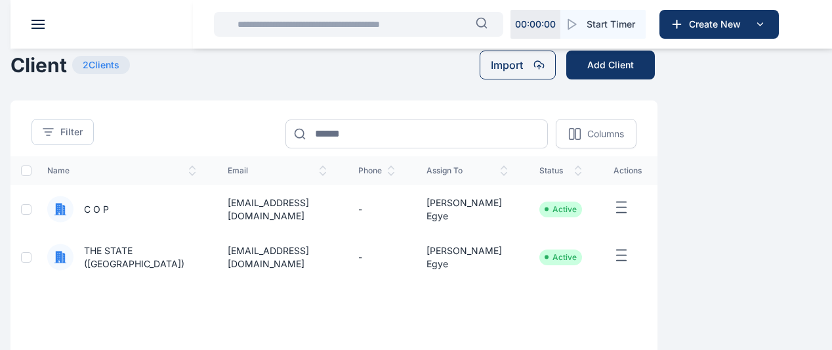
click at [269, 297] on div "name email phone assign to status actions C O P [EMAIL_ADDRESS][DOMAIN_NAME] - …" at bounding box center [334, 233] width 647 height 154
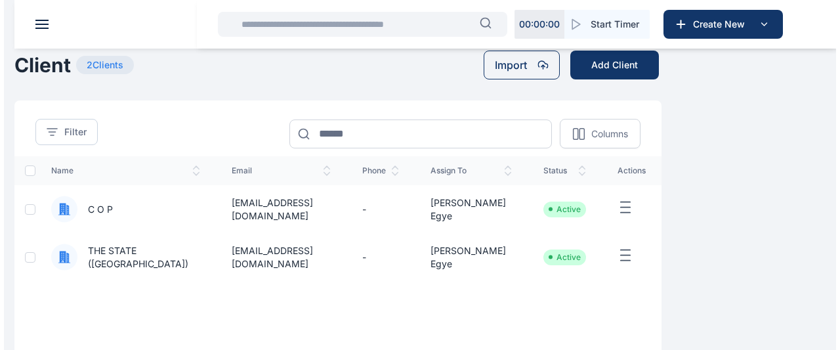
scroll to position [364, 0]
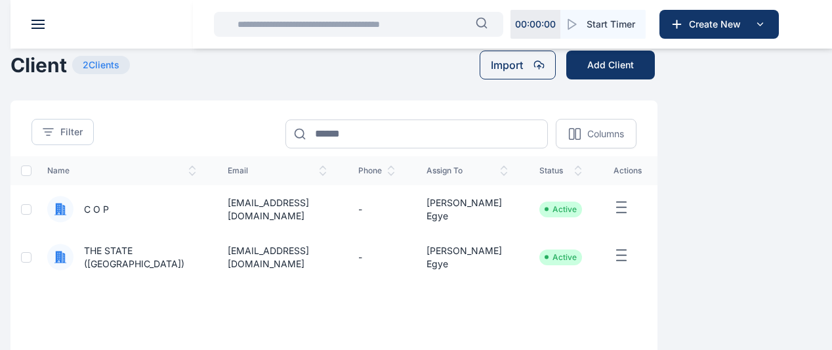
click at [0, 0] on span "Settings settings settings" at bounding box center [0, 0] width 0 height 0
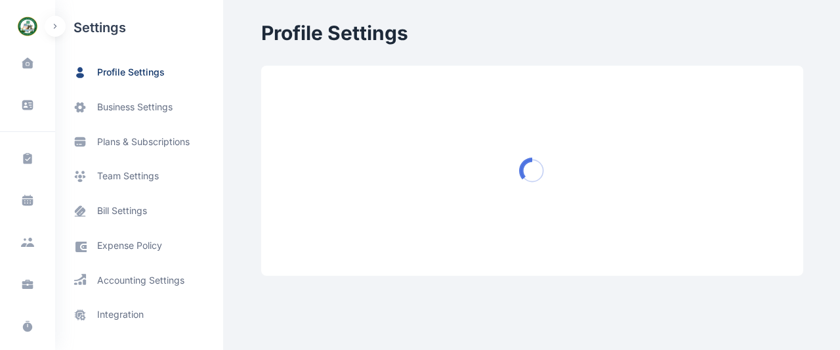
drag, startPoint x: 72, startPoint y: 303, endPoint x: 261, endPoint y: 110, distance: 269.3
click at [261, 110] on div "Dashboard dashboard Conflict-Check conflict-check Task Management task manageme…" at bounding box center [420, 148] width 840 height 297
click at [159, 170] on span "team settings" at bounding box center [139, 176] width 168 height 35
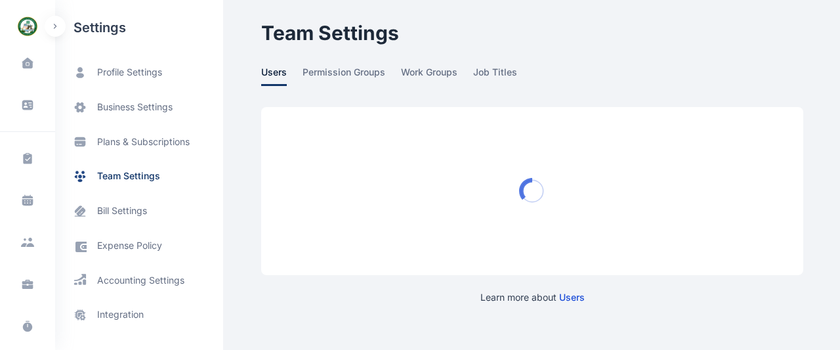
click at [504, 68] on span "job titles" at bounding box center [495, 76] width 44 height 20
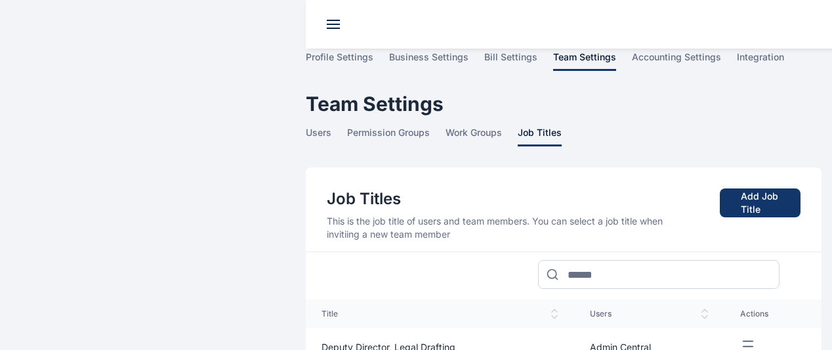
click at [0, 0] on span "accounting settings" at bounding box center [0, 0] width 0 height 0
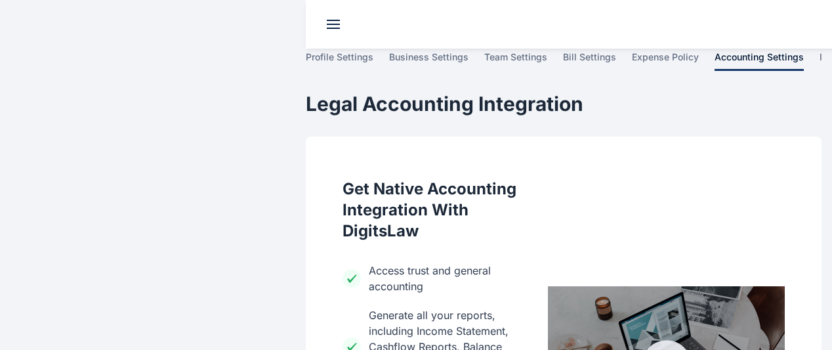
click at [0, 0] on span "profile settings" at bounding box center [0, 0] width 0 height 0
click at [0, 0] on span "bill settings" at bounding box center [0, 0] width 0 height 0
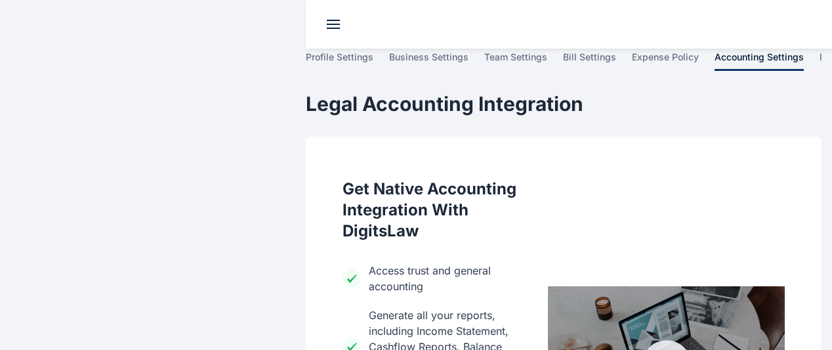
click at [0, 0] on span "bill settings" at bounding box center [0, 0] width 0 height 0
click at [0, 0] on span "integration" at bounding box center [0, 0] width 0 height 0
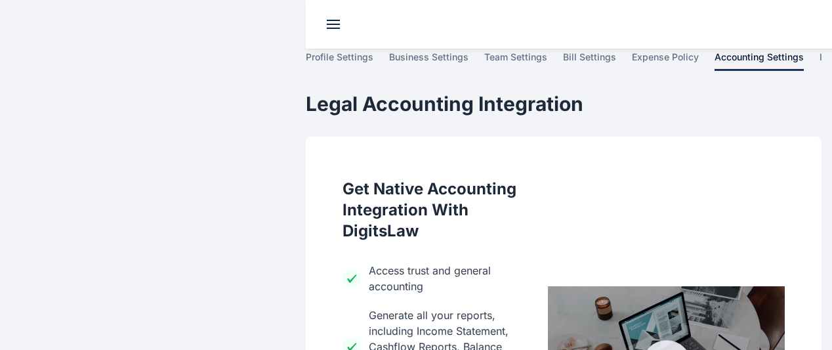
click at [0, 0] on span "integration" at bounding box center [0, 0] width 0 height 0
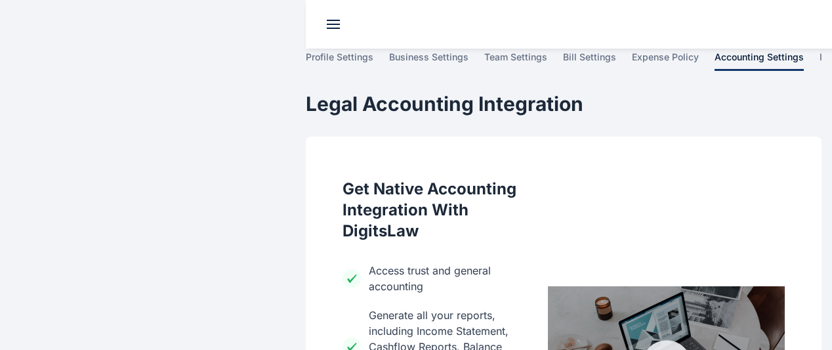
click at [0, 0] on link "integration" at bounding box center [0, 0] width 0 height 0
click at [0, 0] on span at bounding box center [0, 0] width 0 height 0
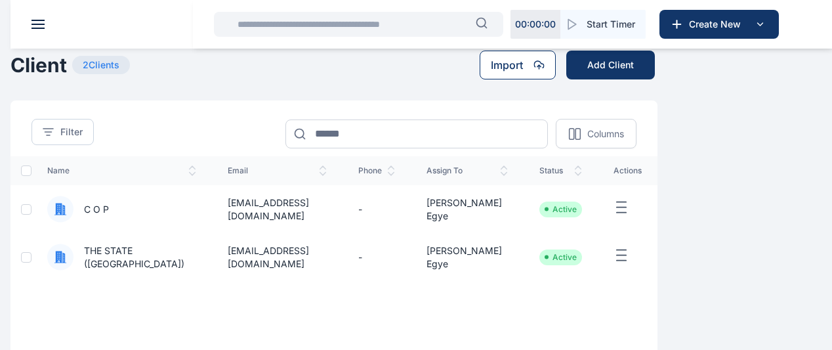
click at [545, 70] on icon at bounding box center [539, 65] width 11 height 11
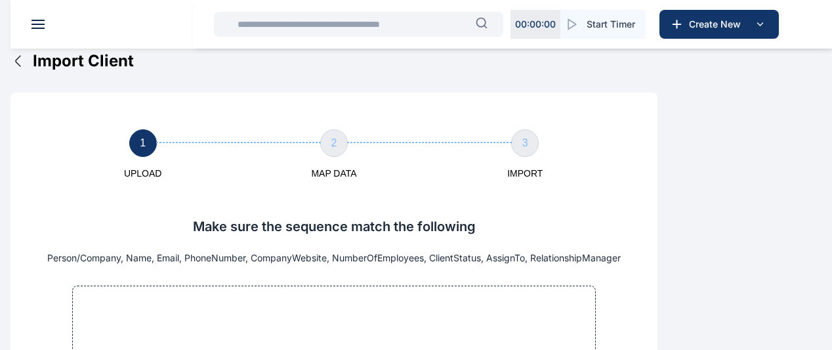
click at [0, 0] on span "Client clients clients" at bounding box center [0, 0] width 0 height 0
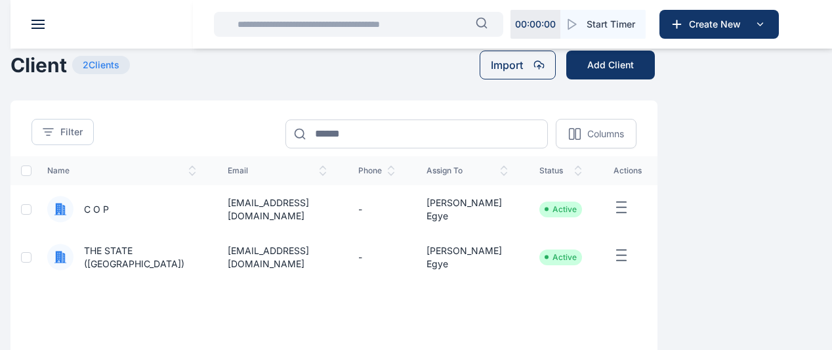
drag, startPoint x: 437, startPoint y: 309, endPoint x: 402, endPoint y: 311, distance: 34.9
click at [402, 311] on div "name email phone assign to status actions C O P [EMAIL_ADDRESS][DOMAIN_NAME] - …" at bounding box center [334, 233] width 647 height 154
drag, startPoint x: 322, startPoint y: 322, endPoint x: 268, endPoint y: 325, distance: 54.6
click at [268, 314] on div "name email phone assign to status actions C O P [EMAIL_ADDRESS][DOMAIN_NAME] - …" at bounding box center [334, 235] width 647 height 158
click at [0, 0] on span "Matter matter matter" at bounding box center [0, 0] width 0 height 0
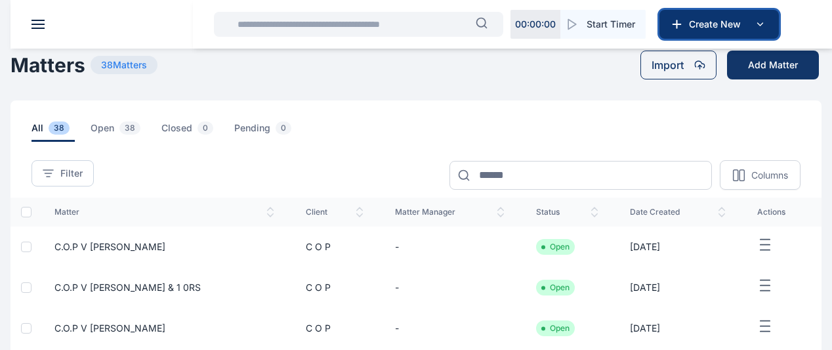
click at [710, 29] on span "Create New" at bounding box center [718, 24] width 68 height 13
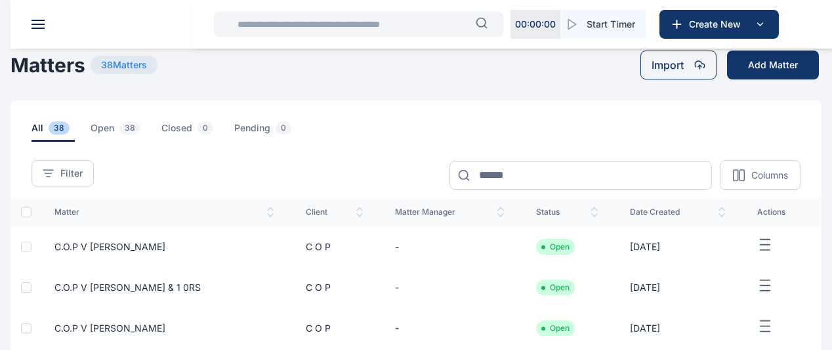
click at [756, 77] on button "Add Matter" at bounding box center [773, 65] width 92 height 29
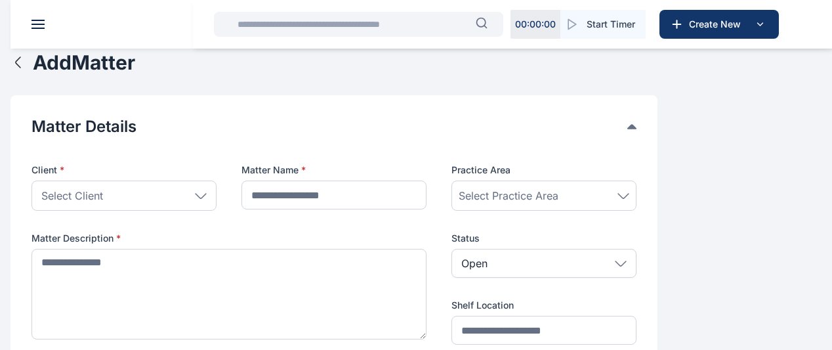
click at [217, 202] on div "Select Client" at bounding box center [124, 196] width 185 height 30
click at [406, 116] on div "Matter Details Client * Select Client Individual Company THE STATE (Nasarawa) C…" at bounding box center [334, 230] width 647 height 270
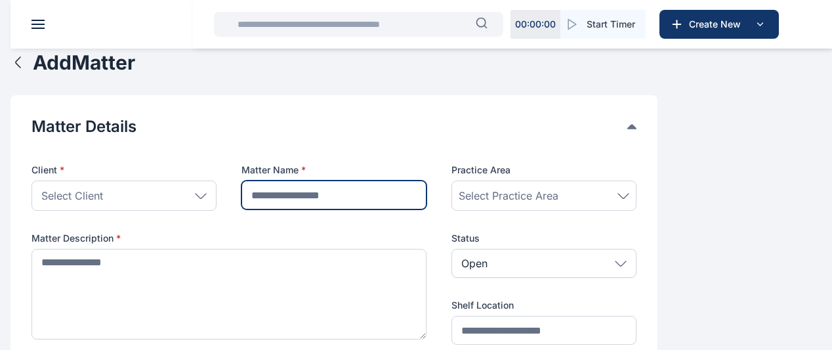
click at [427, 209] on input "text" at bounding box center [334, 195] width 185 height 29
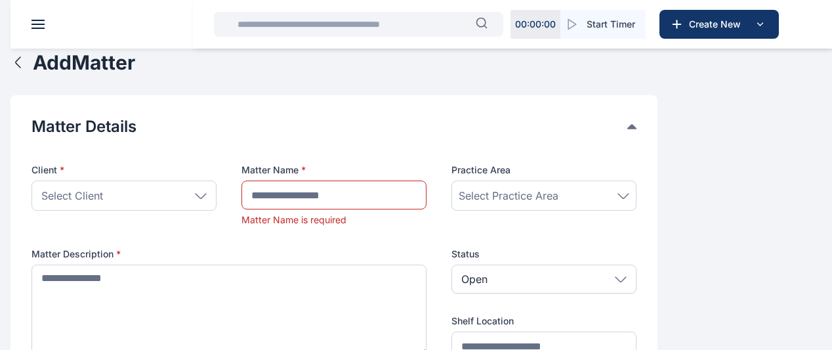
click at [630, 203] on div "Select Practice Area" at bounding box center [544, 196] width 171 height 16
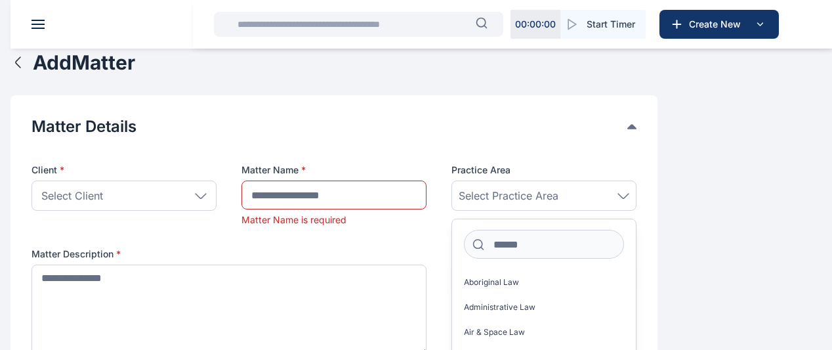
click at [0, 0] on span "Matter matter matter" at bounding box center [0, 0] width 0 height 0
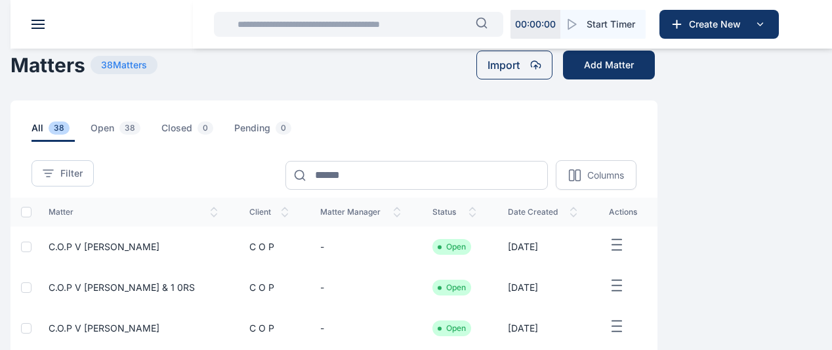
click at [625, 253] on icon "button" at bounding box center [617, 245] width 16 height 16
click at [634, 272] on div "Edit" at bounding box center [590, 261] width 87 height 30
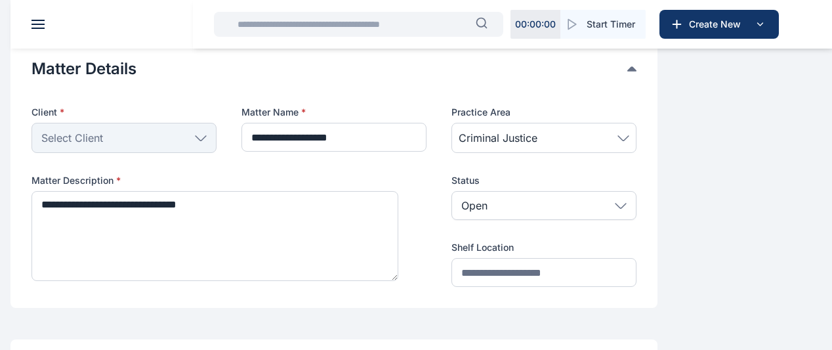
scroll to position [79, 0]
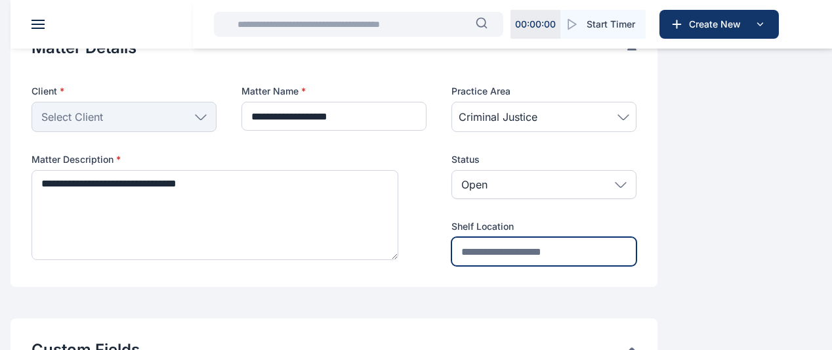
click at [637, 266] on input "text" at bounding box center [544, 251] width 185 height 29
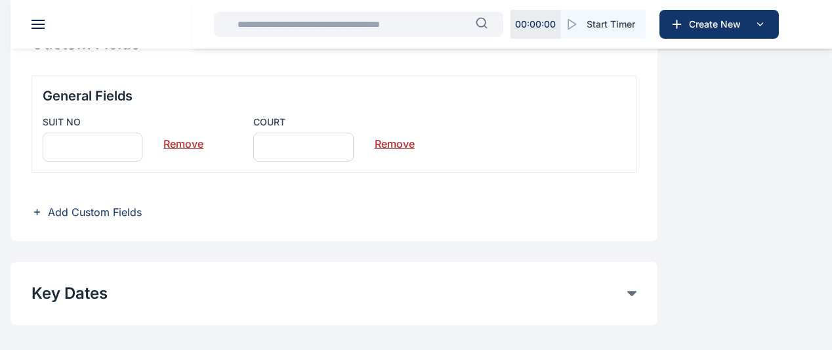
scroll to position [691, 0]
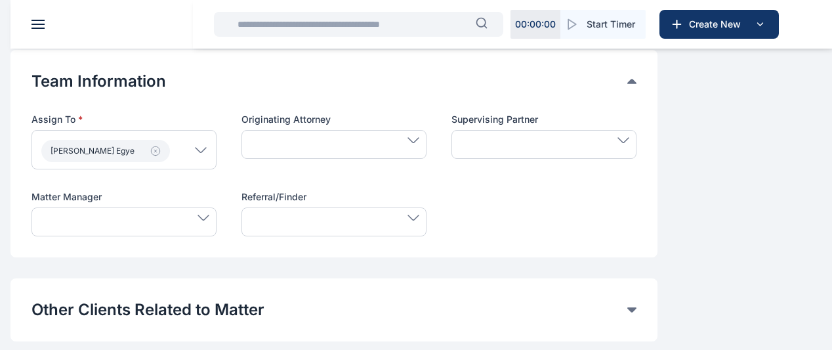
click at [0, 0] on span "Time Entries time entries time entries" at bounding box center [0, 0] width 0 height 0
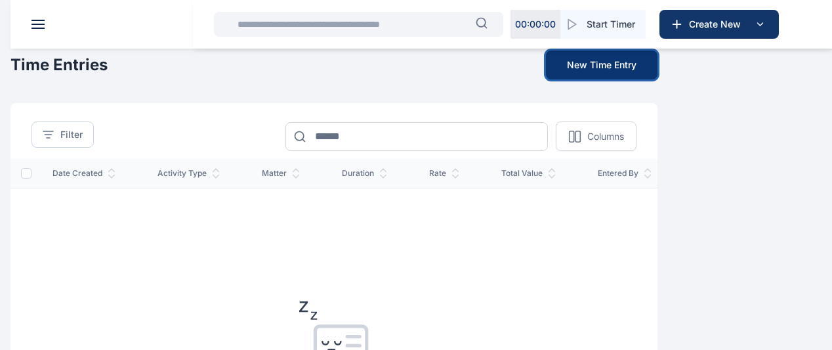
click at [658, 74] on button "New Time Entry" at bounding box center [602, 65] width 112 height 29
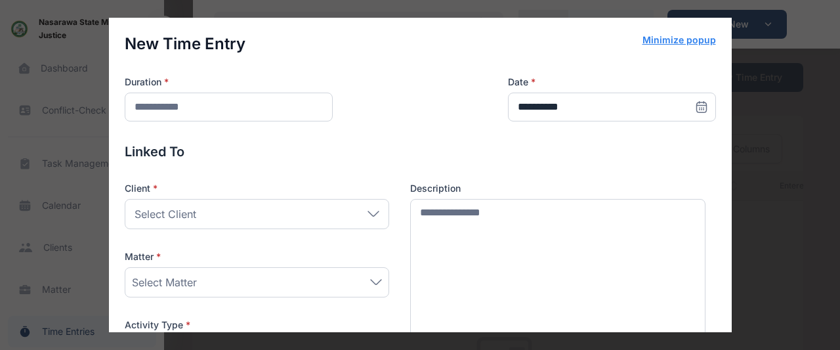
click at [745, 74] on div "**********" at bounding box center [420, 175] width 840 height 350
click at [750, 83] on div "**********" at bounding box center [420, 175] width 840 height 350
click at [739, 150] on div "**********" at bounding box center [420, 175] width 840 height 350
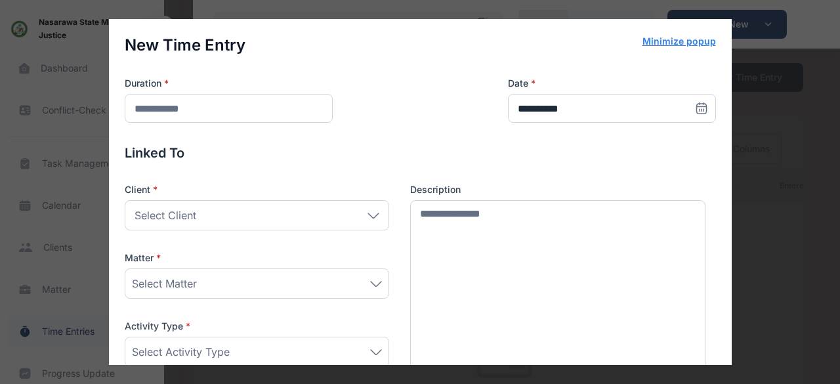
click at [722, 244] on div "**********" at bounding box center [420, 192] width 623 height 346
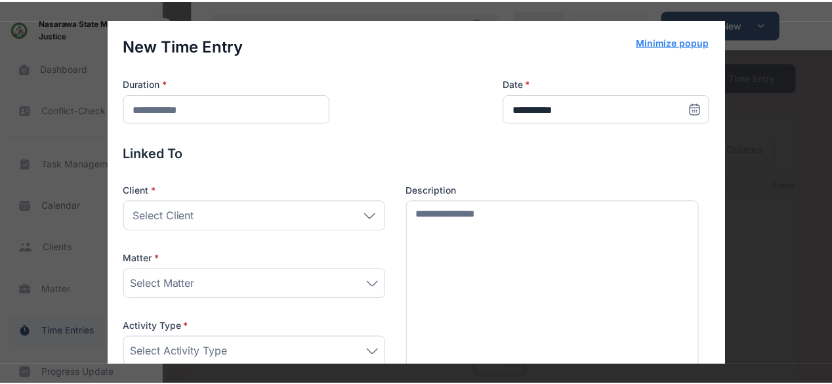
scroll to position [227, 0]
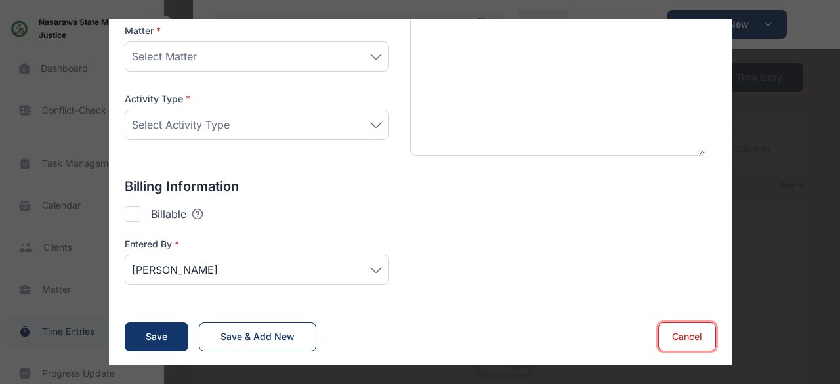
click at [672, 330] on button "Cancel" at bounding box center [688, 336] width 58 height 29
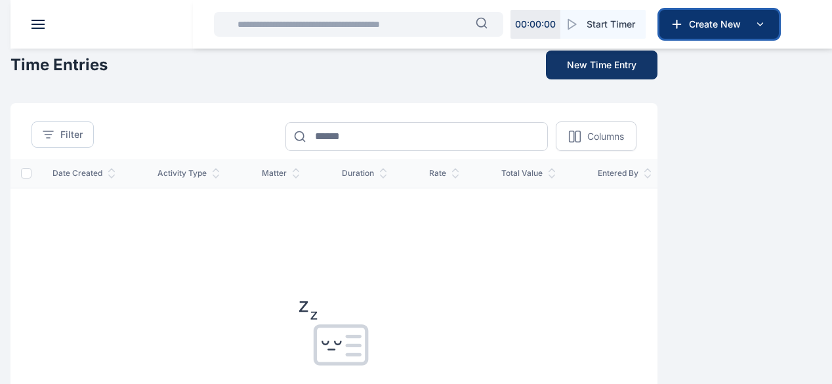
click at [695, 18] on span "Create New" at bounding box center [718, 24] width 68 height 13
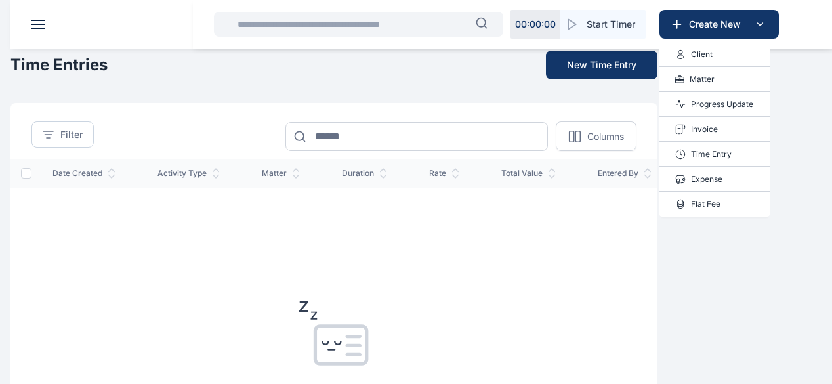
click at [718, 99] on p "Progress Update" at bounding box center [722, 104] width 62 height 13
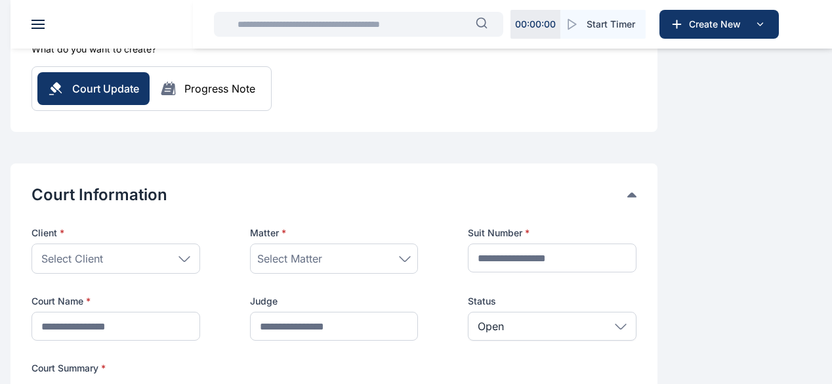
scroll to position [158, 0]
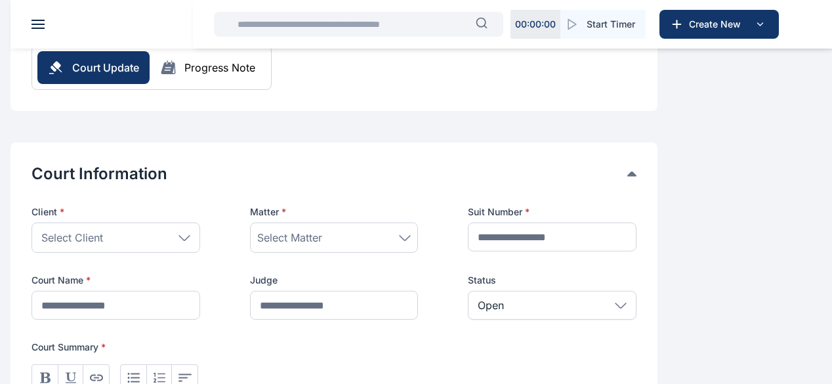
click at [200, 223] on div "Select Client" at bounding box center [116, 238] width 169 height 30
drag, startPoint x: 550, startPoint y: 132, endPoint x: 558, endPoint y: 203, distance: 71.4
click at [558, 203] on div "Court Information Client * Select Client People Company THE STATE (Nasarawa) C …" at bounding box center [334, 331] width 647 height 378
click at [412, 230] on div "Select Matter" at bounding box center [334, 238] width 154 height 16
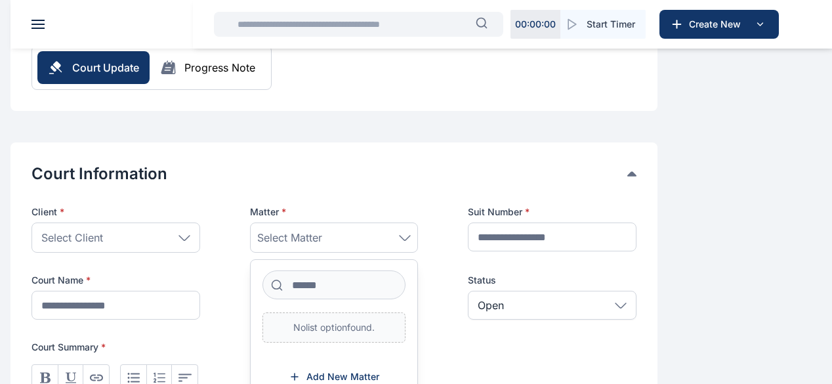
click at [412, 230] on div "Select Matter" at bounding box center [334, 238] width 154 height 16
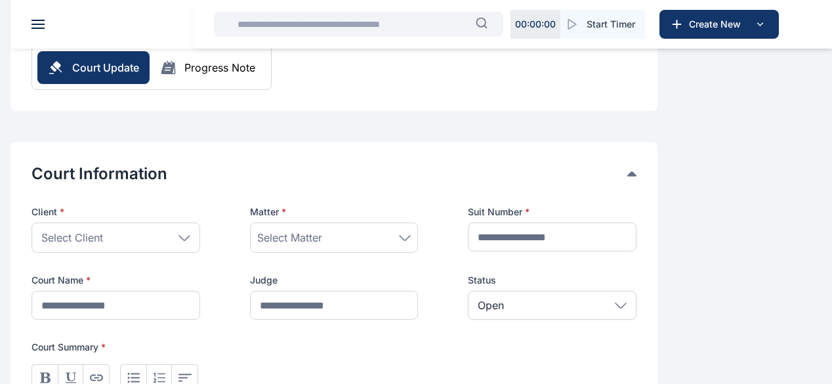
click at [412, 230] on div "Select Matter" at bounding box center [334, 238] width 154 height 16
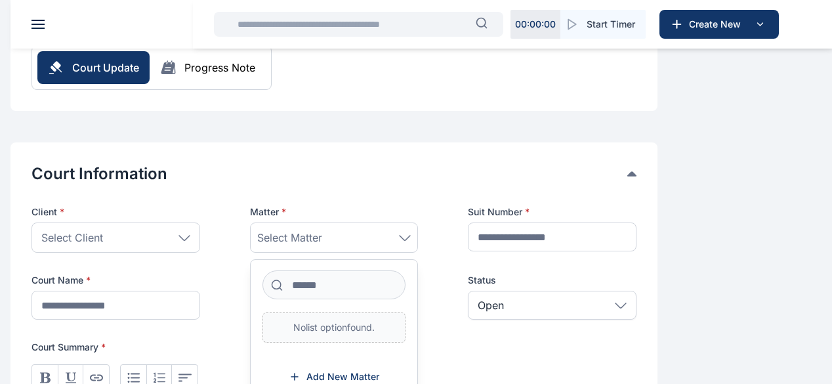
click at [412, 230] on div "Select Matter" at bounding box center [334, 238] width 154 height 16
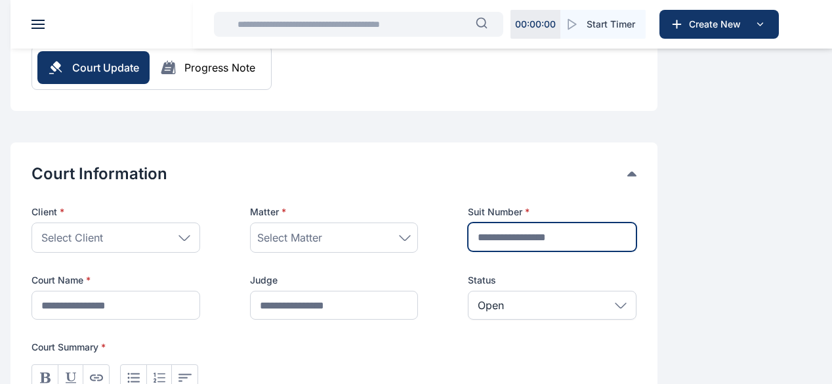
click at [637, 223] on input "text" at bounding box center [552, 237] width 169 height 29
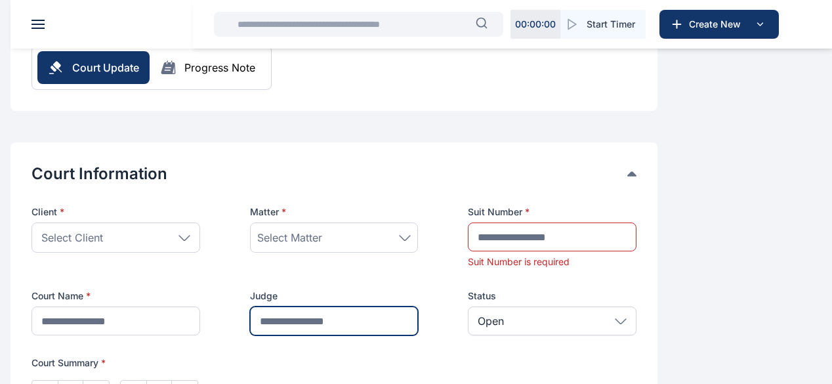
click at [419, 307] on input "text" at bounding box center [334, 321] width 169 height 29
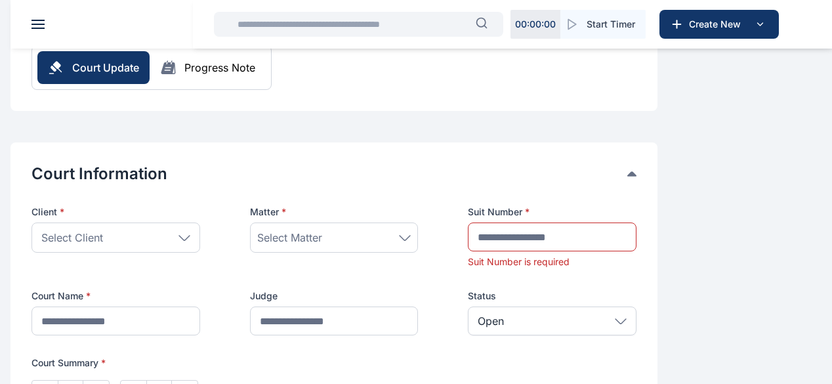
click at [627, 318] on icon at bounding box center [621, 321] width 12 height 6
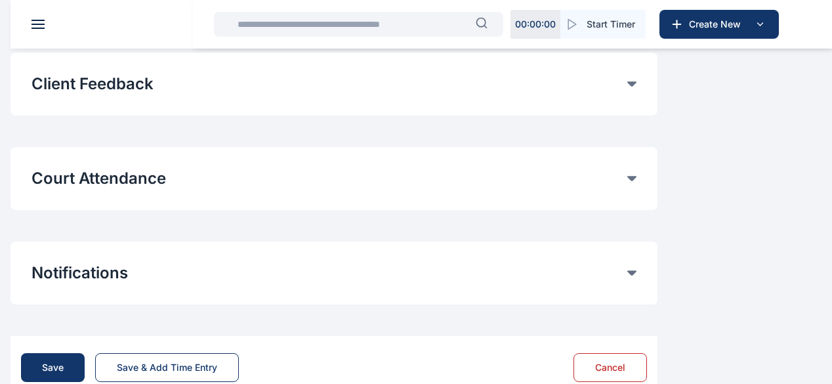
scroll to position [839, 0]
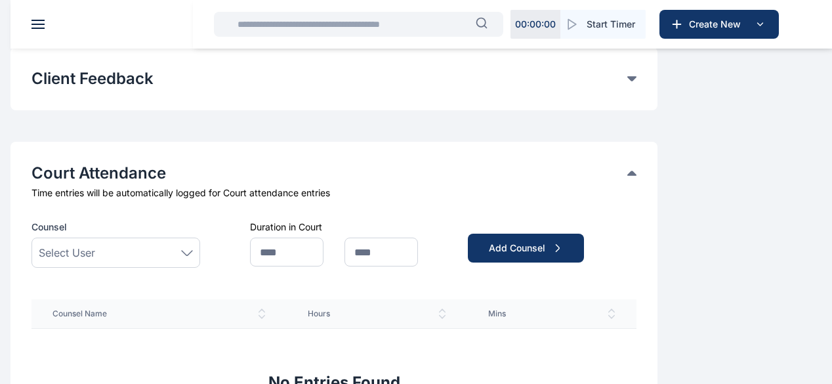
click at [0, 0] on span "Task Management task management task management" at bounding box center [0, 0] width 0 height 0
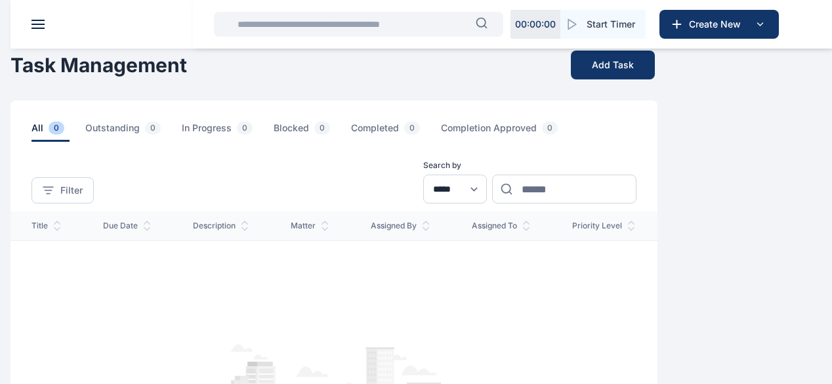
click at [0, 0] on span "Calendar calendar calendar" at bounding box center [0, 0] width 0 height 0
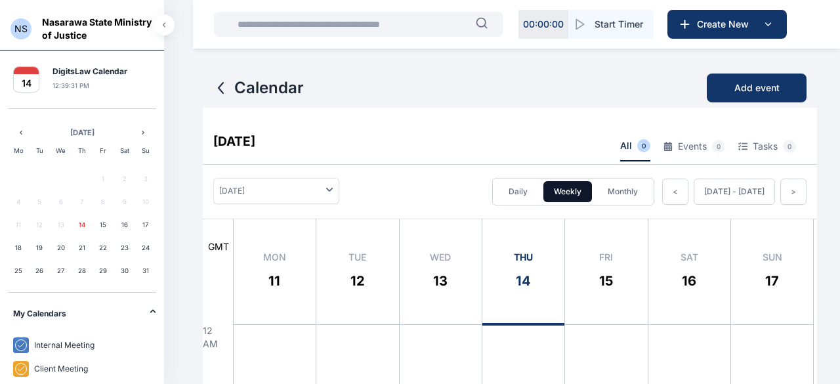
click at [158, 291] on aside "Previous month [DATE] Next month Mo Tu We Th Fr Sat Su 1 2 3 4 5 6 7 8 9 10 11 …" at bounding box center [82, 339] width 164 height 462
click at [162, 92] on div "14 DigitsLaw Calendar 12:39:53 PM" at bounding box center [82, 80] width 164 height 58
click at [162, 83] on div "14 DigitsLaw Calendar 12:39:54 PM" at bounding box center [82, 80] width 164 height 58
click at [162, 103] on div "14 DigitsLaw Calendar 12:39:57 PM" at bounding box center [82, 80] width 164 height 58
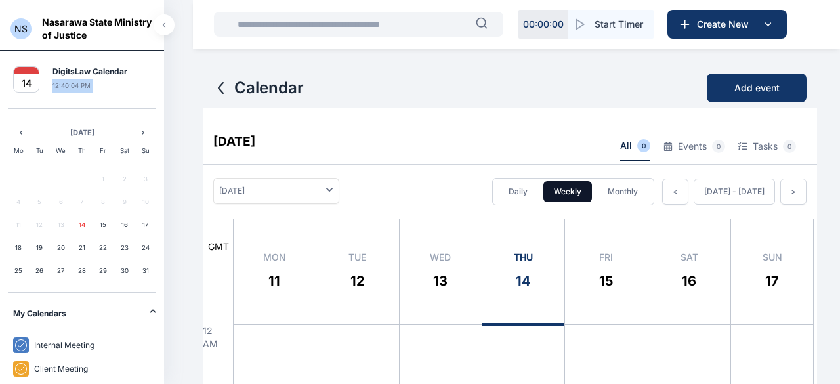
click at [161, 85] on div "14 DigitsLaw Calendar 12:40:04 PM" at bounding box center [82, 80] width 164 height 58
